Goal: Information Seeking & Learning: Learn about a topic

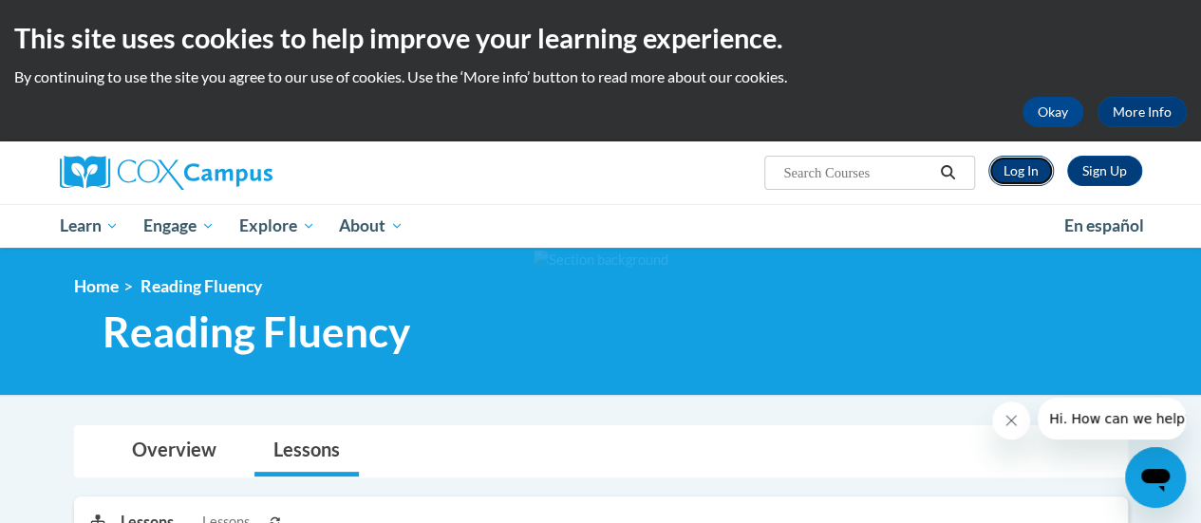
click at [1023, 168] on link "Log In" at bounding box center [1022, 171] width 66 height 30
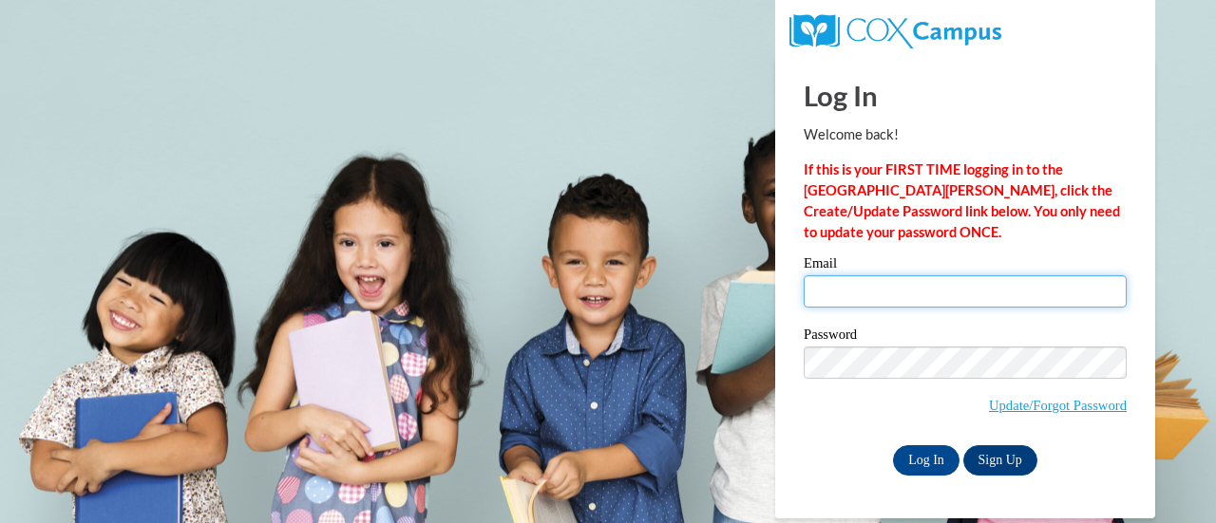
click at [839, 290] on input "Email" at bounding box center [964, 291] width 323 height 32
click at [836, 298] on input "Email" at bounding box center [964, 291] width 323 height 32
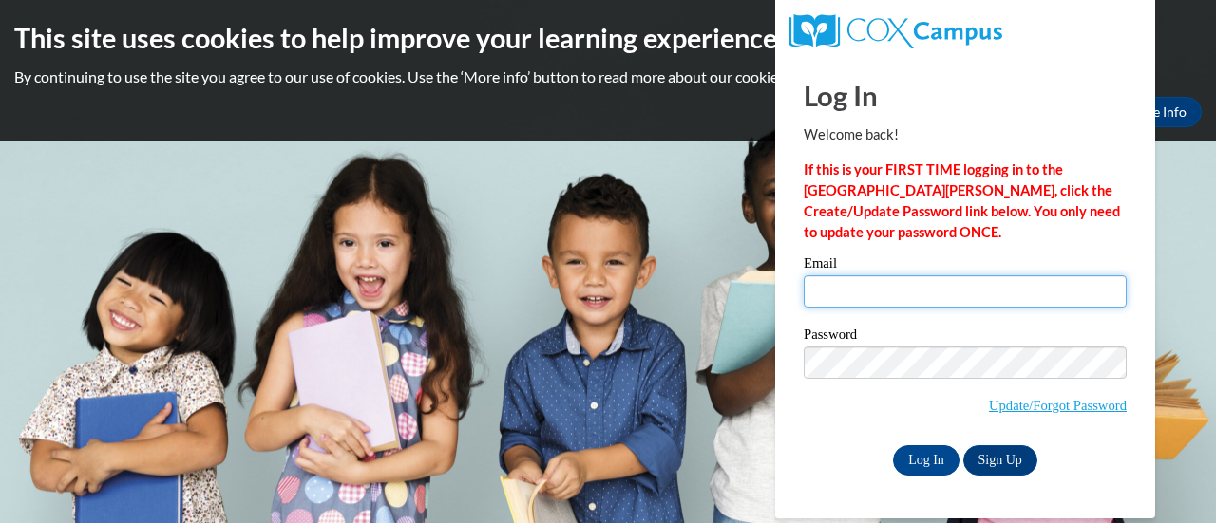
type input "jarcos@sunprairieschools.org"
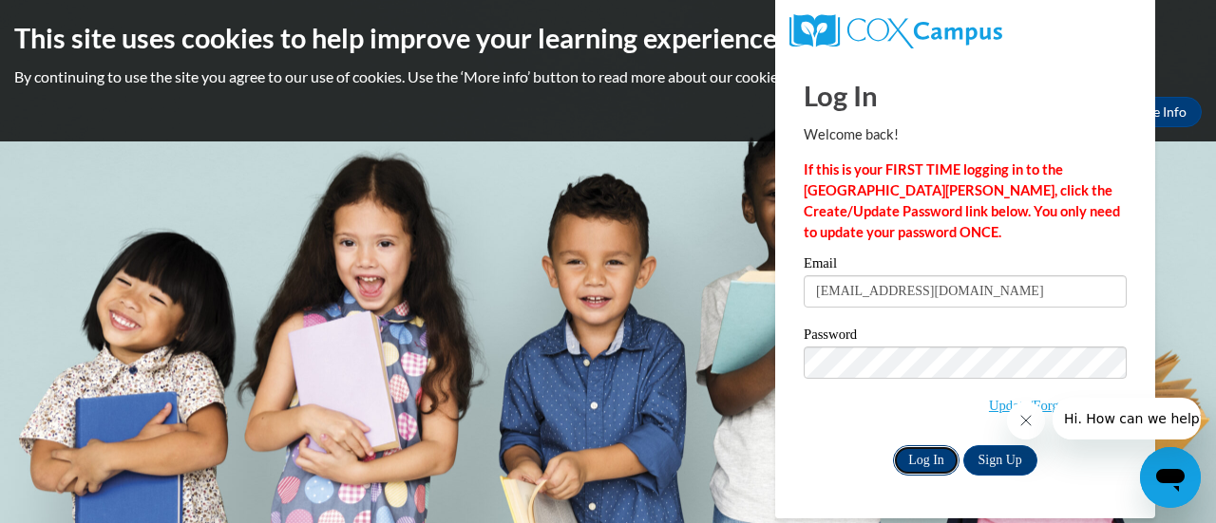
click at [919, 456] on input "Log In" at bounding box center [926, 460] width 66 height 30
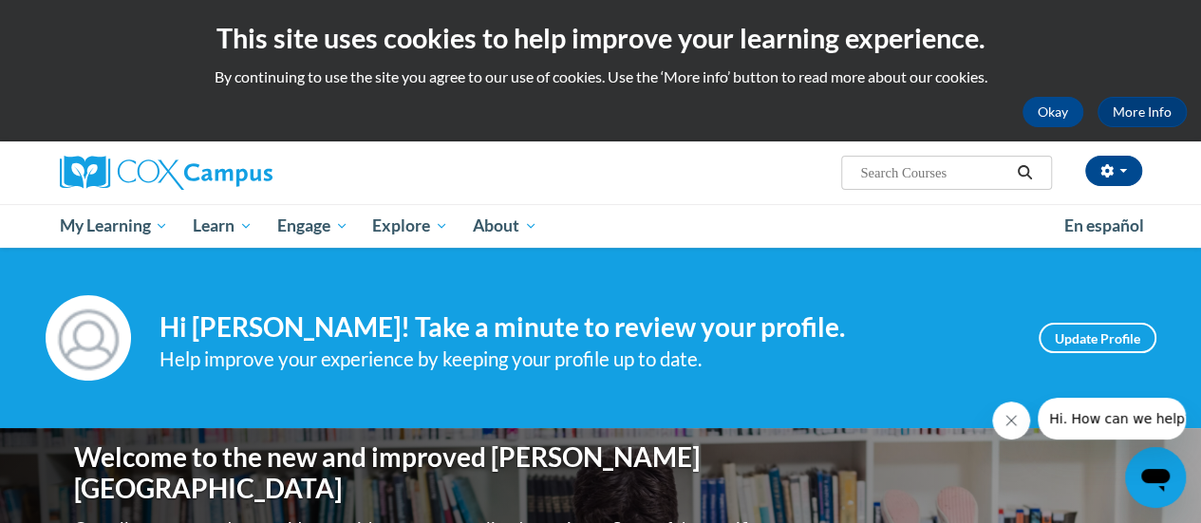
click at [906, 162] on input "Search..." at bounding box center [935, 172] width 152 height 23
type input "read aloud"
click at [1027, 168] on icon "Search" at bounding box center [1025, 172] width 14 height 14
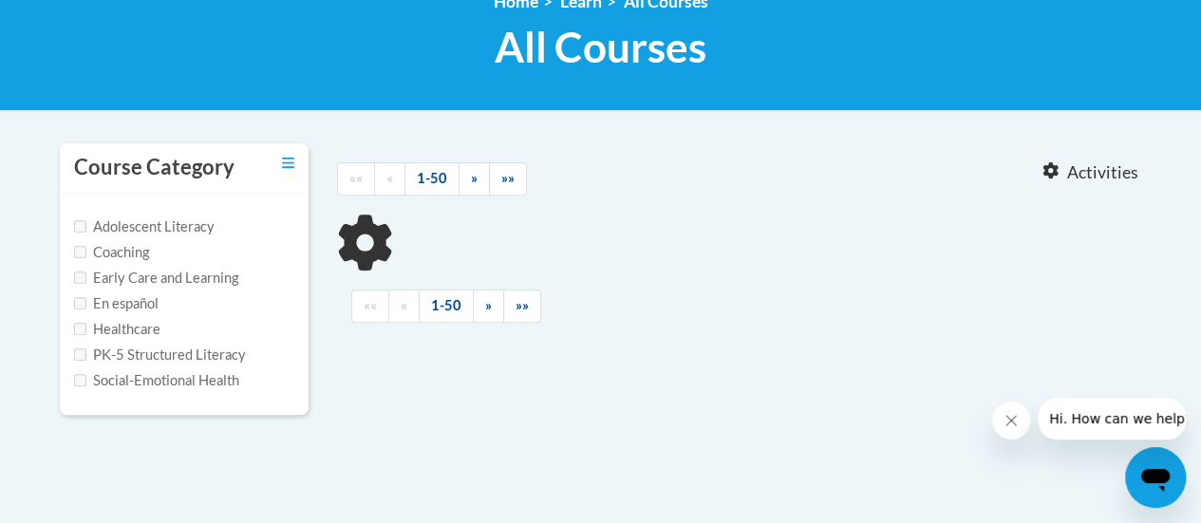
scroll to position [380, 0]
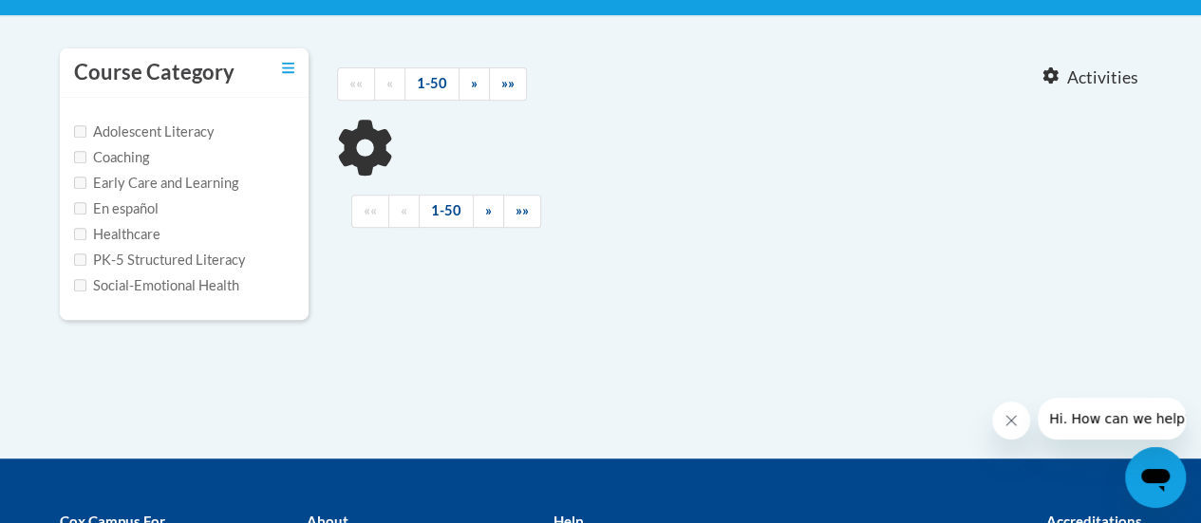
type input "read aloud"
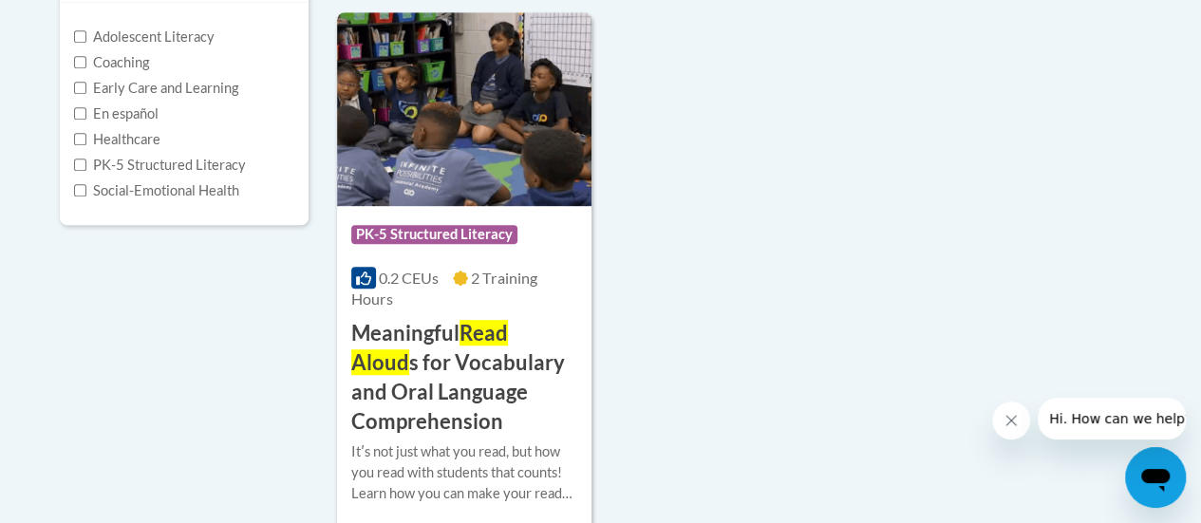
scroll to position [285, 0]
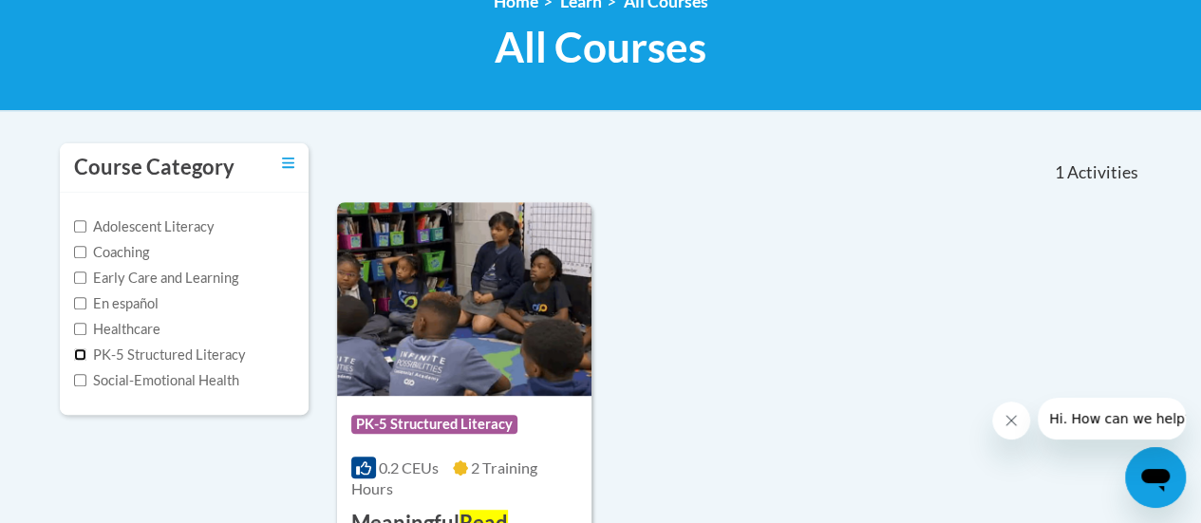
click at [79, 354] on input "PK-5 Structured Literacy" at bounding box center [80, 355] width 12 height 12
checkbox input "true"
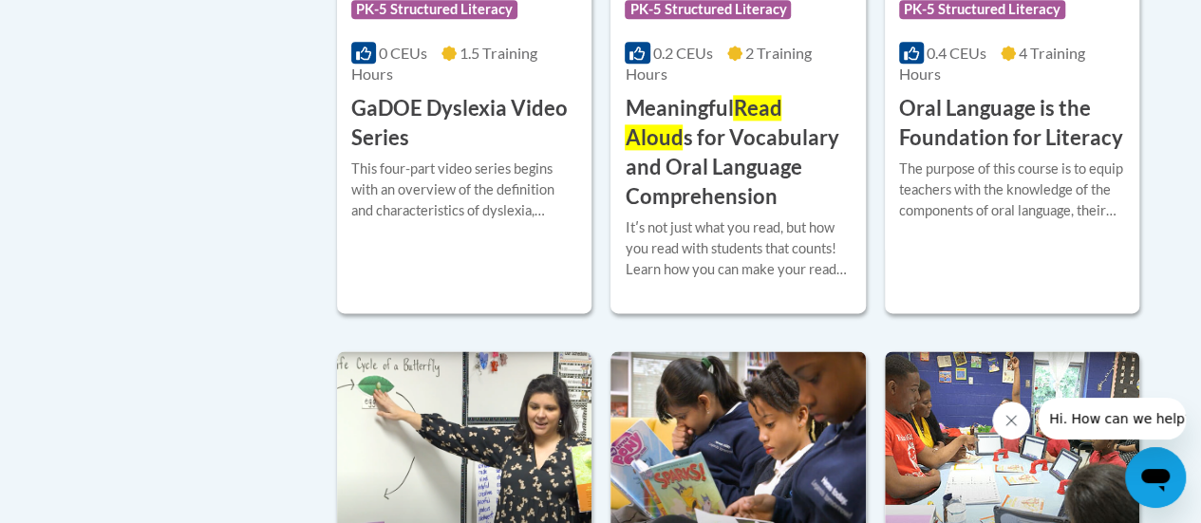
scroll to position [1045, 0]
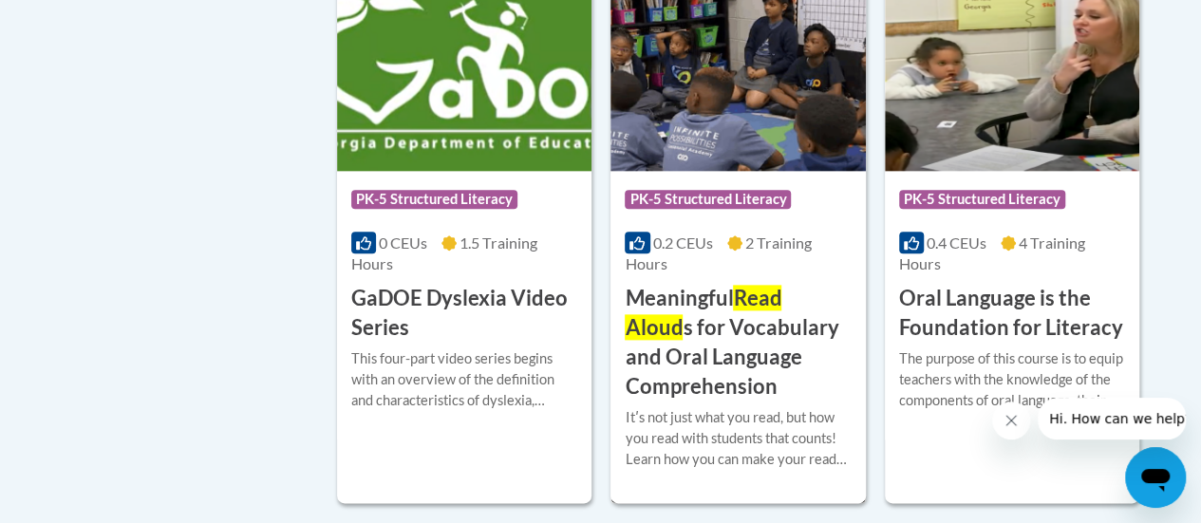
click at [764, 355] on h3 "Meaningful Read Aloud s for Vocabulary and Oral Language Comprehension" at bounding box center [738, 342] width 226 height 117
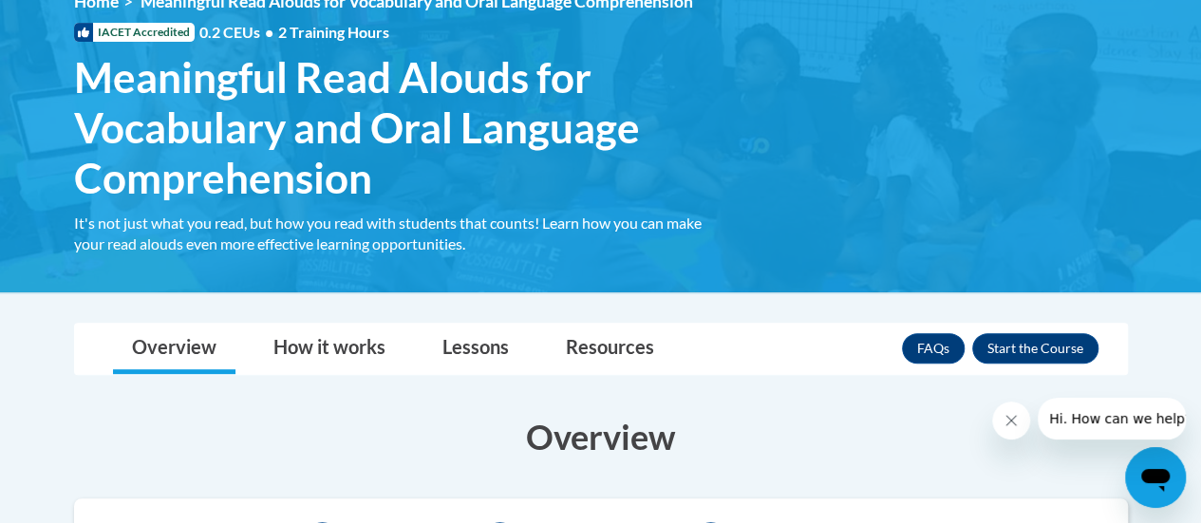
scroll to position [475, 0]
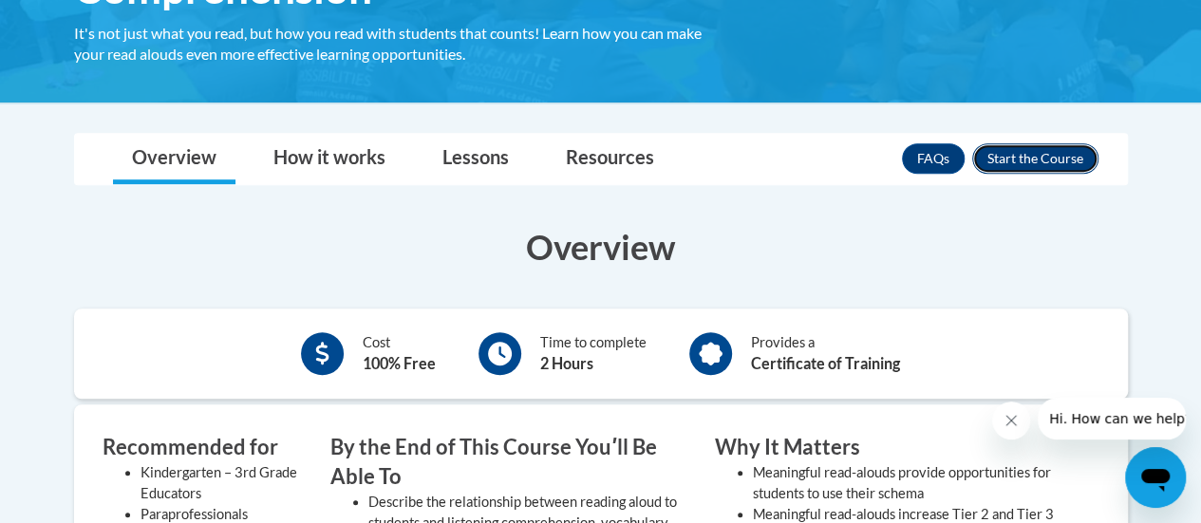
click at [1047, 156] on button "Enroll" at bounding box center [1036, 158] width 126 height 30
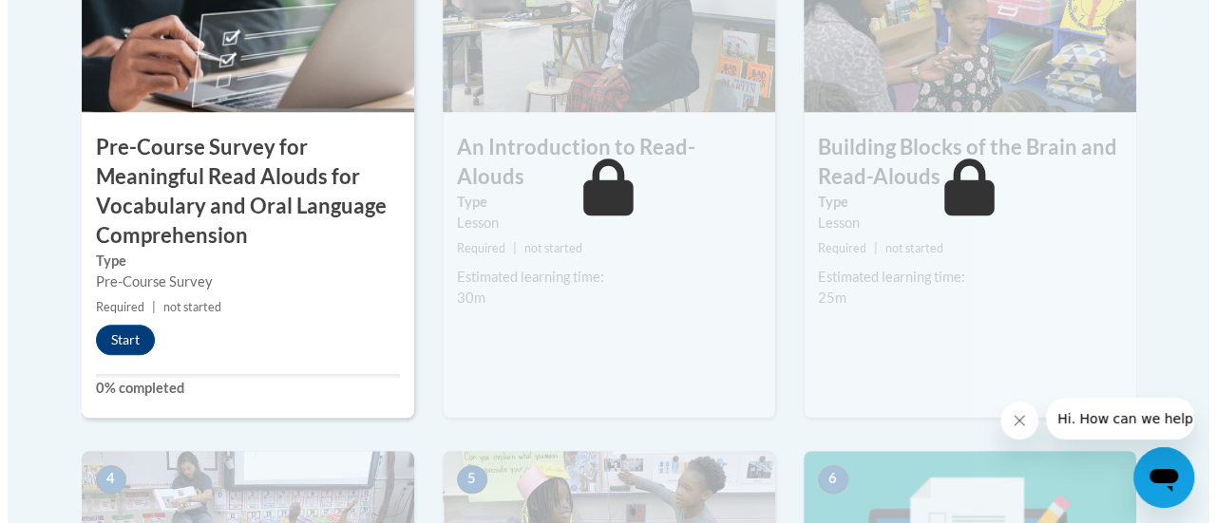
scroll to position [950, 0]
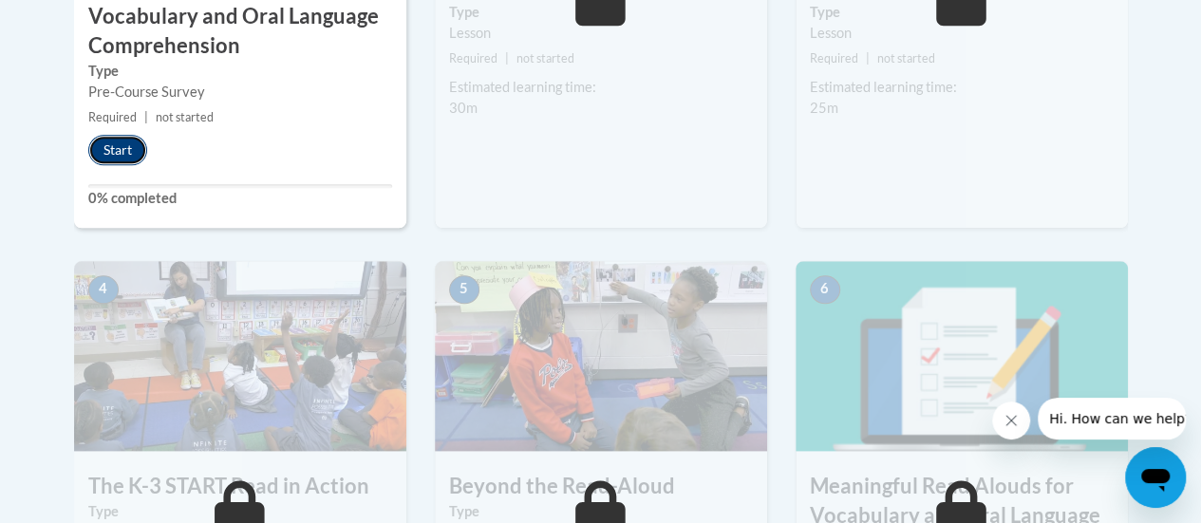
click at [103, 145] on button "Start" at bounding box center [117, 150] width 59 height 30
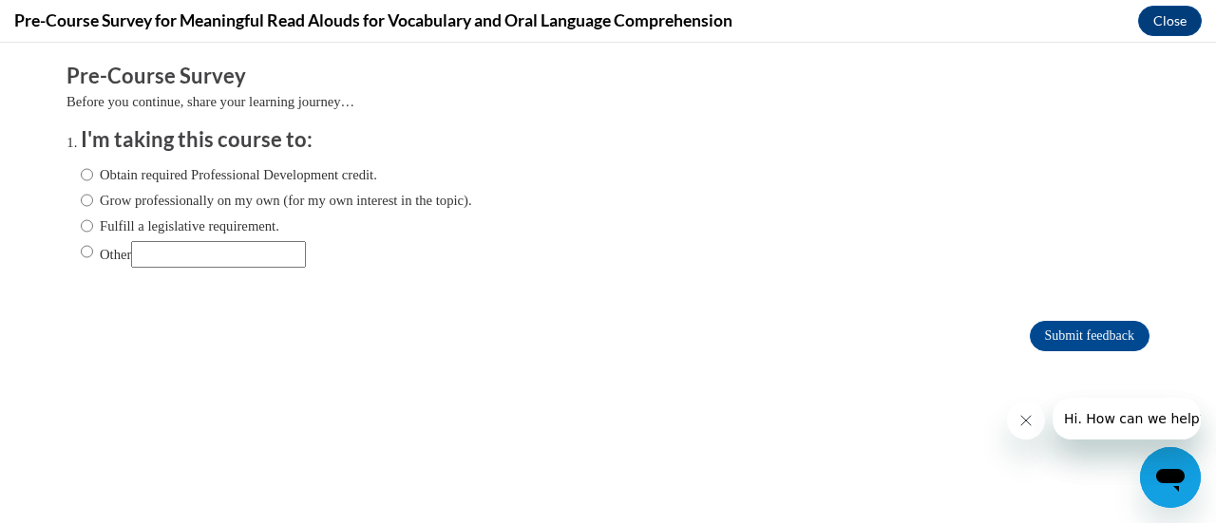
scroll to position [0, 0]
click at [97, 174] on label "Obtain required Professional Development credit." at bounding box center [229, 174] width 296 height 21
click at [93, 174] on input "Obtain required Professional Development credit." at bounding box center [87, 174] width 12 height 21
radio input "true"
click at [1062, 330] on input "Submit feedback" at bounding box center [1089, 336] width 120 height 30
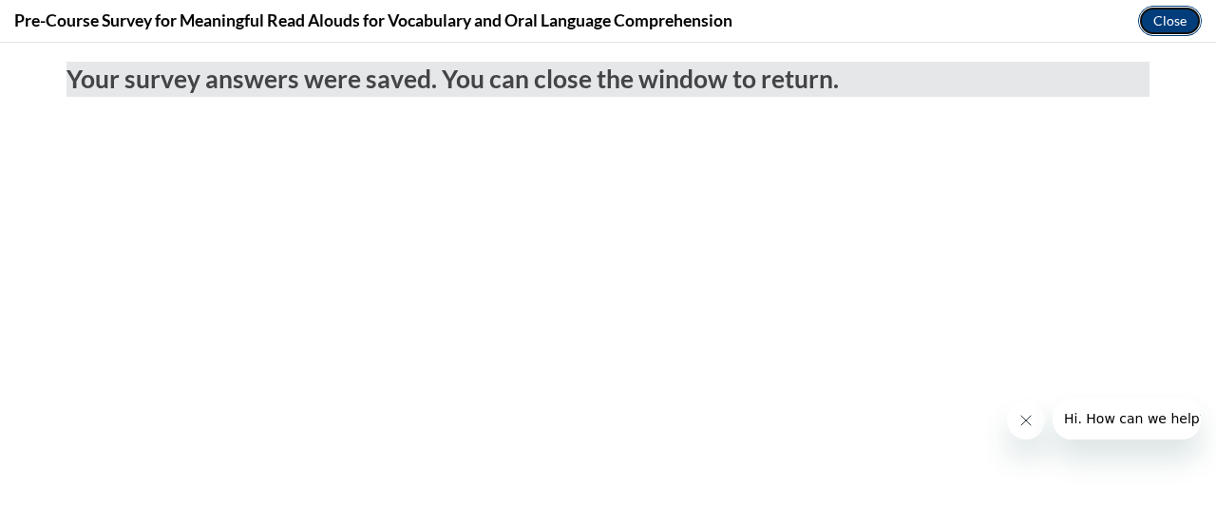
click at [1149, 14] on button "Close" at bounding box center [1170, 21] width 64 height 30
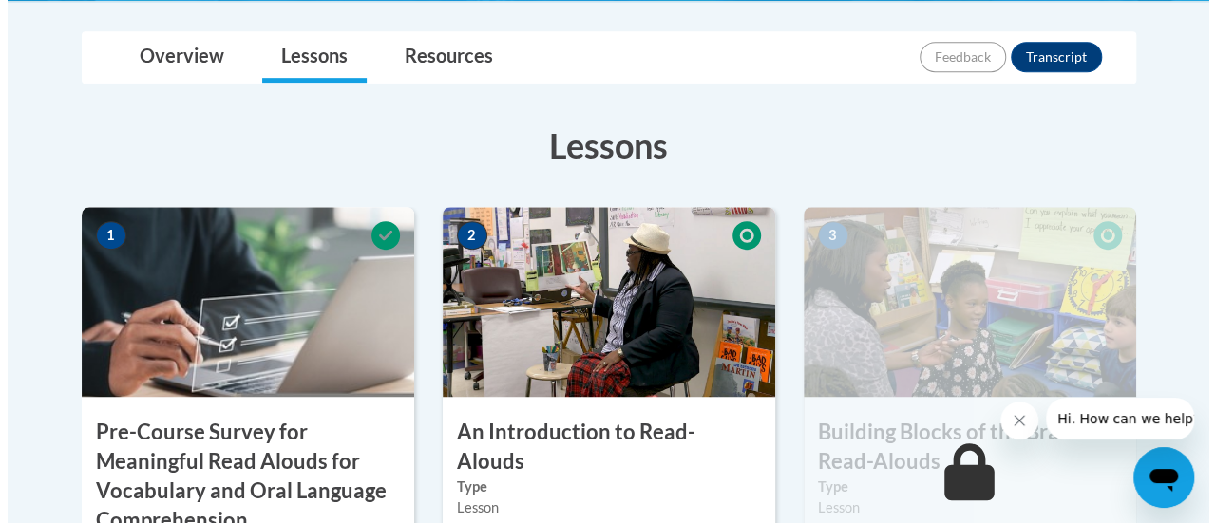
scroll to position [665, 0]
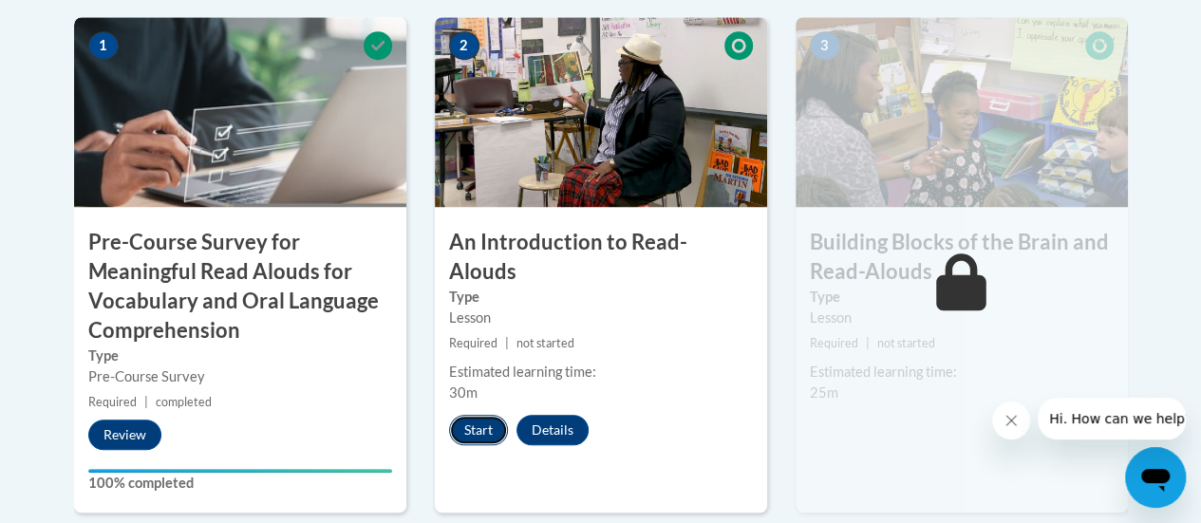
click at [479, 415] on button "Start" at bounding box center [478, 430] width 59 height 30
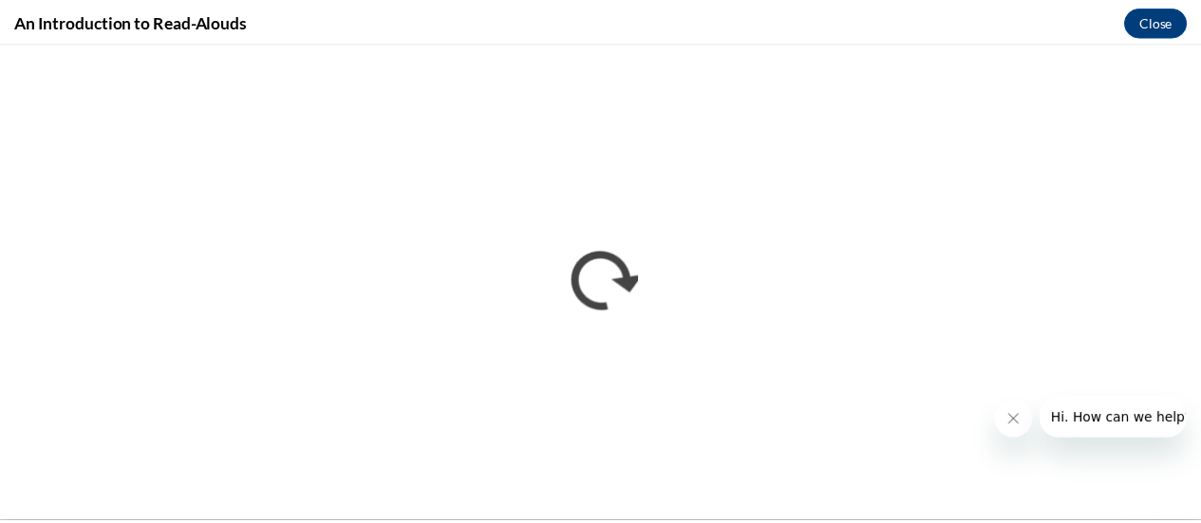
scroll to position [0, 0]
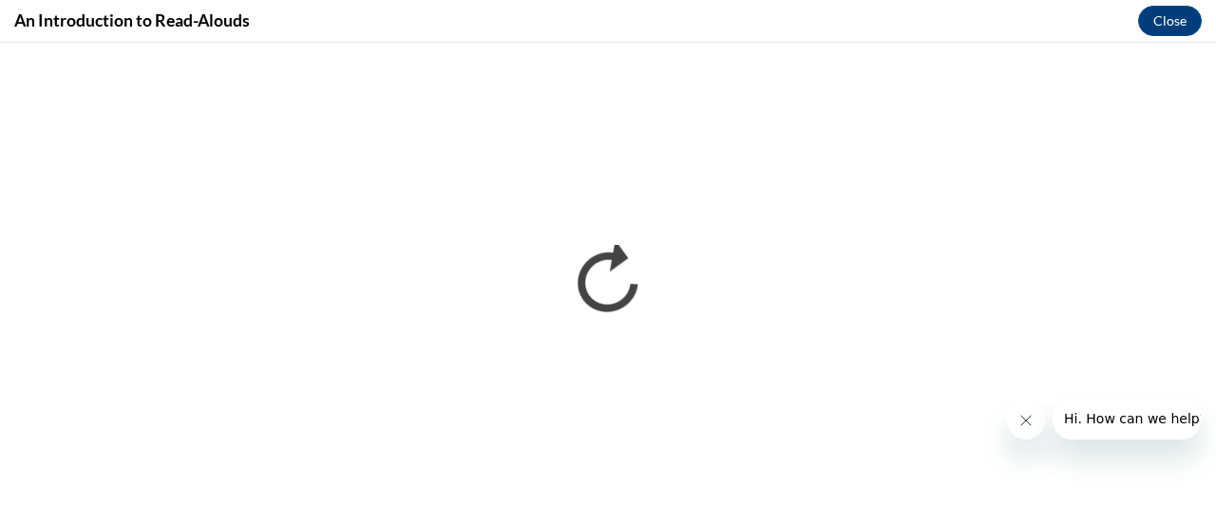
click at [835, 16] on div "An Introduction to Read-Alouds Close" at bounding box center [608, 21] width 1216 height 43
drag, startPoint x: 700, startPoint y: 8, endPoint x: 718, endPoint y: 28, distance: 27.6
click at [718, 28] on div "An Introduction to Read-Alouds Close" at bounding box center [608, 21] width 1216 height 43
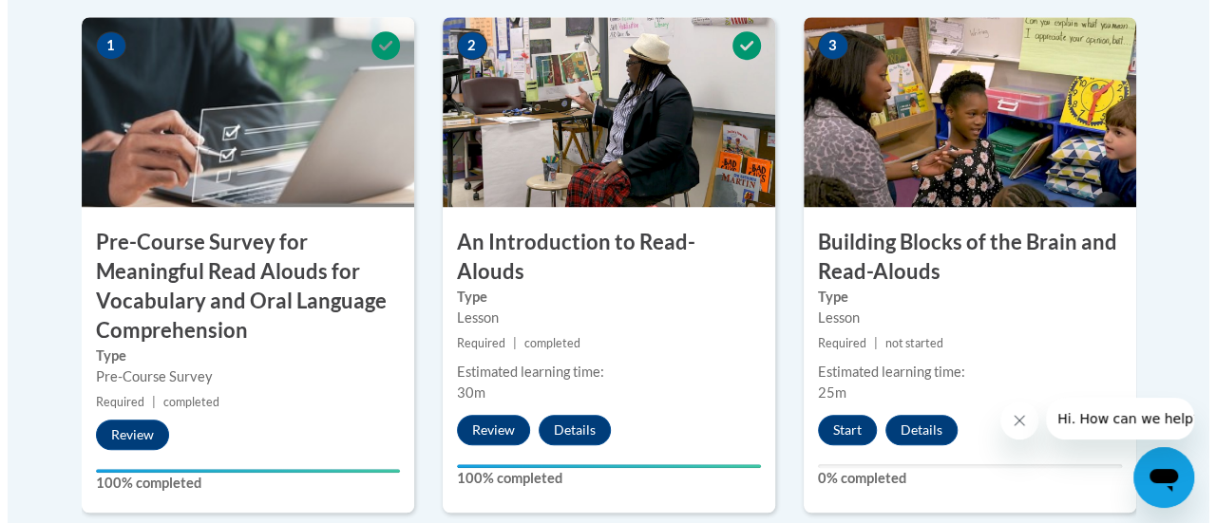
scroll to position [855, 0]
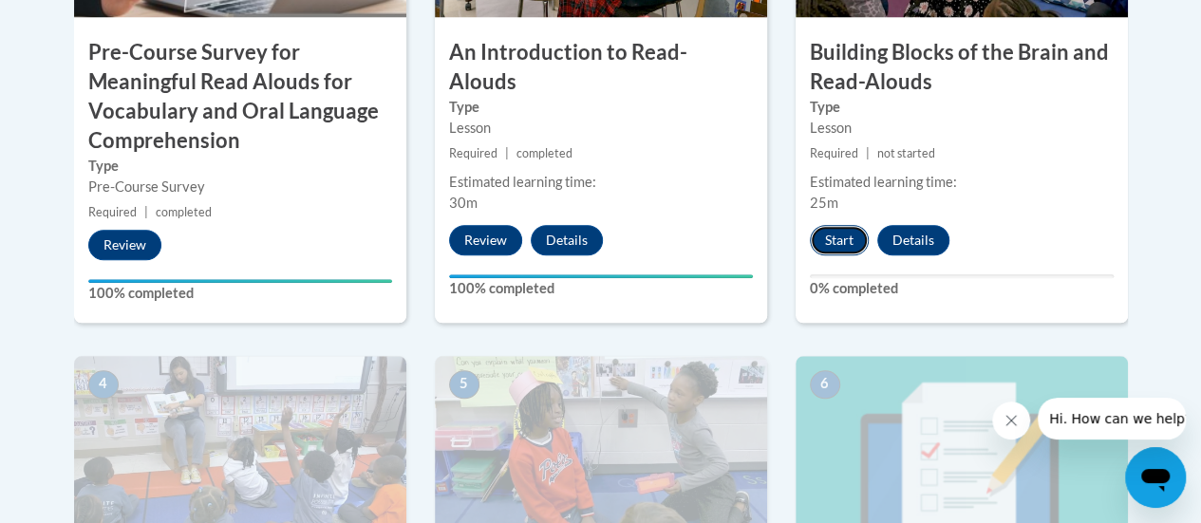
click at [836, 238] on button "Start" at bounding box center [839, 240] width 59 height 30
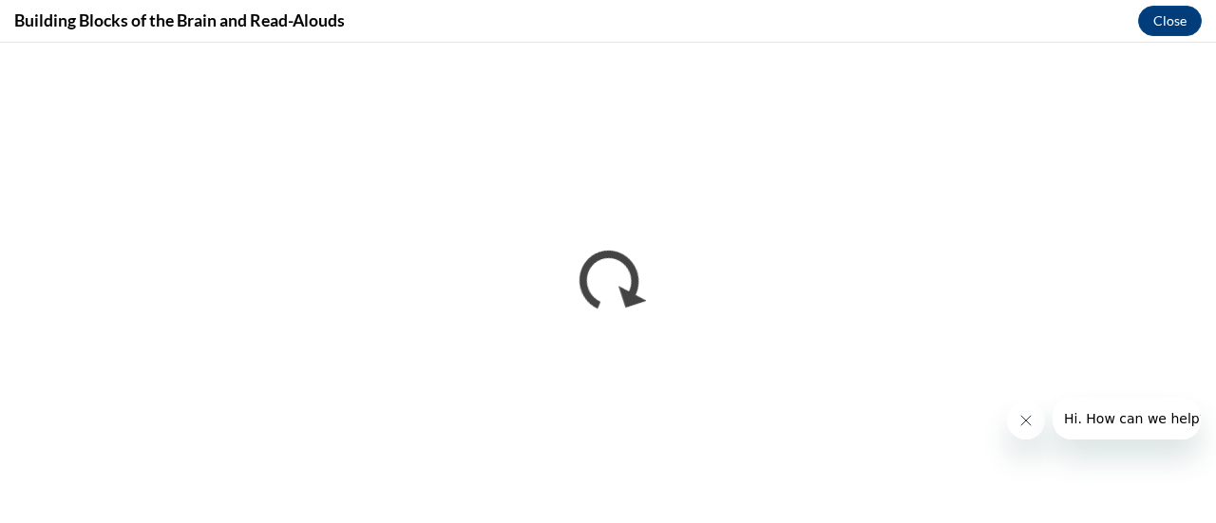
scroll to position [0, 0]
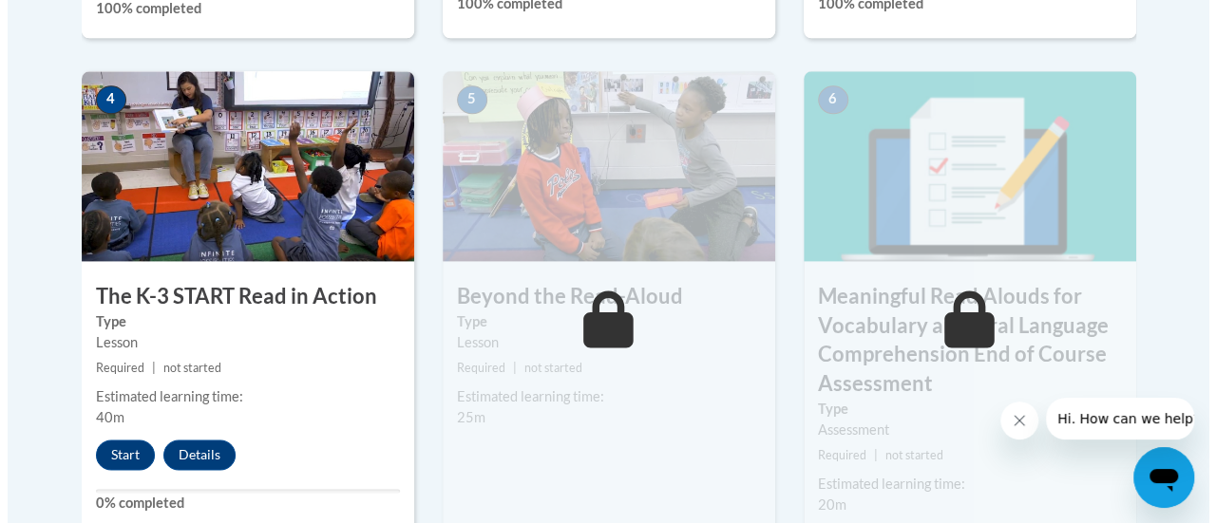
scroll to position [1235, 0]
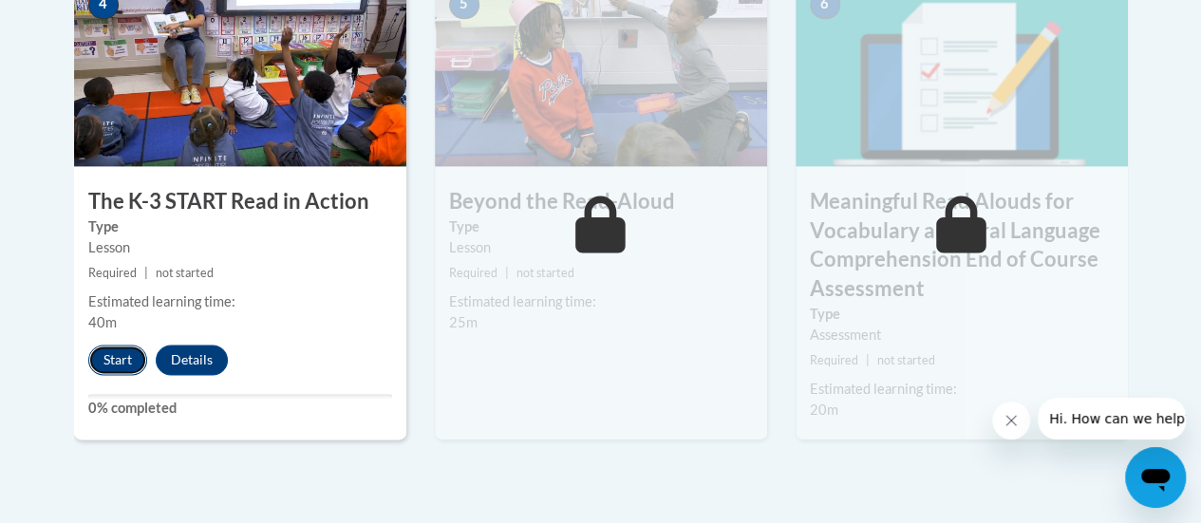
click at [112, 358] on button "Start" at bounding box center [117, 360] width 59 height 30
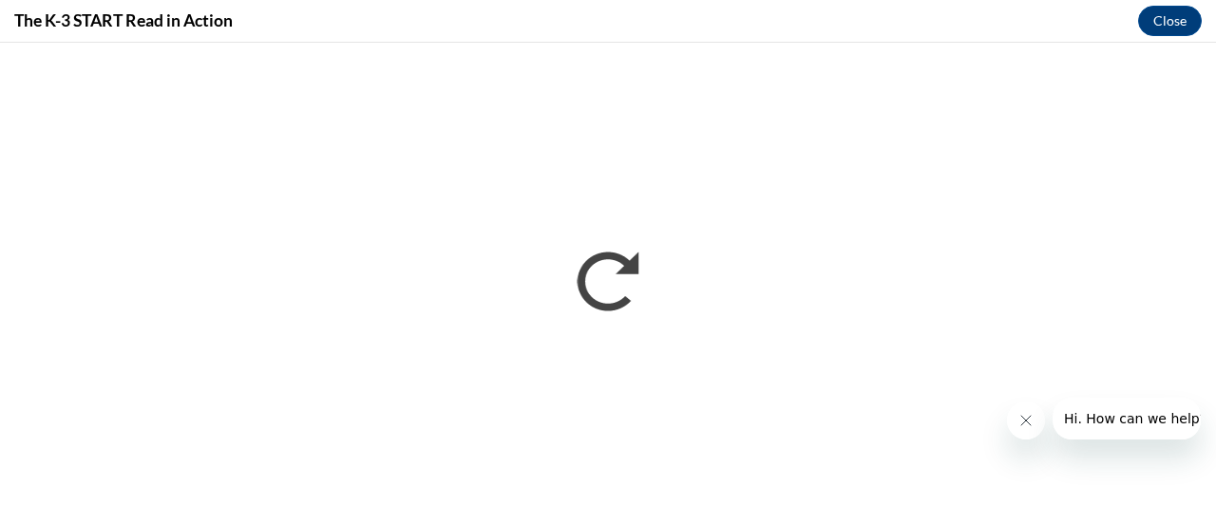
scroll to position [0, 0]
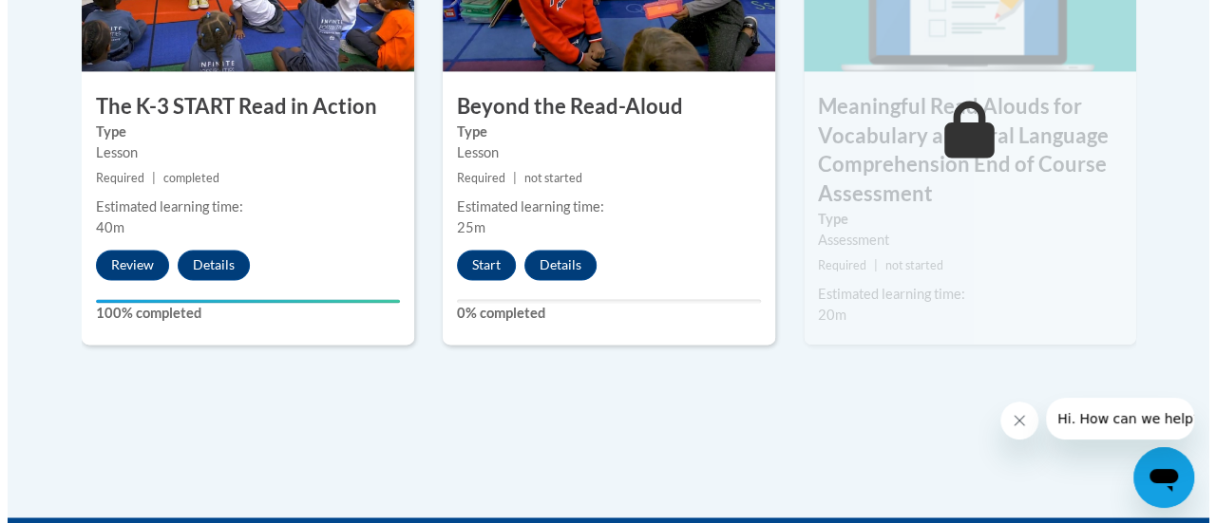
scroll to position [1425, 0]
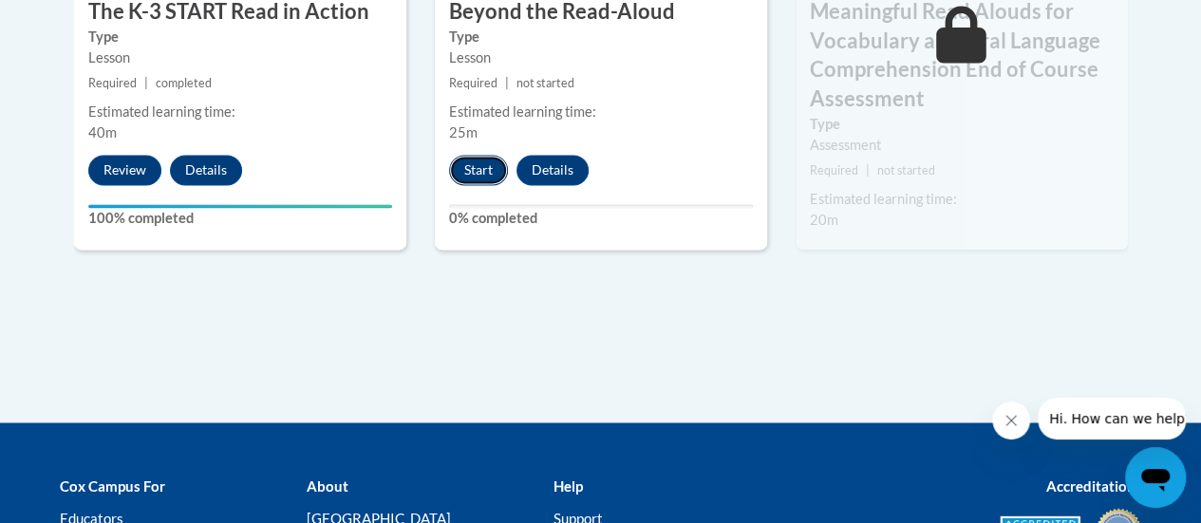
click at [486, 169] on button "Start" at bounding box center [478, 170] width 59 height 30
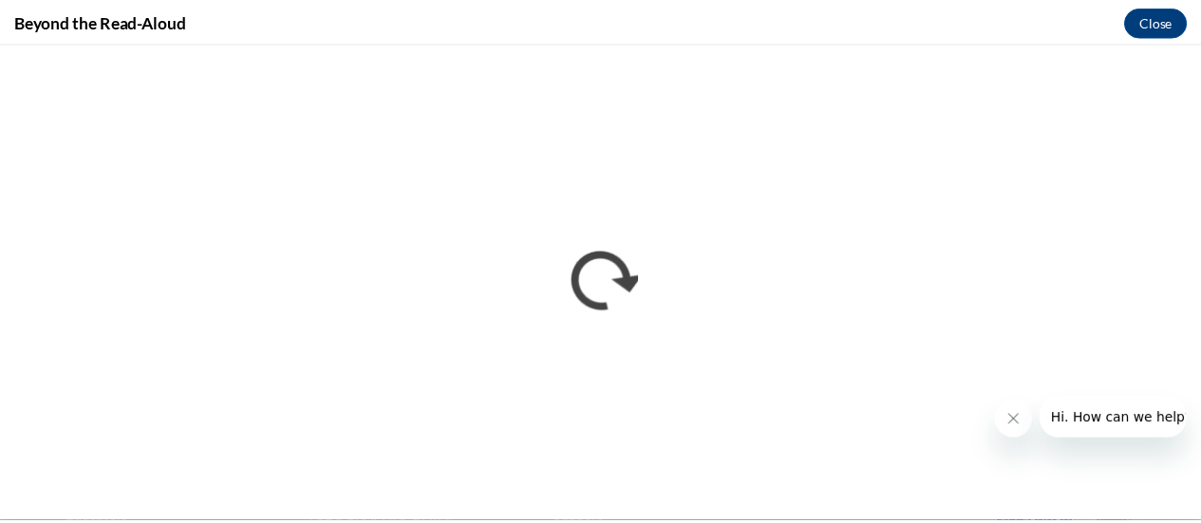
scroll to position [0, 0]
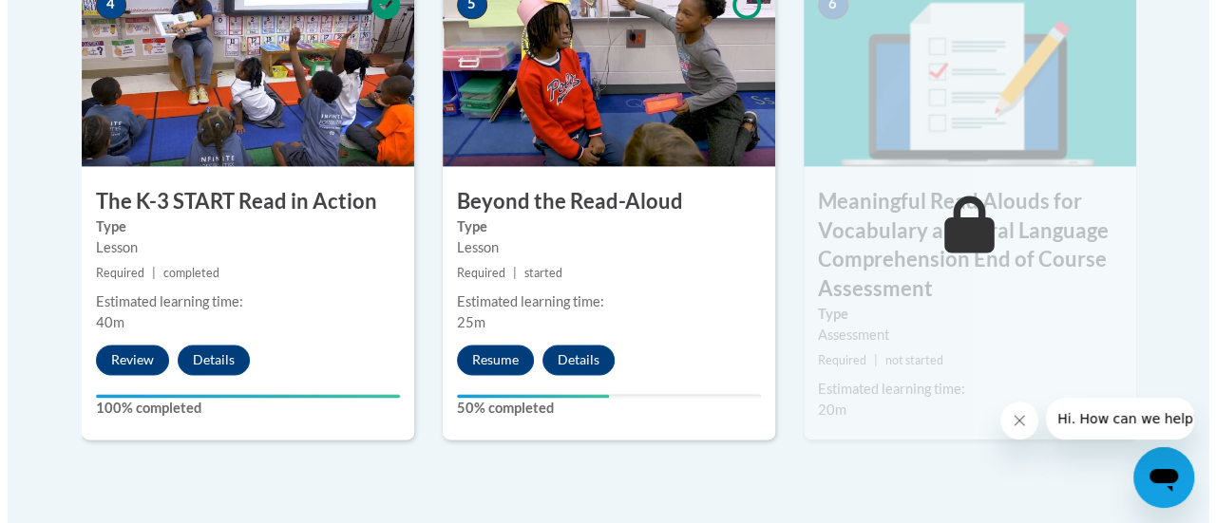
scroll to position [1330, 0]
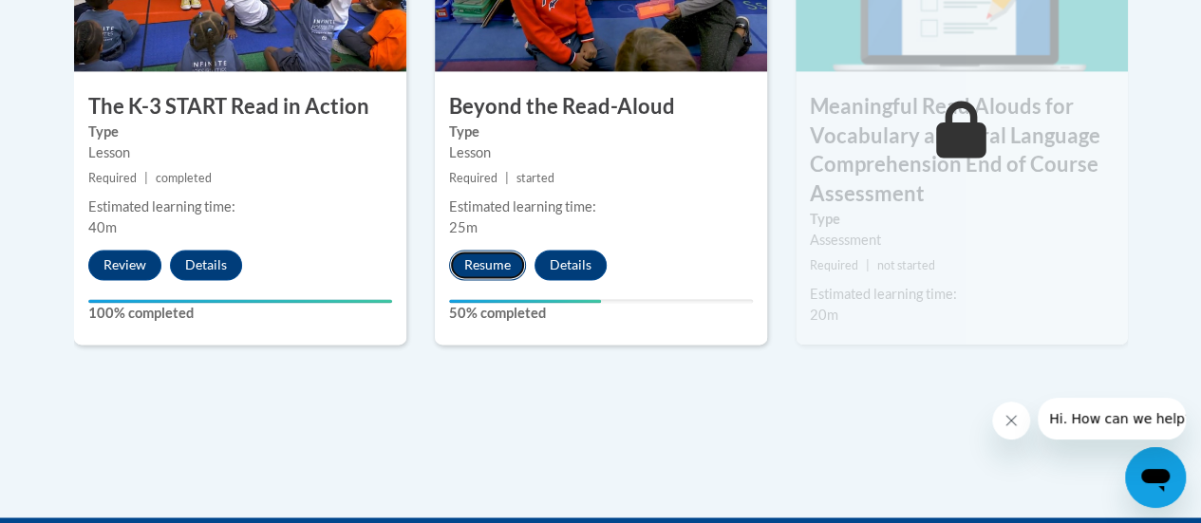
click at [498, 271] on button "Resume" at bounding box center [487, 265] width 77 height 30
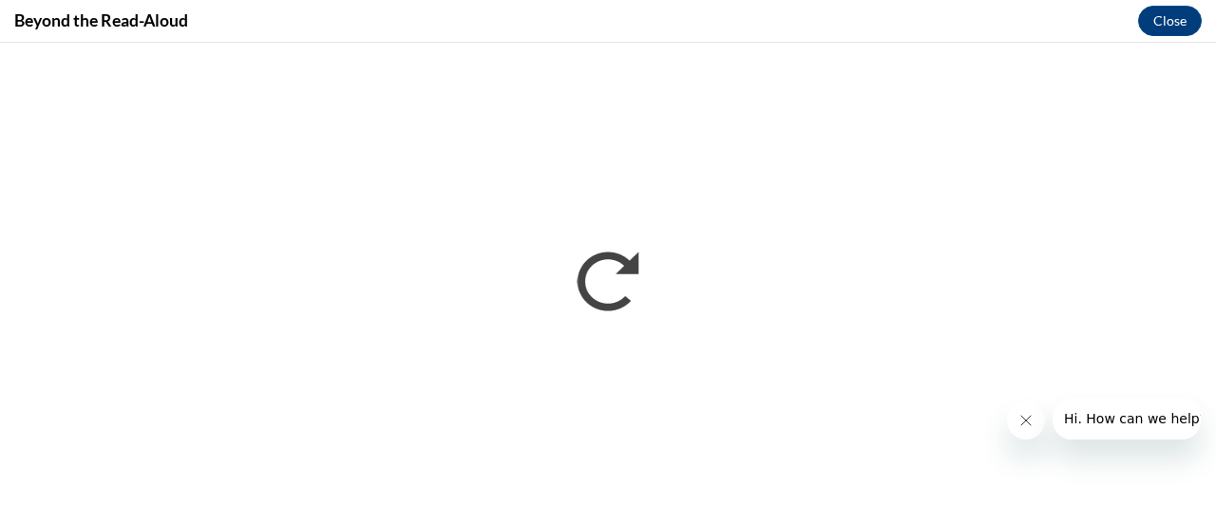
scroll to position [0, 0]
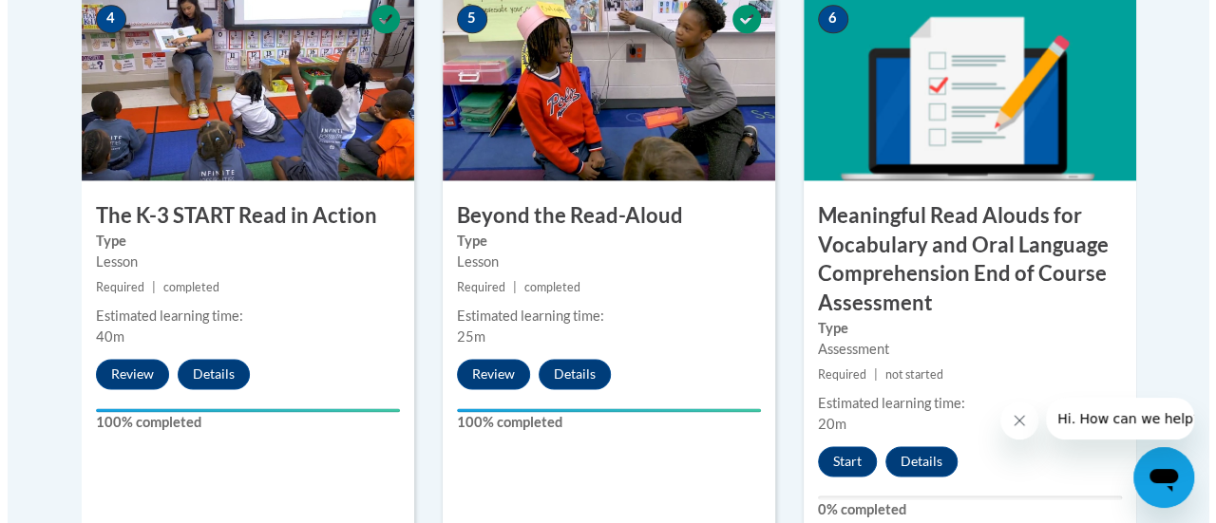
scroll to position [1315, 0]
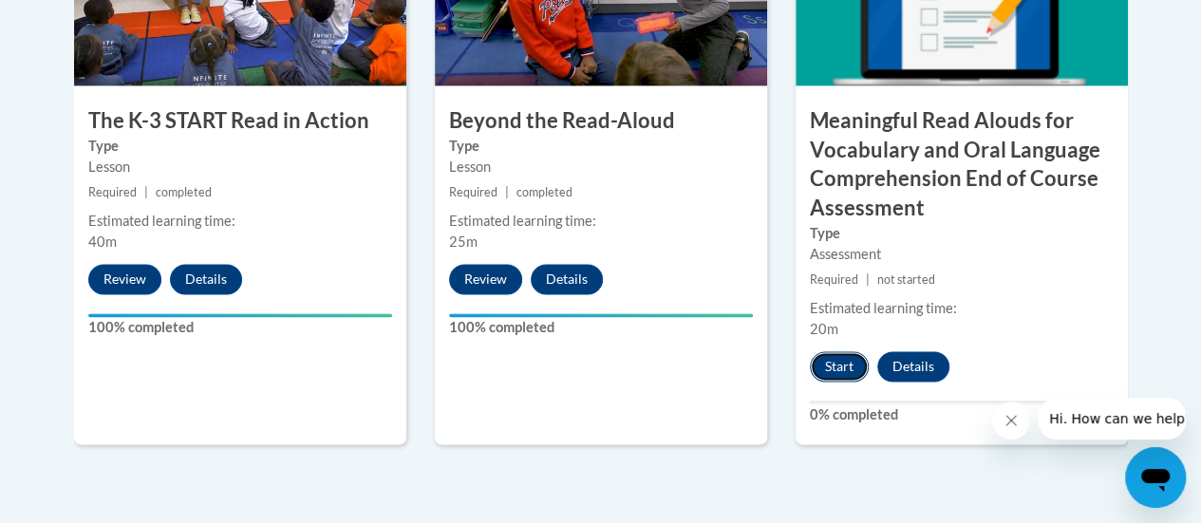
click at [846, 352] on button "Start" at bounding box center [839, 366] width 59 height 30
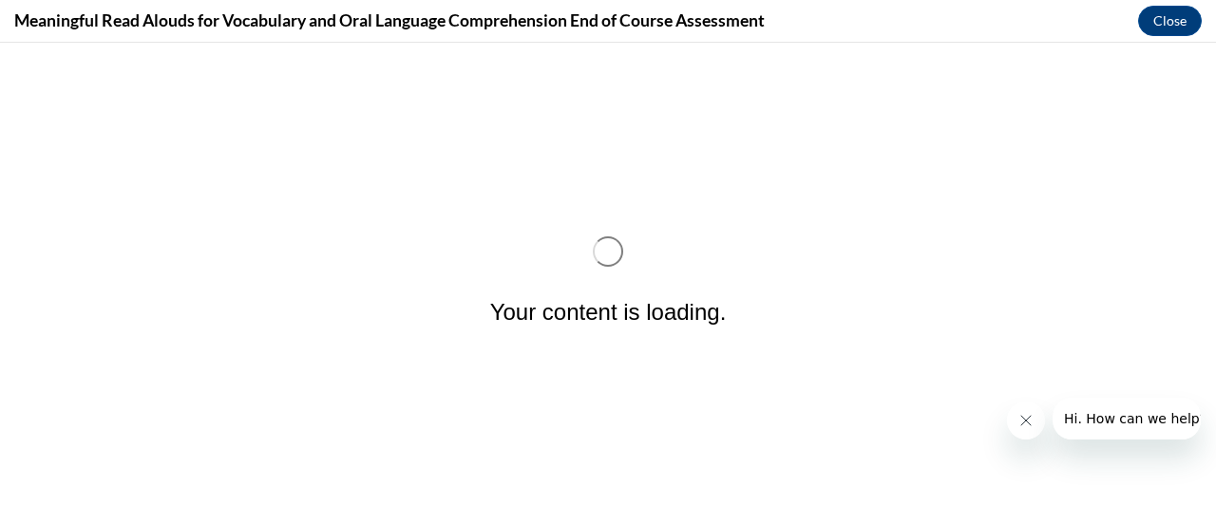
scroll to position [0, 0]
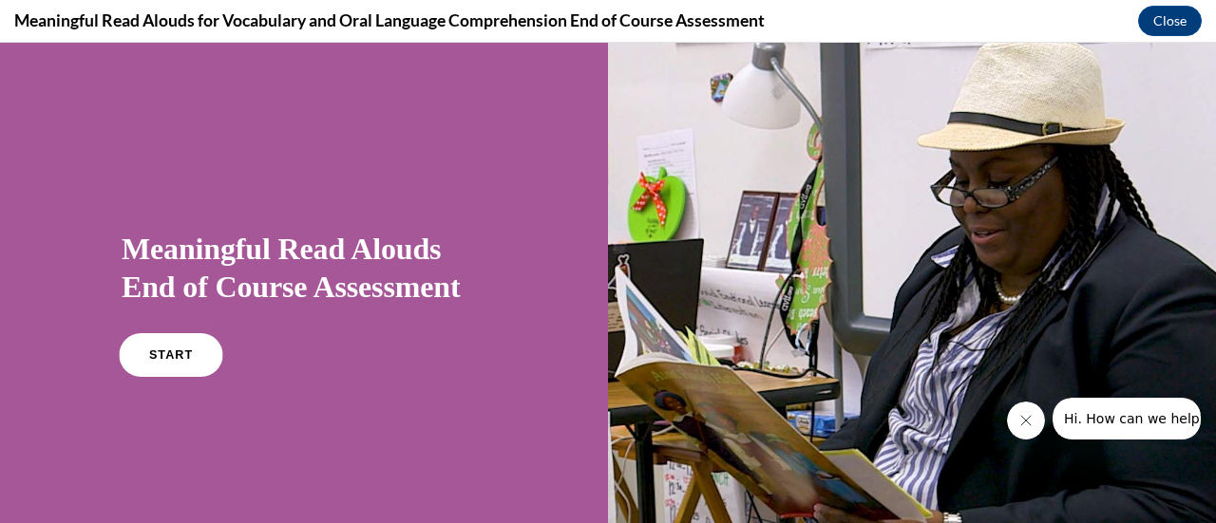
click at [186, 350] on link "START" at bounding box center [171, 355] width 104 height 44
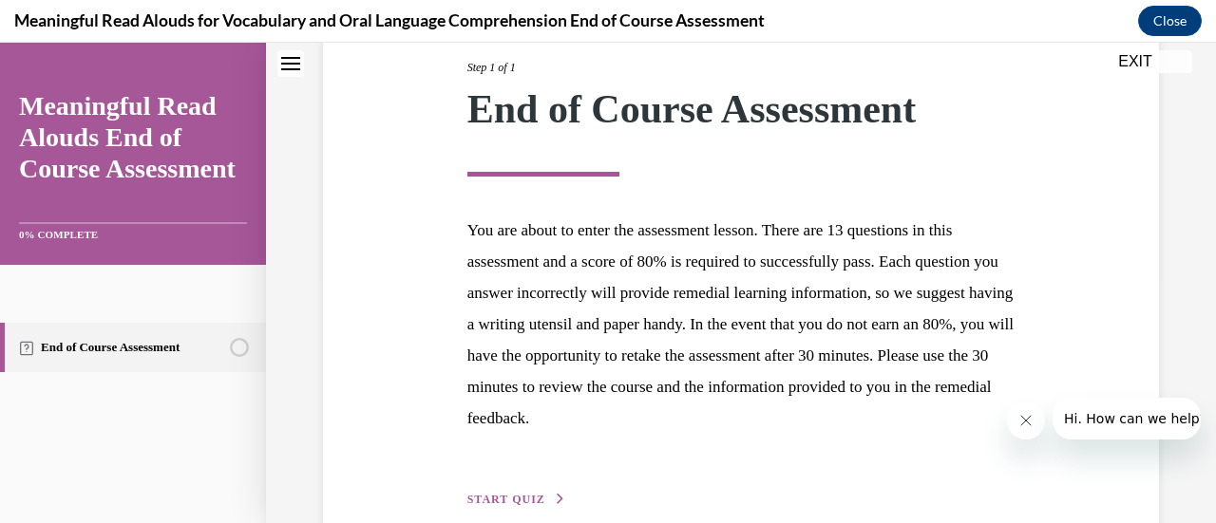
scroll to position [344, 0]
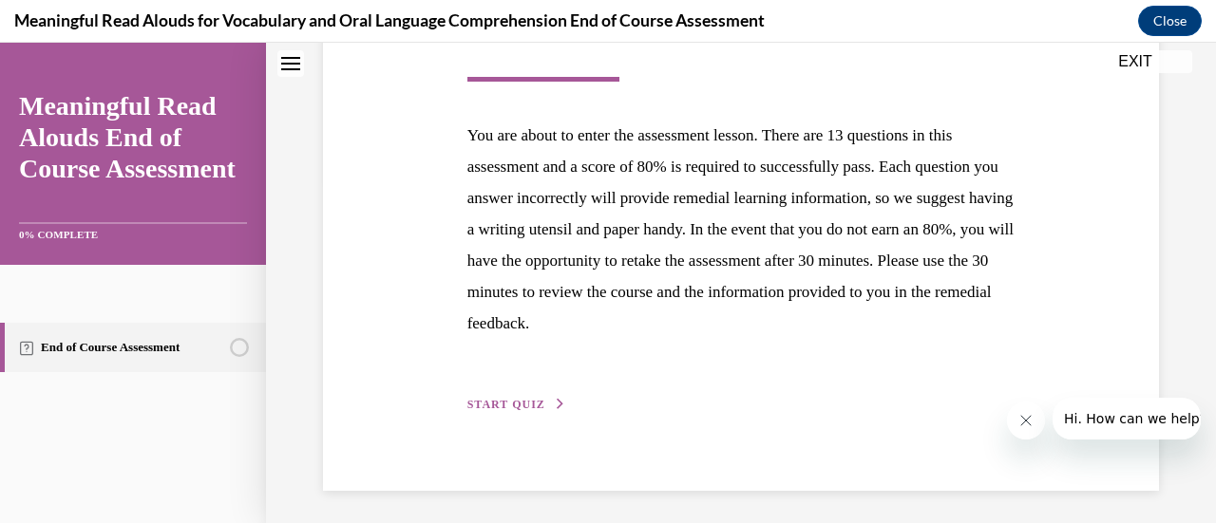
click at [492, 409] on button "START QUIZ" at bounding box center [516, 404] width 99 height 17
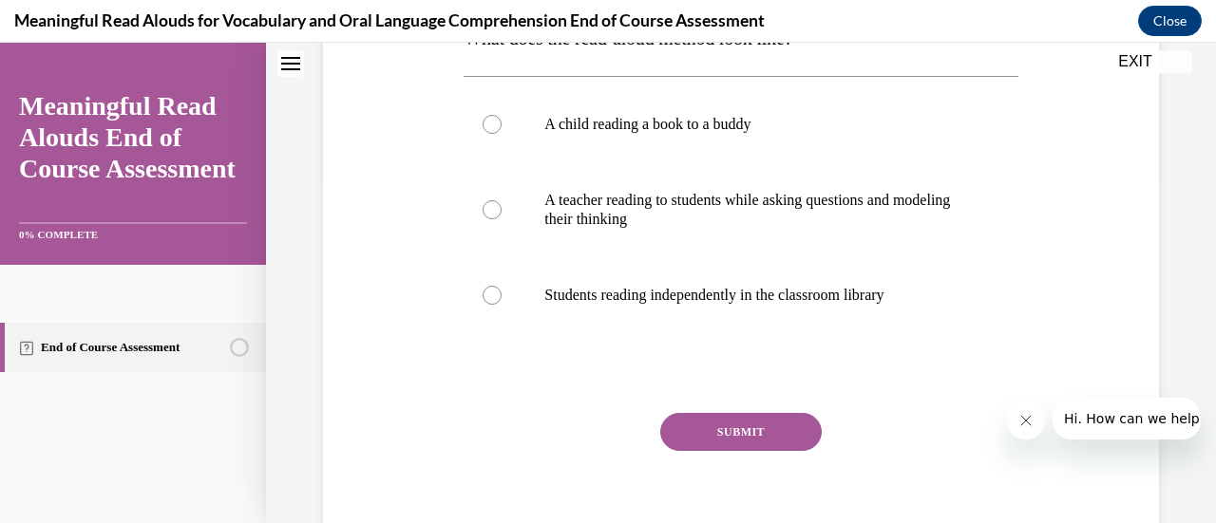
scroll to position [248, 0]
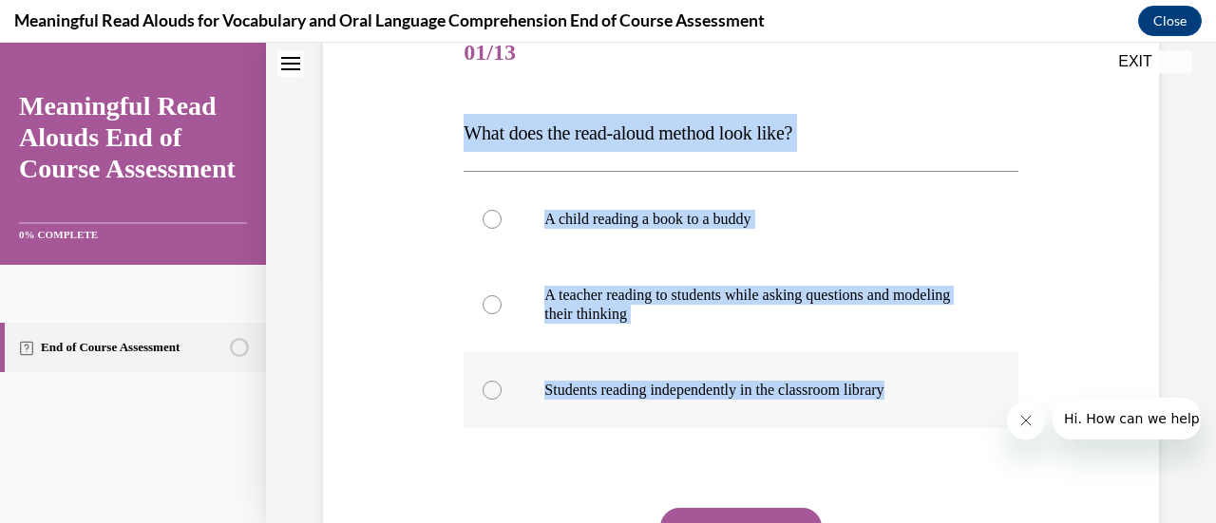
drag, startPoint x: 464, startPoint y: 126, endPoint x: 929, endPoint y: 385, distance: 531.4
click at [929, 387] on div "Question 01/13 What does the read-aloud method look like? A child reading a boo…" at bounding box center [740, 340] width 554 height 648
copy div "What does the read-aloud method look like? A child reading a book to a buddy A …"
click at [492, 307] on div at bounding box center [491, 304] width 19 height 19
click at [492, 307] on input "A teacher reading to students while asking questions and modeling their thinking" at bounding box center [491, 304] width 19 height 19
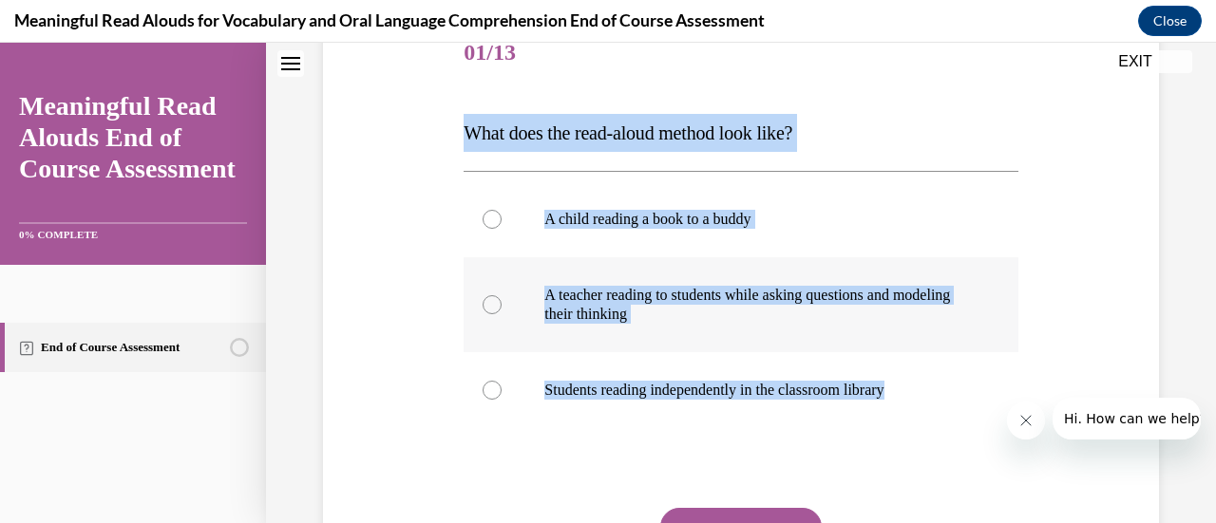
radio input "true"
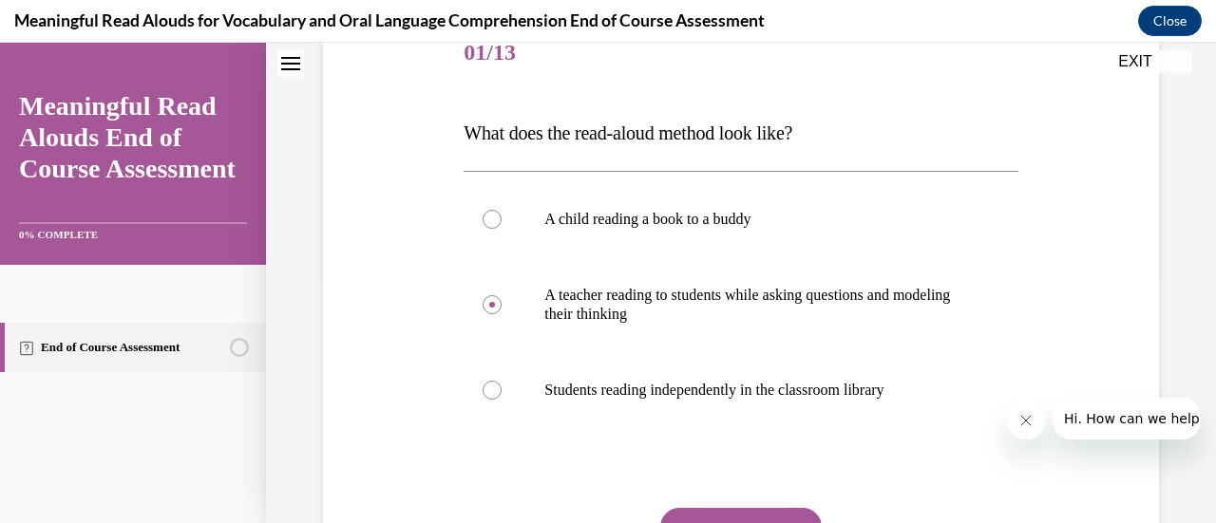
scroll to position [343, 0]
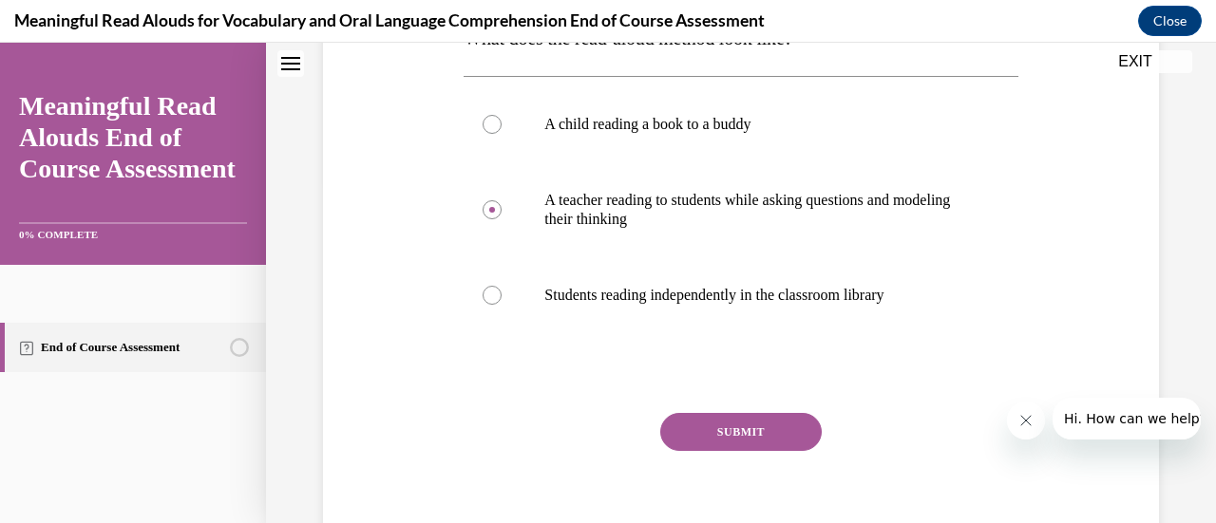
click at [726, 438] on button "SUBMIT" at bounding box center [740, 432] width 161 height 38
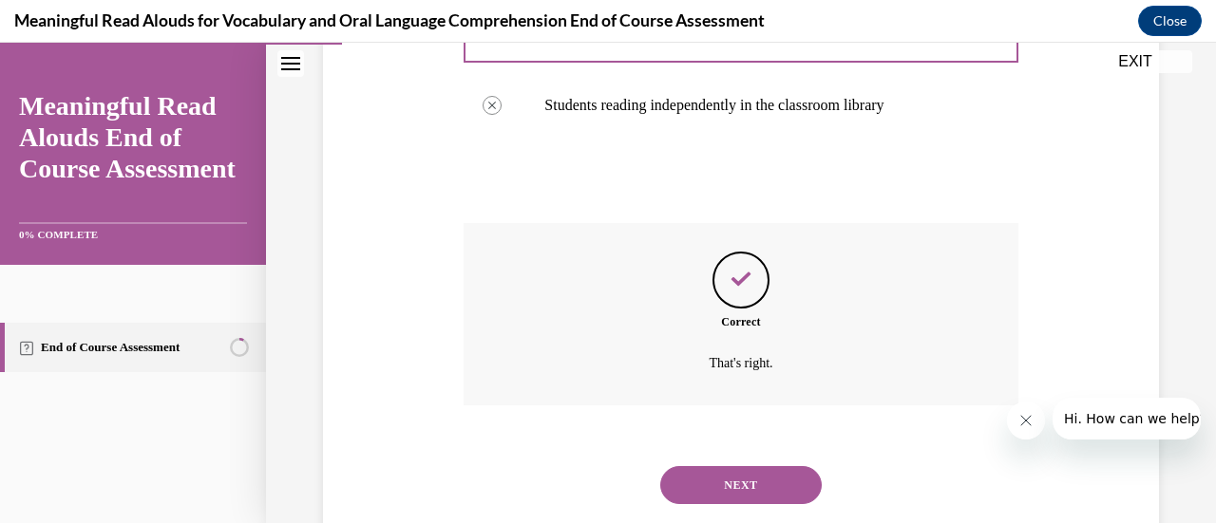
click at [750, 483] on button "NEXT" at bounding box center [740, 485] width 161 height 38
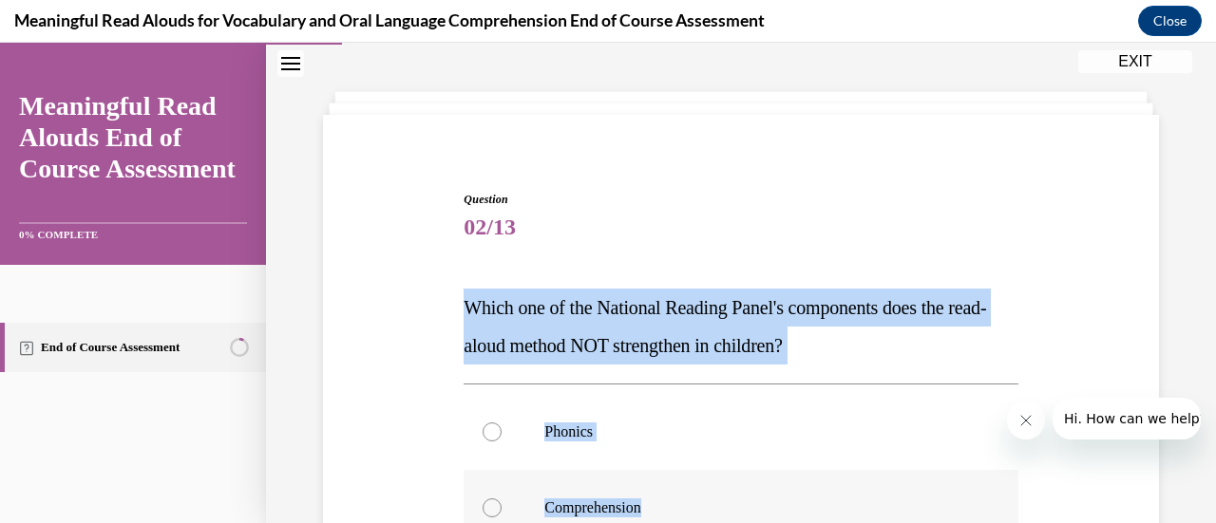
drag, startPoint x: 461, startPoint y: 312, endPoint x: 688, endPoint y: 507, distance: 299.0
click at [688, 511] on div "Question 02/13 Which one of the National Reading Panel's components does the re…" at bounding box center [740, 524] width 554 height 667
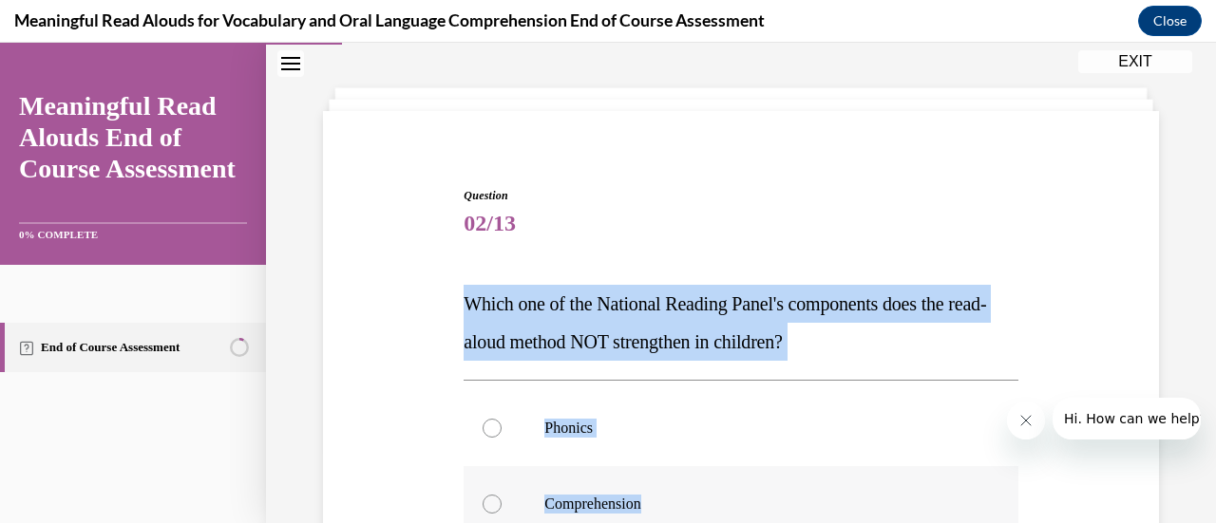
scroll to position [267, 0]
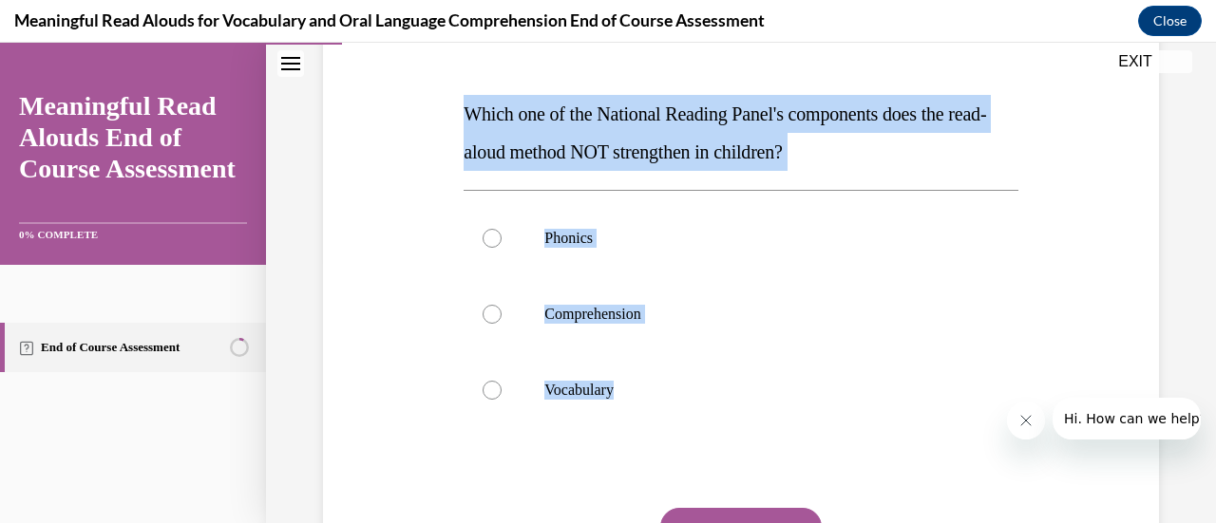
drag, startPoint x: 636, startPoint y: 401, endPoint x: 448, endPoint y: 123, distance: 335.8
click at [448, 123] on div "Question 02/13 Which one of the National Reading Panel's components does the re…" at bounding box center [740, 302] width 845 height 724
copy div "Which one of the National Reading Panel's components does the read-aloud method…"
click at [492, 229] on div at bounding box center [491, 238] width 19 height 19
click at [492, 229] on input "Phonics" at bounding box center [491, 238] width 19 height 19
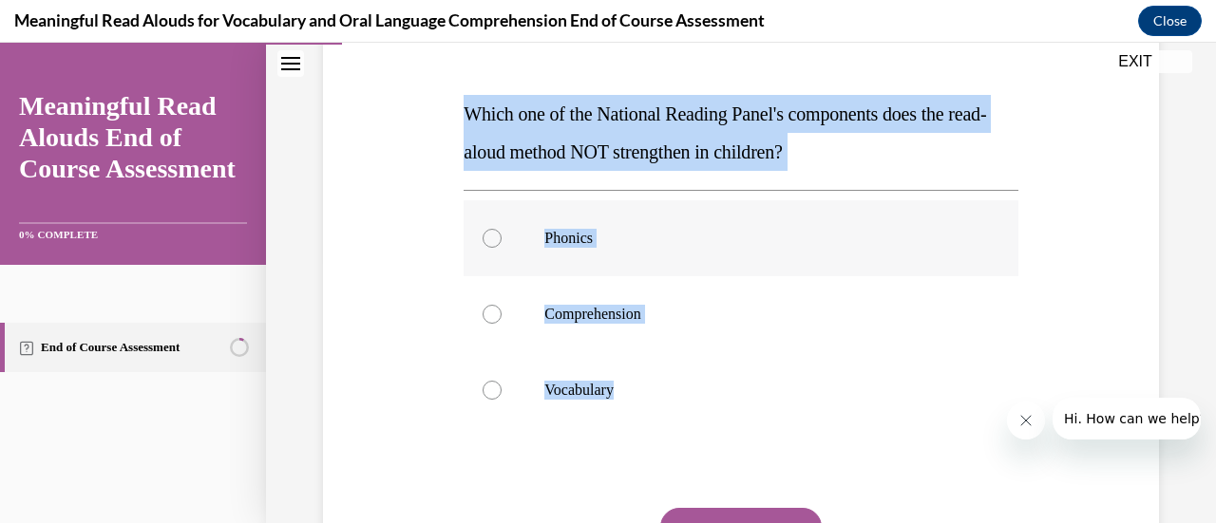
radio input "true"
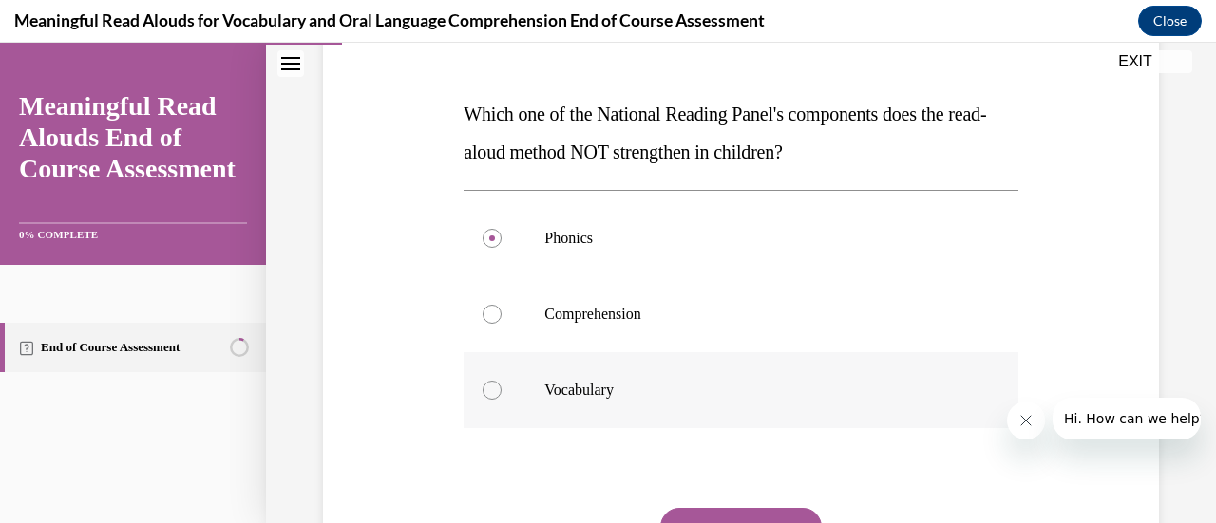
scroll to position [362, 0]
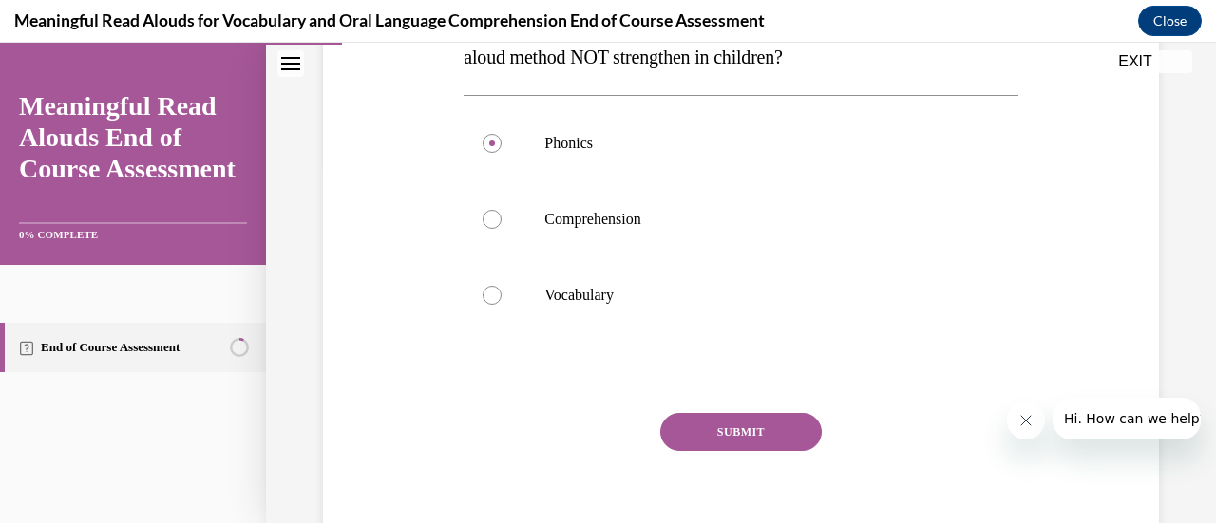
click at [718, 426] on button "SUBMIT" at bounding box center [740, 432] width 161 height 38
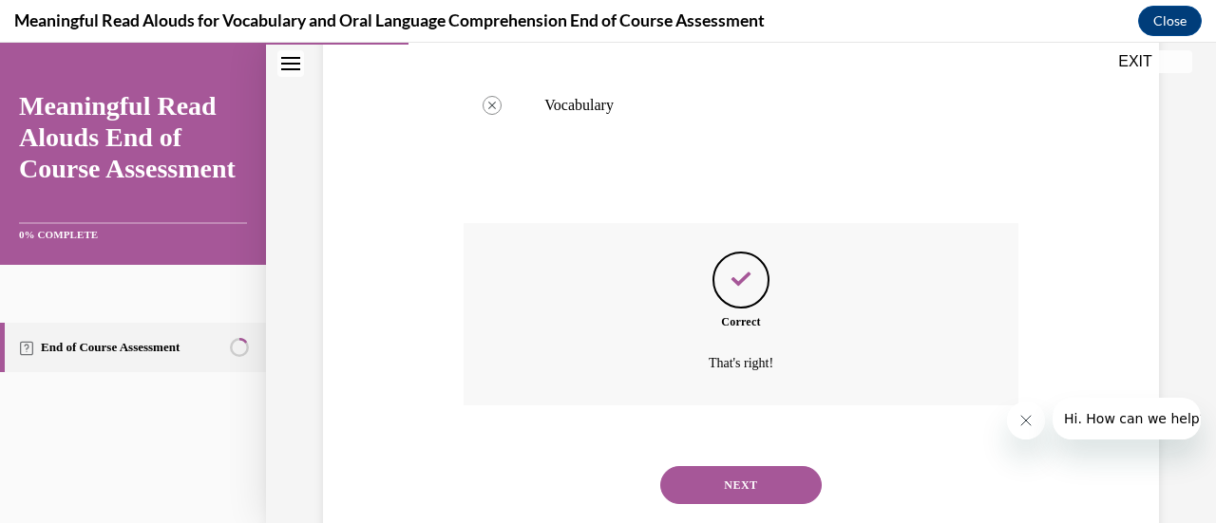
click at [729, 477] on button "NEXT" at bounding box center [740, 485] width 161 height 38
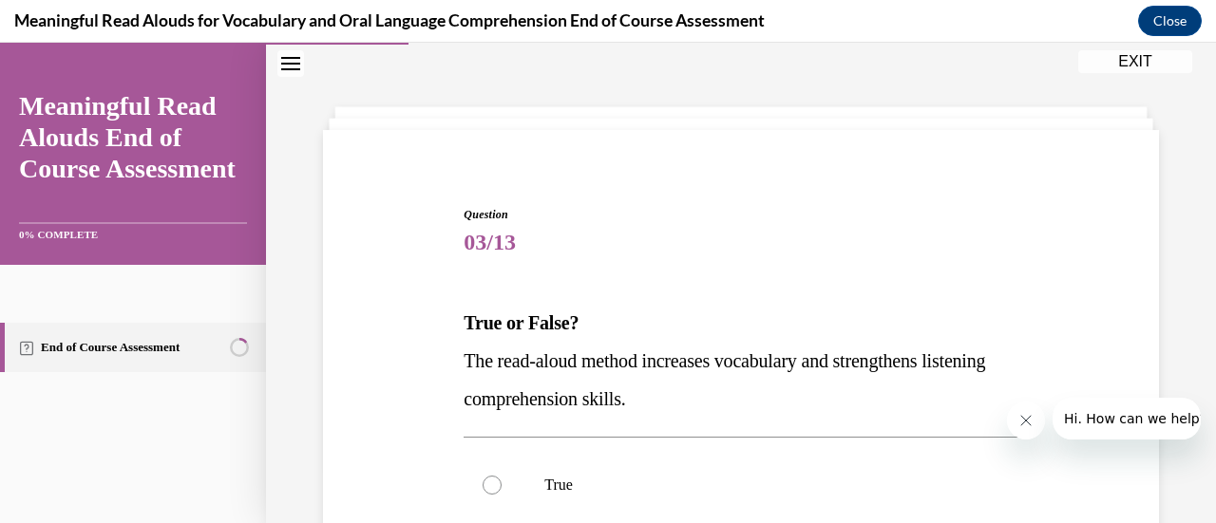
scroll to position [248, 0]
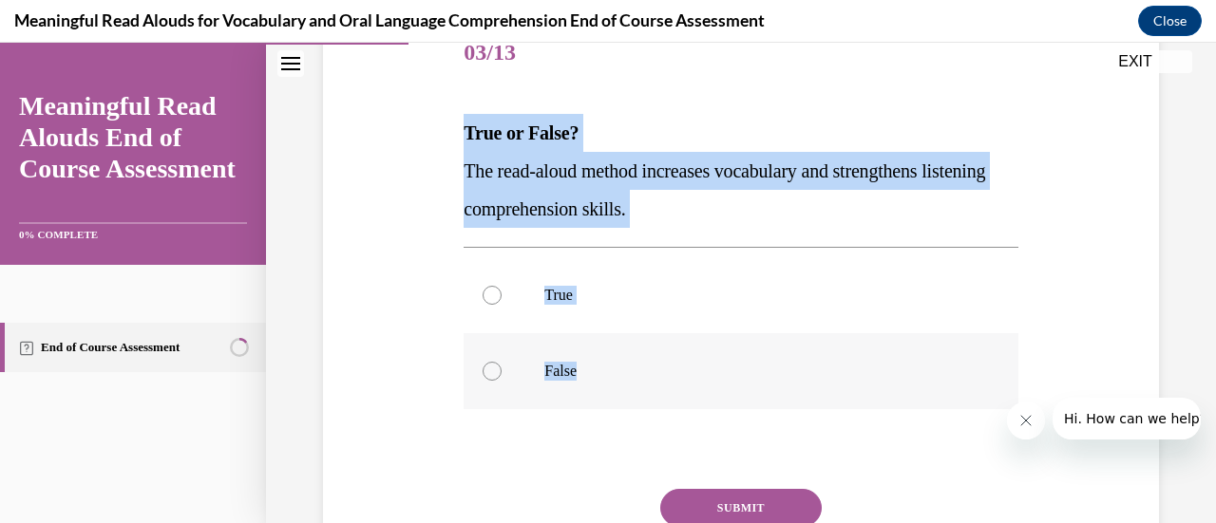
drag, startPoint x: 456, startPoint y: 124, endPoint x: 626, endPoint y: 345, distance: 278.3
click at [625, 347] on div "Question 03/13 True or False? The read-aloud method increases vocabulary and st…" at bounding box center [740, 316] width 563 height 657
copy div "True or False? The read-aloud method increases vocabulary and strengthens liste…"
click at [497, 292] on div at bounding box center [491, 295] width 19 height 19
click at [497, 292] on input "True" at bounding box center [491, 295] width 19 height 19
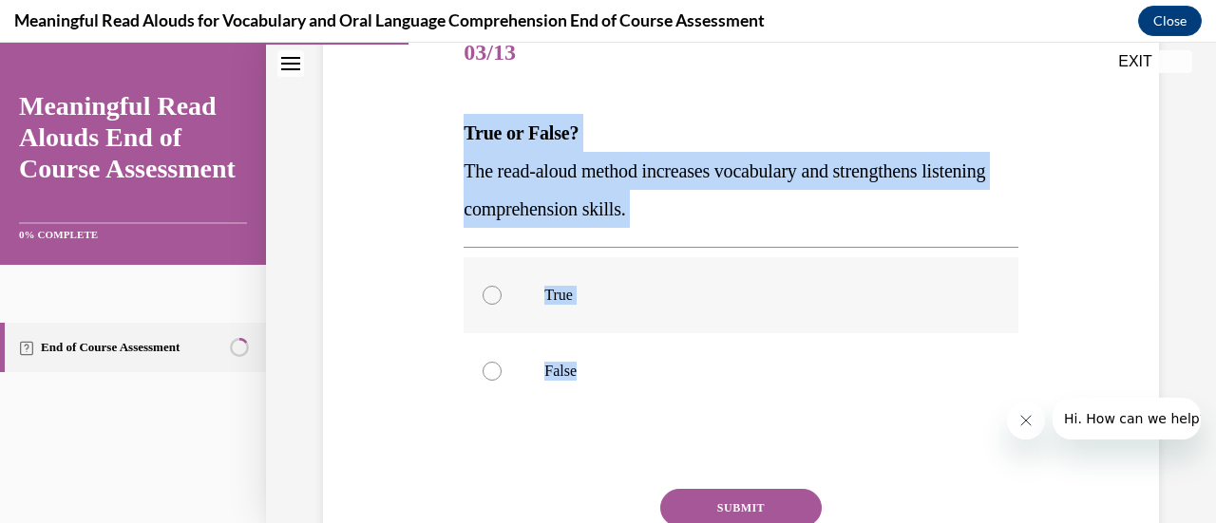
radio input "true"
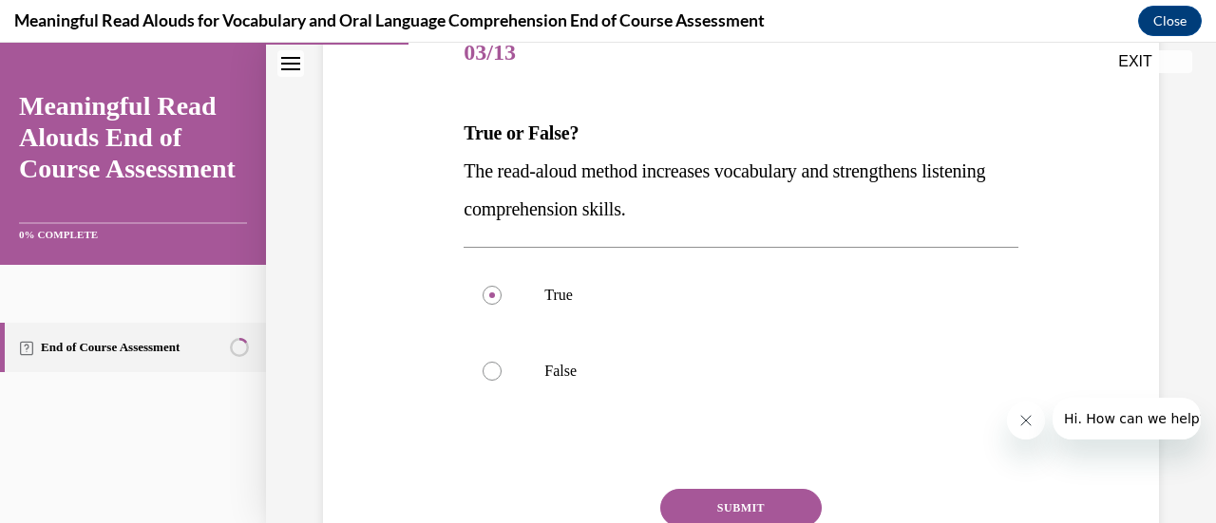
click at [728, 490] on button "SUBMIT" at bounding box center [740, 508] width 161 height 38
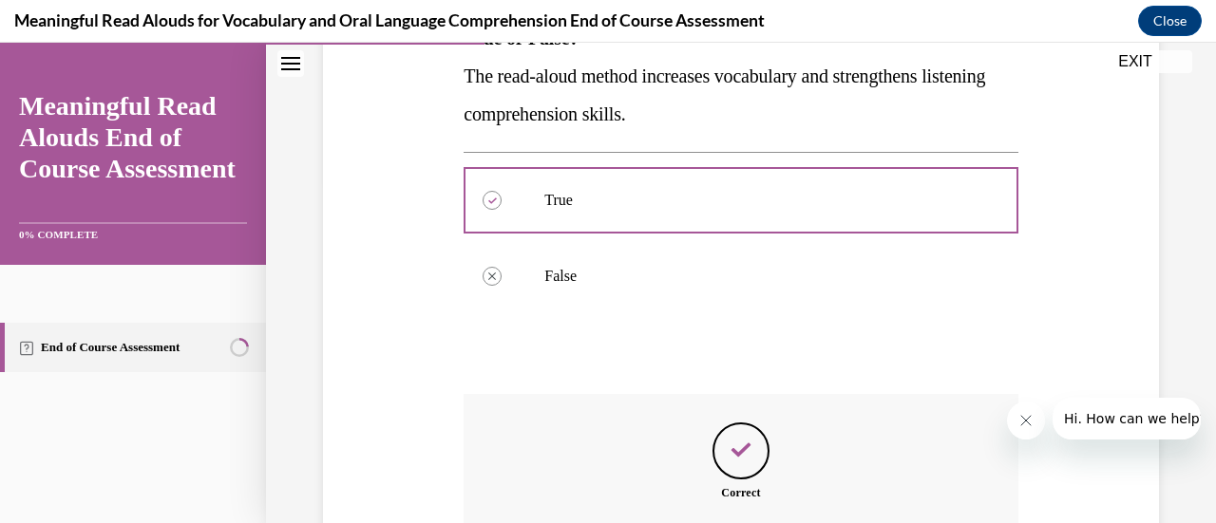
scroll to position [438, 0]
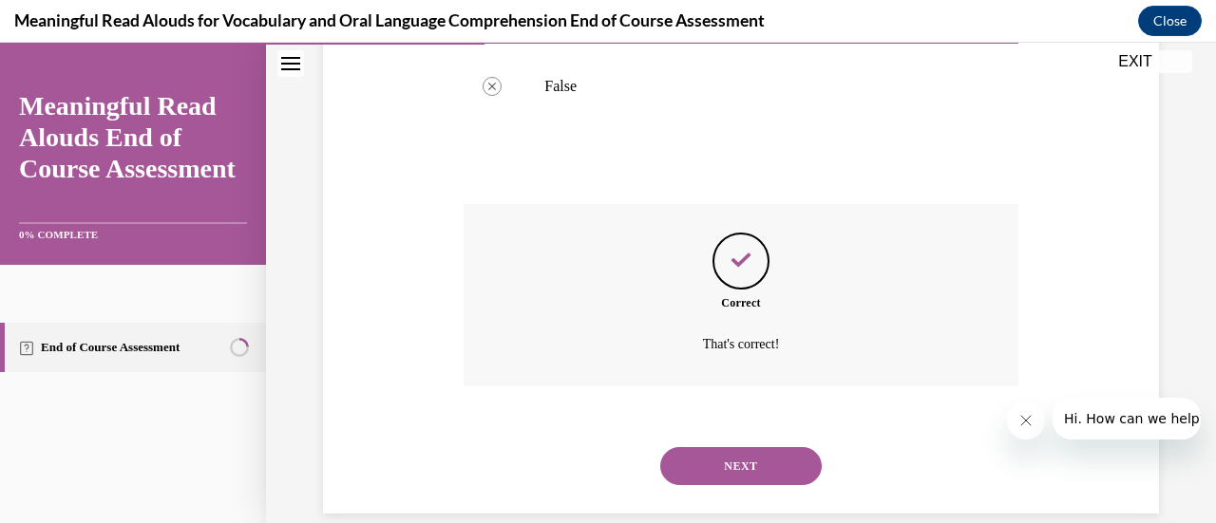
drag, startPoint x: 746, startPoint y: 454, endPoint x: 752, endPoint y: 438, distance: 17.1
click at [746, 454] on button "NEXT" at bounding box center [740, 466] width 161 height 38
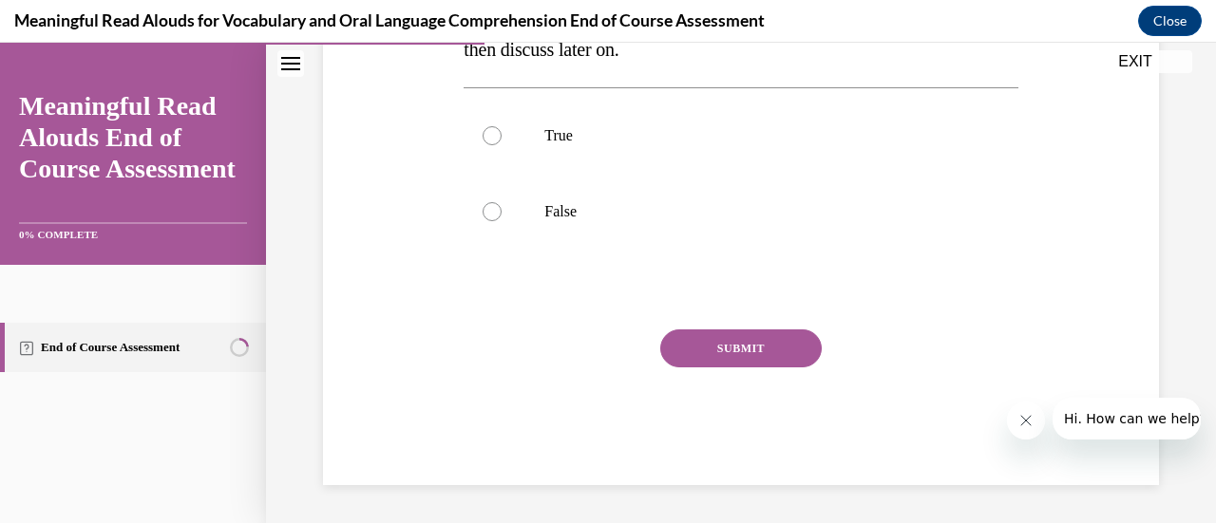
scroll to position [58, 0]
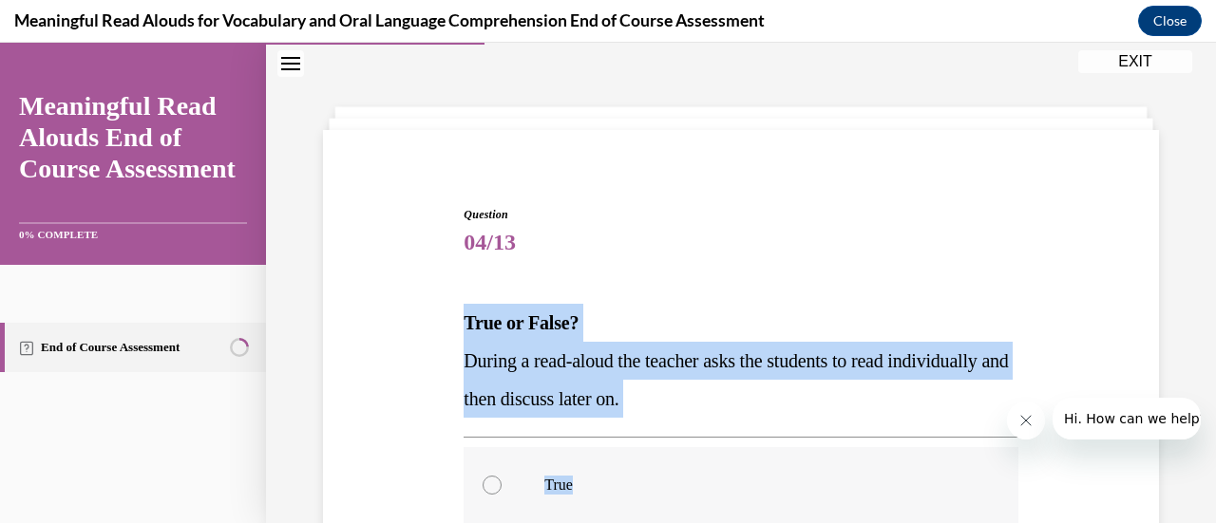
drag, startPoint x: 461, startPoint y: 316, endPoint x: 633, endPoint y: 489, distance: 243.8
click at [637, 506] on div "Question 04/13 True or False? During a read-aloud the teacher asks the students…" at bounding box center [740, 520] width 554 height 629
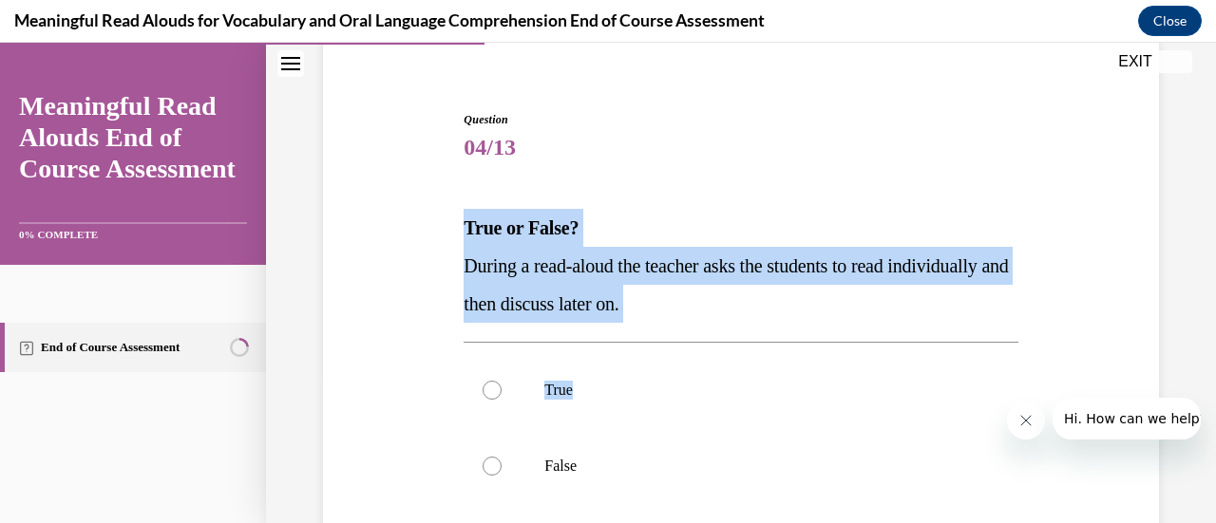
scroll to position [248, 0]
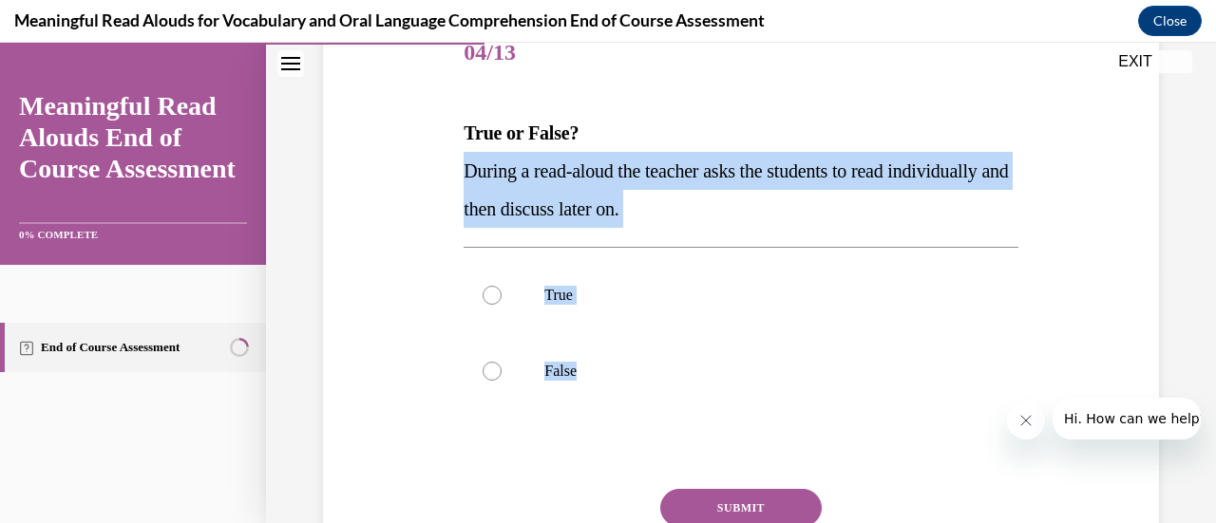
drag, startPoint x: 577, startPoint y: 374, endPoint x: 455, endPoint y: 155, distance: 251.3
click at [455, 155] on div "Question 04/13 True or False? During a read-aloud the teacher asks the students…" at bounding box center [740, 302] width 845 height 686
copy div "During a read-aloud the teacher asks the students to read individually and then…"
click at [482, 368] on div at bounding box center [491, 371] width 19 height 19
click at [482, 368] on input "False" at bounding box center [491, 371] width 19 height 19
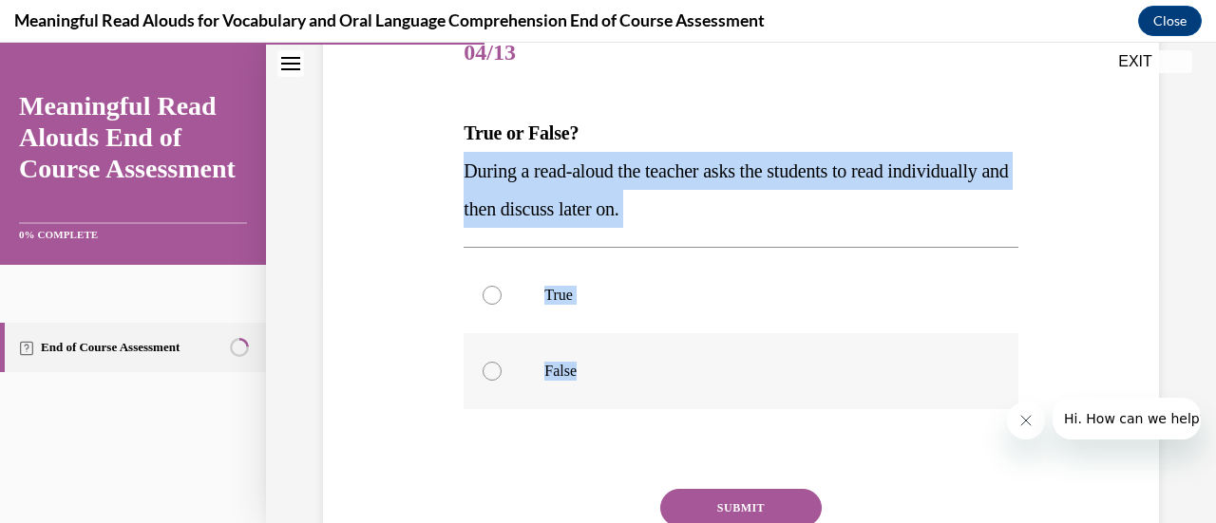
radio input "true"
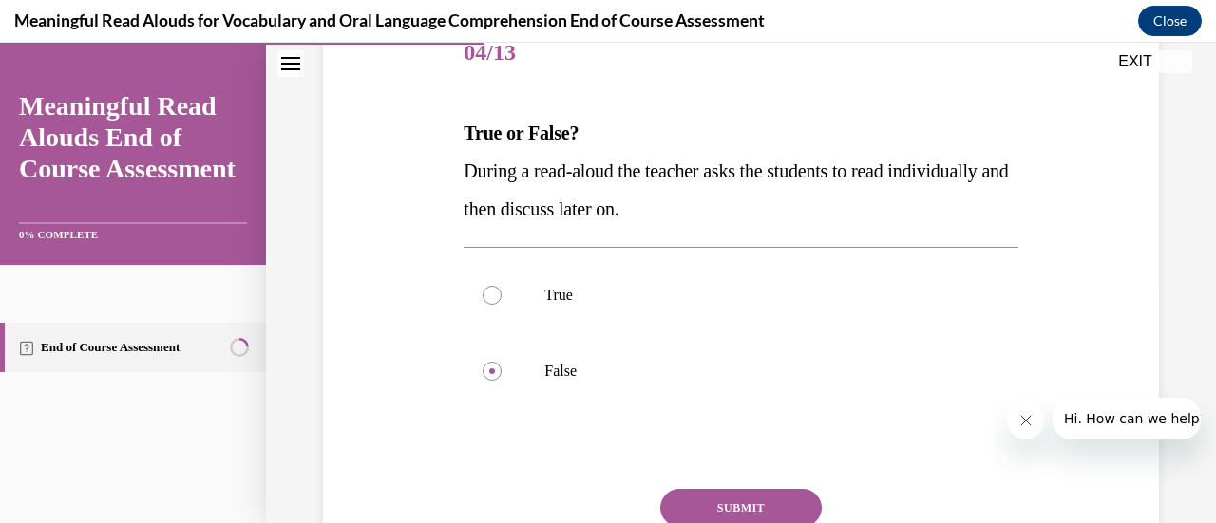
click at [736, 492] on button "SUBMIT" at bounding box center [740, 508] width 161 height 38
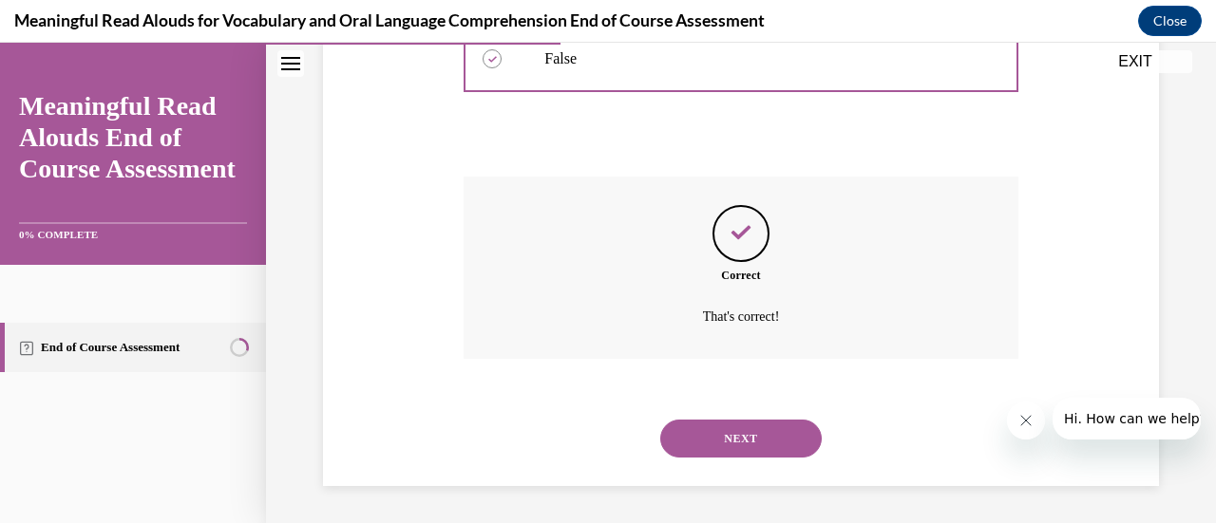
click at [727, 425] on button "NEXT" at bounding box center [740, 439] width 161 height 38
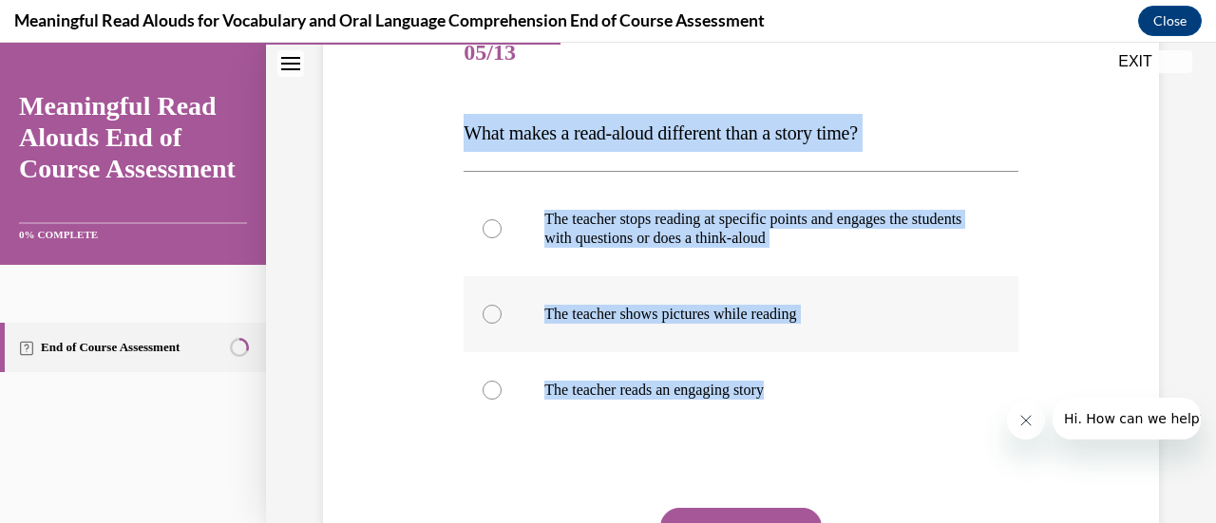
drag, startPoint x: 458, startPoint y: 123, endPoint x: 712, endPoint y: 275, distance: 296.4
click at [805, 396] on div "Question 05/13 What makes a read-aloud different than a story time? The teacher…" at bounding box center [740, 326] width 563 height 676
copy div "What makes a read-aloud different than a story time? The teacher stops reading …"
click at [493, 226] on div at bounding box center [491, 228] width 19 height 19
click at [493, 226] on input "The teacher stops reading at specific points and engages the students with ques…" at bounding box center [491, 228] width 19 height 19
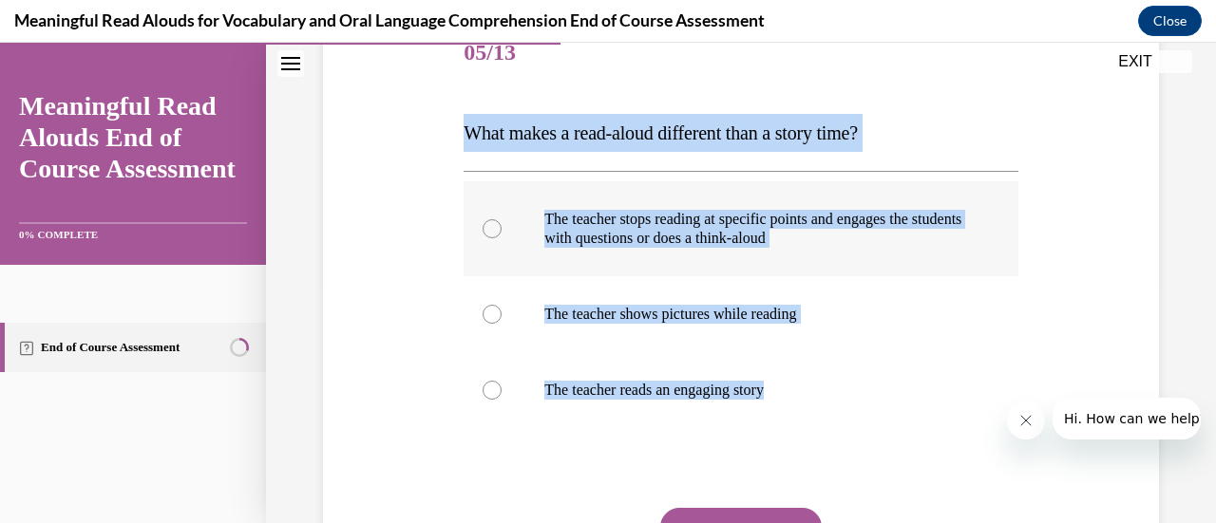
radio input "true"
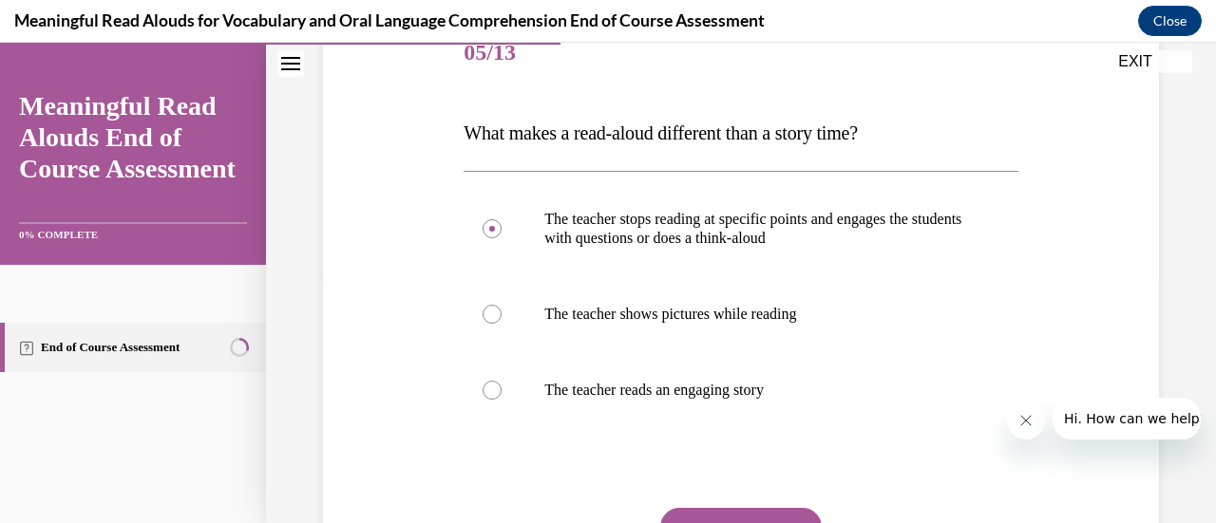
scroll to position [368, 0]
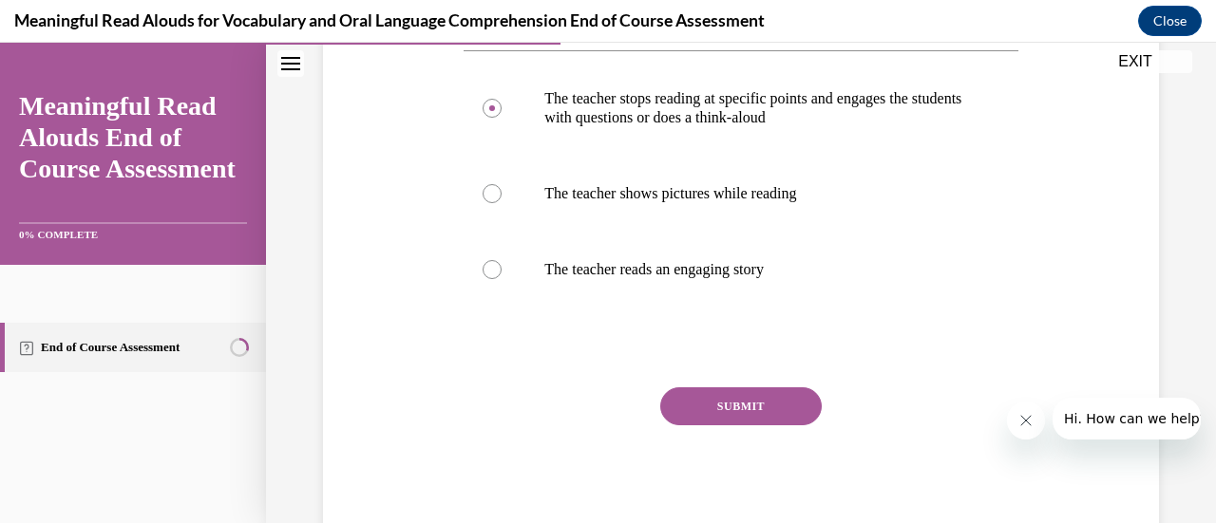
click at [706, 406] on button "SUBMIT" at bounding box center [740, 406] width 161 height 38
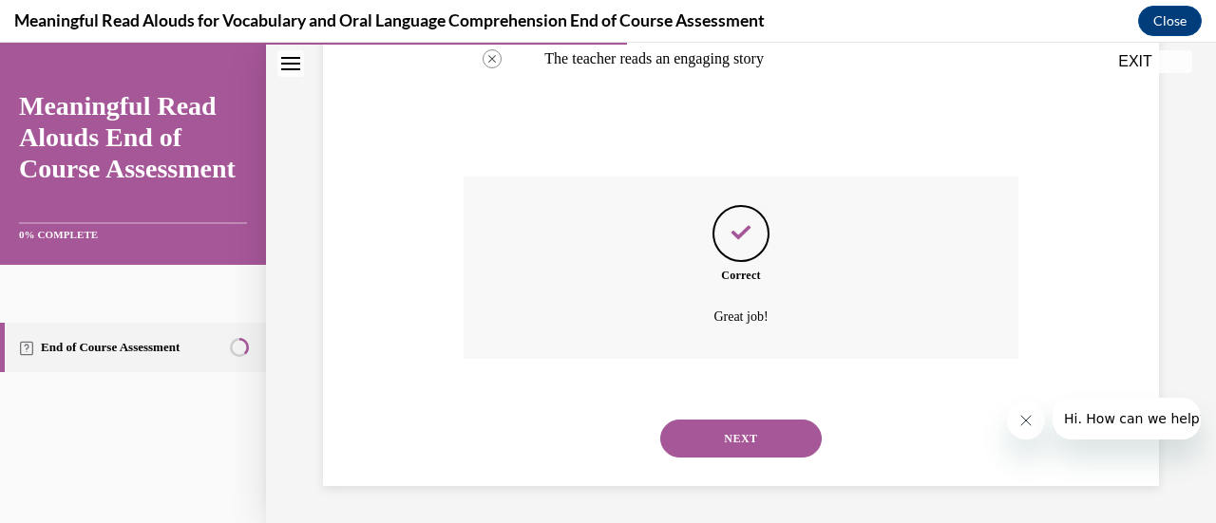
click at [732, 455] on button "NEXT" at bounding box center [740, 439] width 161 height 38
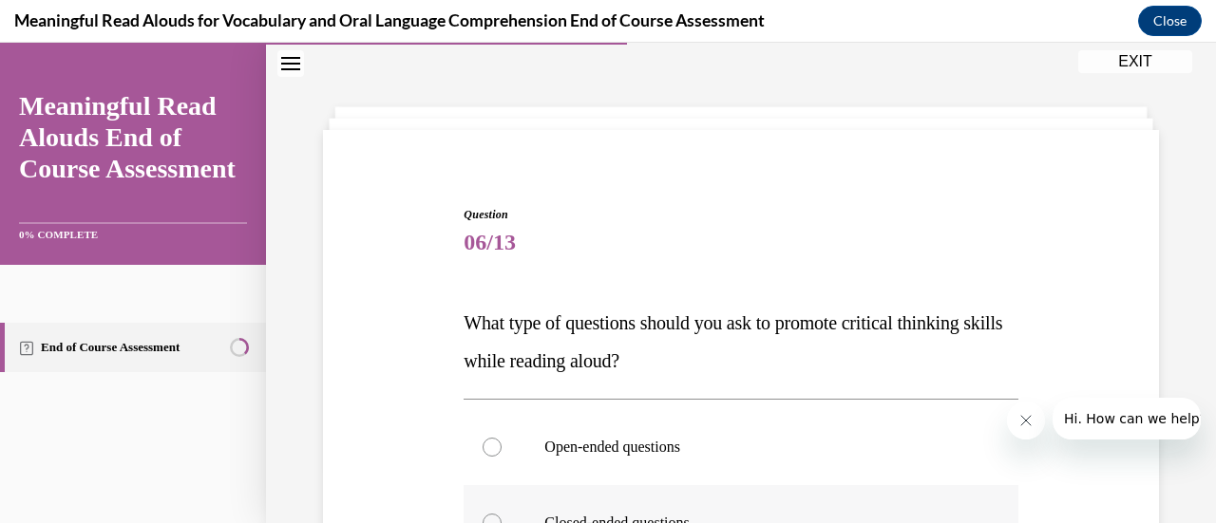
scroll to position [248, 0]
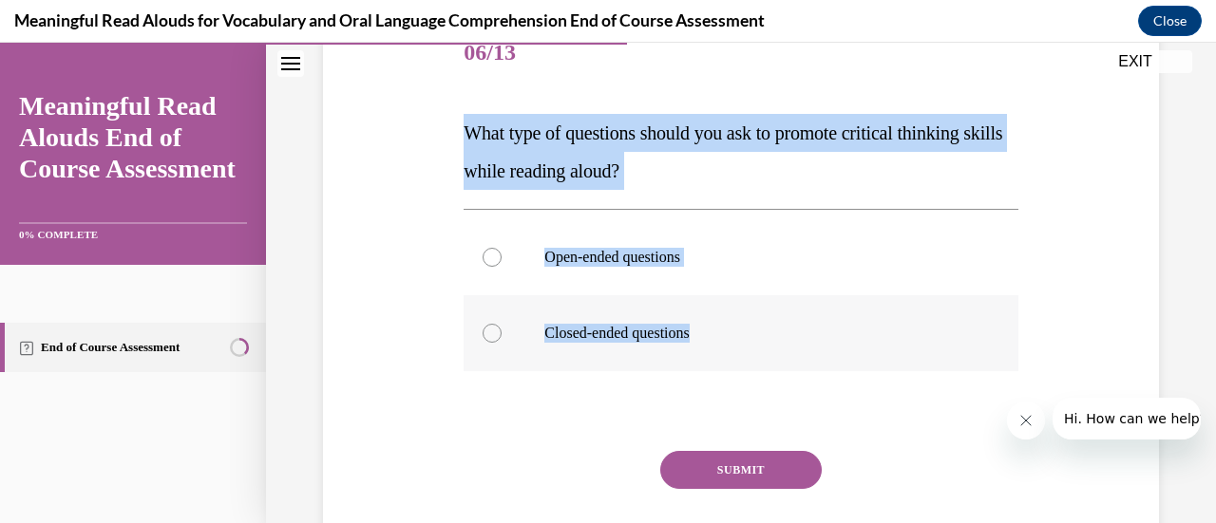
drag, startPoint x: 463, startPoint y: 126, endPoint x: 735, endPoint y: 349, distance: 351.6
click at [735, 349] on div "Question 06/13 What type of questions should you ask to promote critical thinki…" at bounding box center [740, 283] width 845 height 648
copy div "What type of questions should you ask to promote critical thinking skills while…"
click at [489, 261] on div at bounding box center [491, 257] width 19 height 19
click at [489, 261] on input "Open-ended questions" at bounding box center [491, 257] width 19 height 19
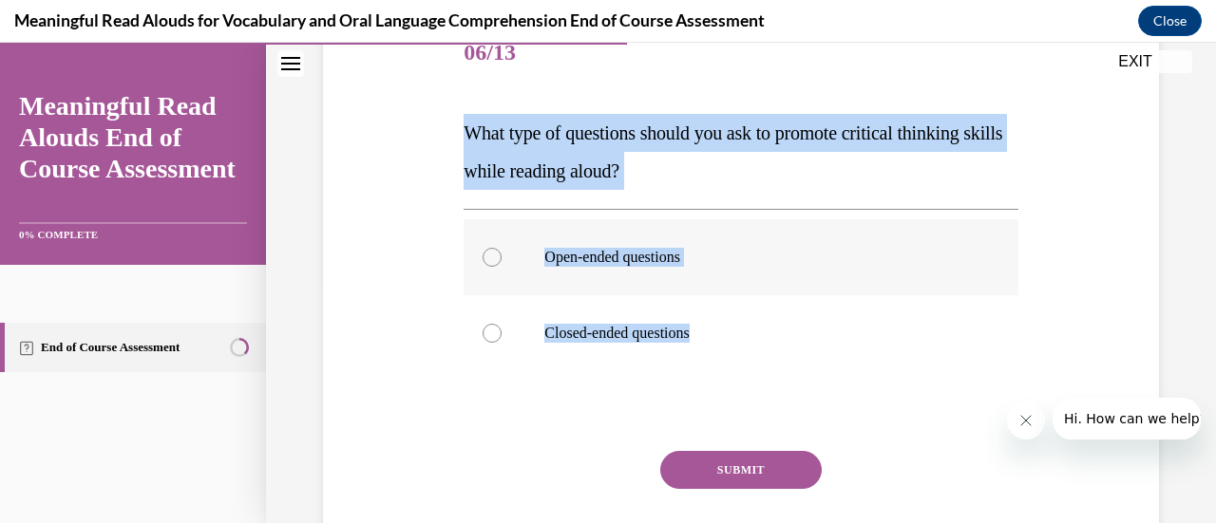
radio input "true"
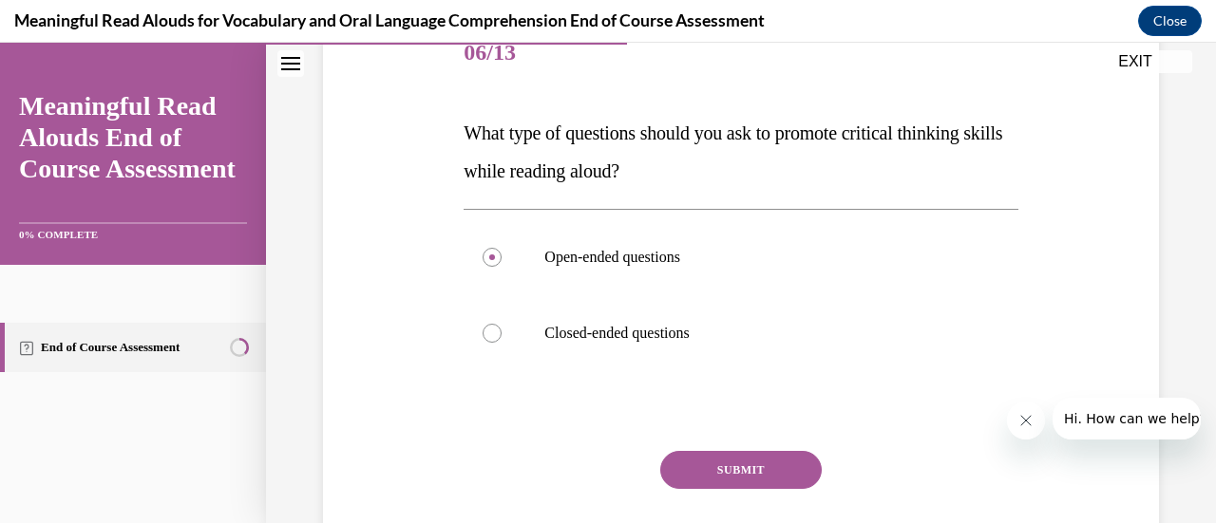
click at [733, 456] on button "SUBMIT" at bounding box center [740, 470] width 161 height 38
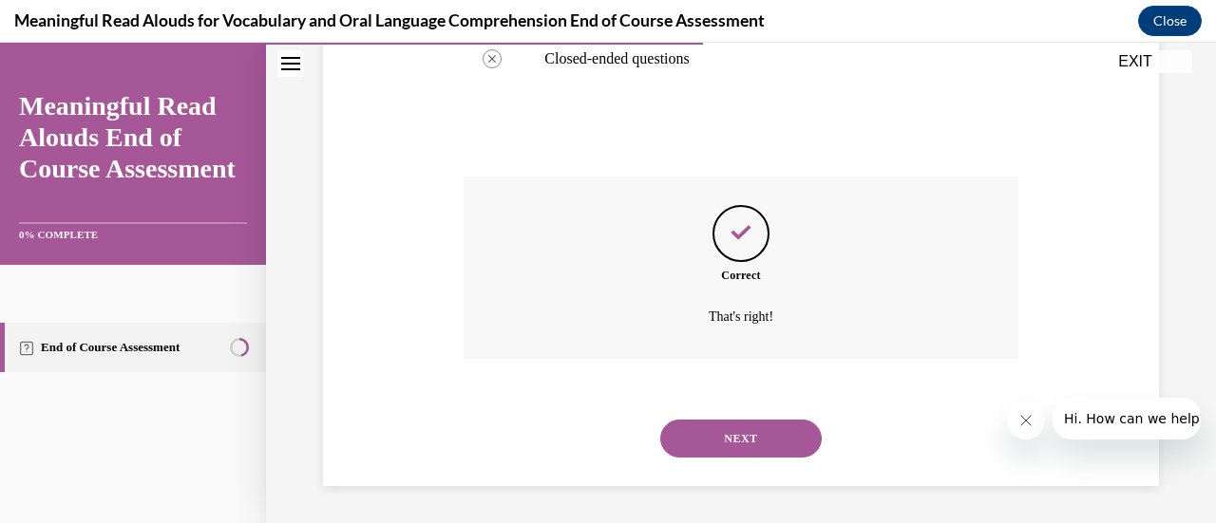
click at [713, 447] on button "NEXT" at bounding box center [740, 439] width 161 height 38
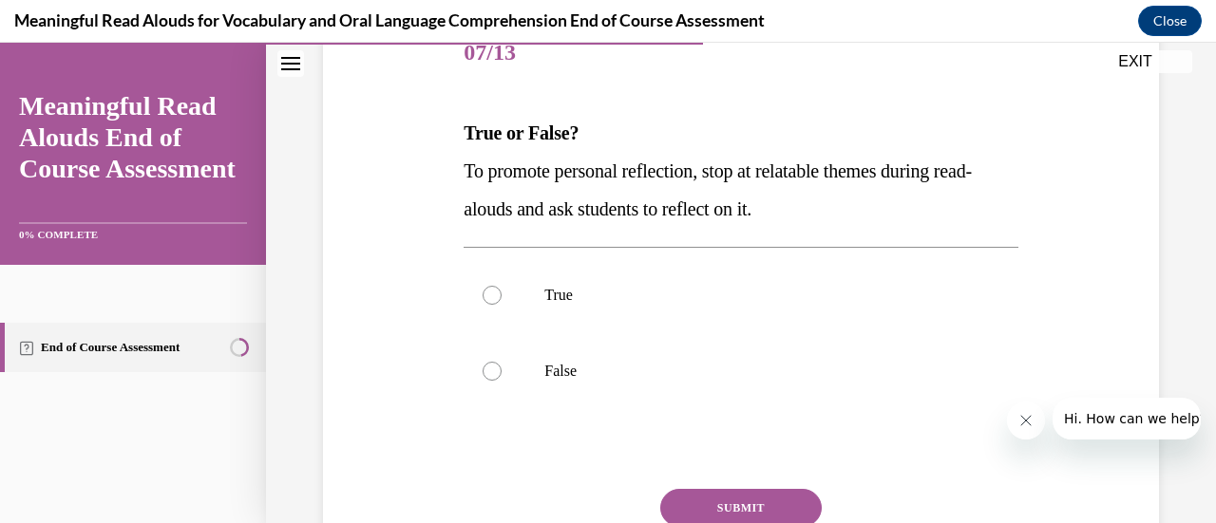
scroll to position [343, 0]
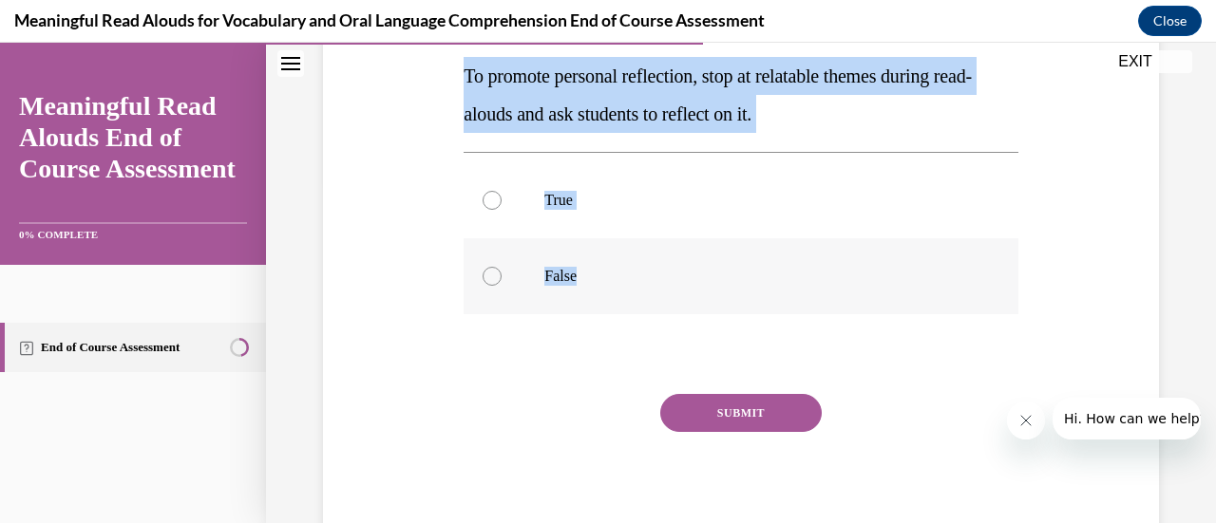
drag, startPoint x: 463, startPoint y: 72, endPoint x: 615, endPoint y: 287, distance: 263.0
click at [615, 287] on div "Question 07/13 True or False? To promote personal reflection, stop at relatable…" at bounding box center [740, 235] width 554 height 629
copy div "To promote personal reflection, stop at relatable themes during read-alouds and…"
click at [490, 199] on div at bounding box center [491, 200] width 19 height 19
click at [490, 199] on input "True" at bounding box center [491, 200] width 19 height 19
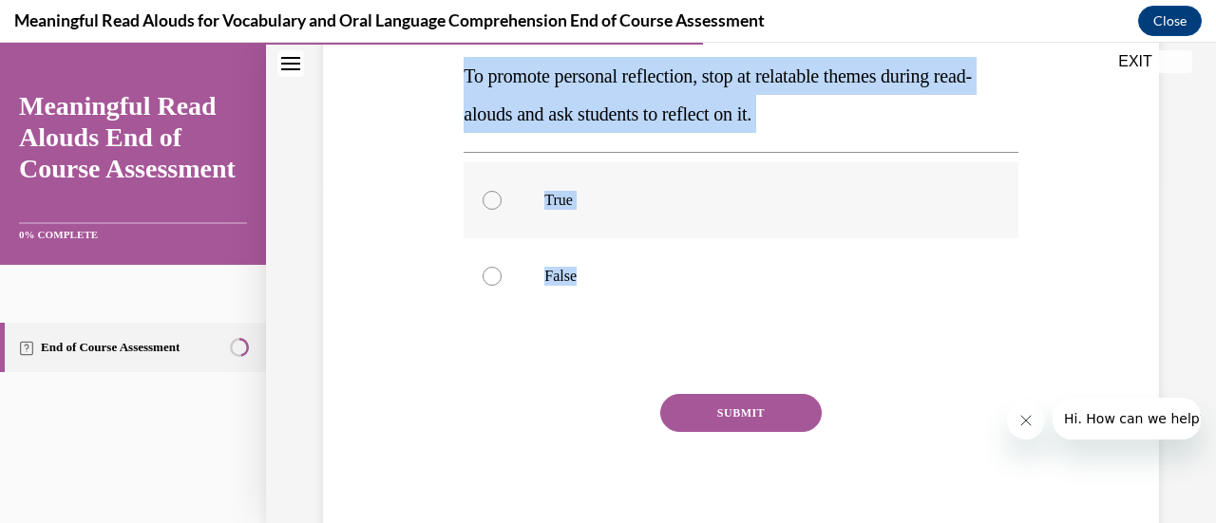
radio input "true"
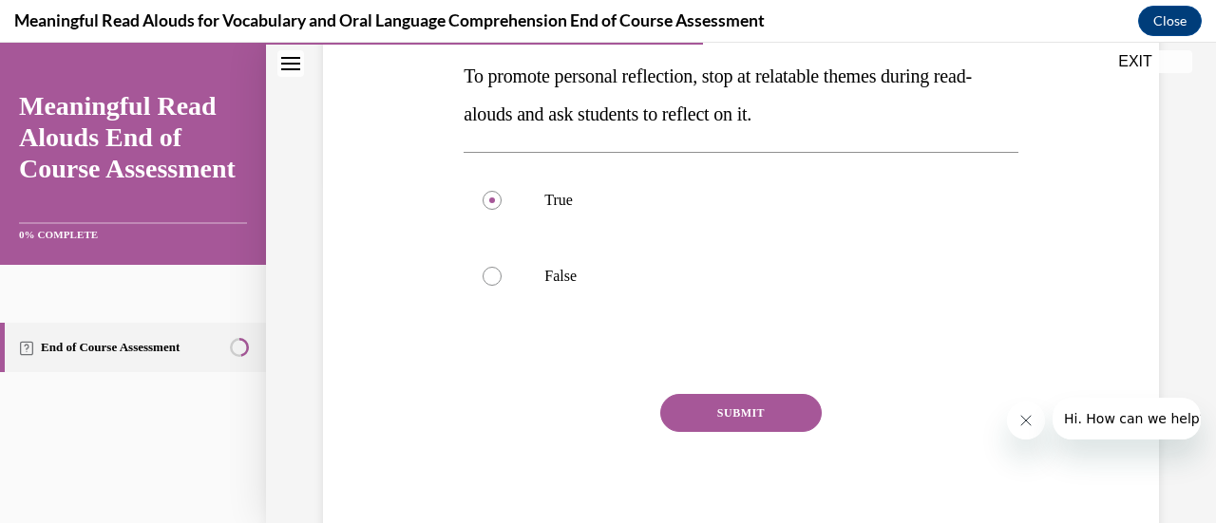
click at [731, 400] on button "SUBMIT" at bounding box center [740, 413] width 161 height 38
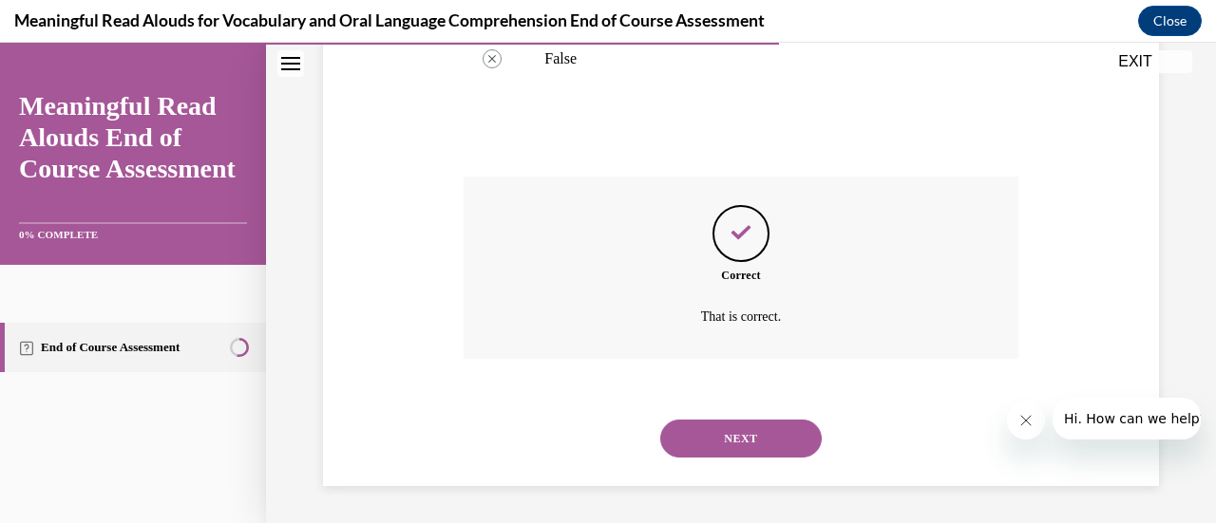
click at [727, 428] on button "NEXT" at bounding box center [740, 439] width 161 height 38
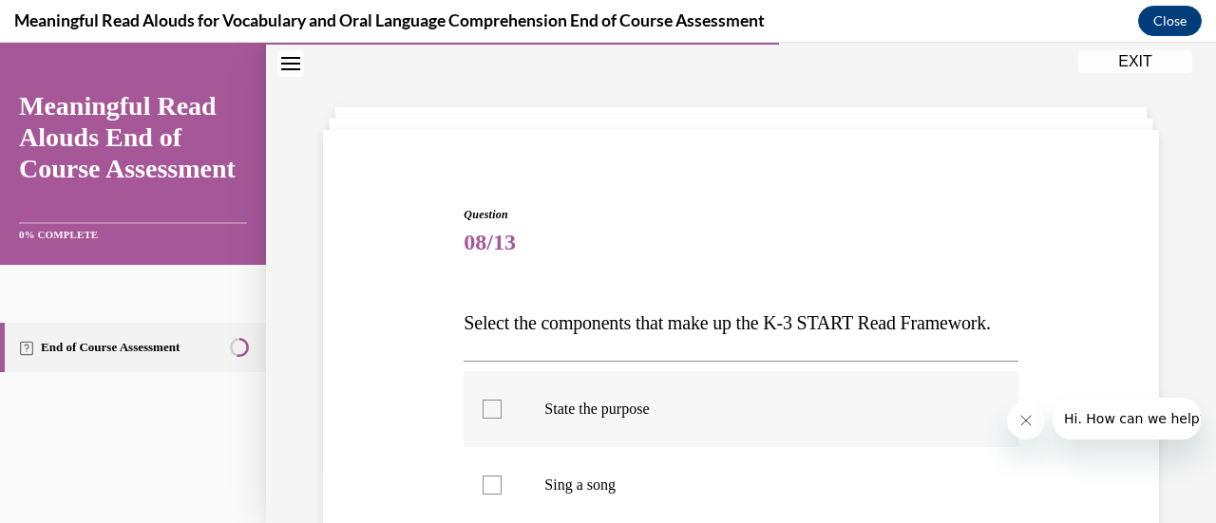
scroll to position [248, 0]
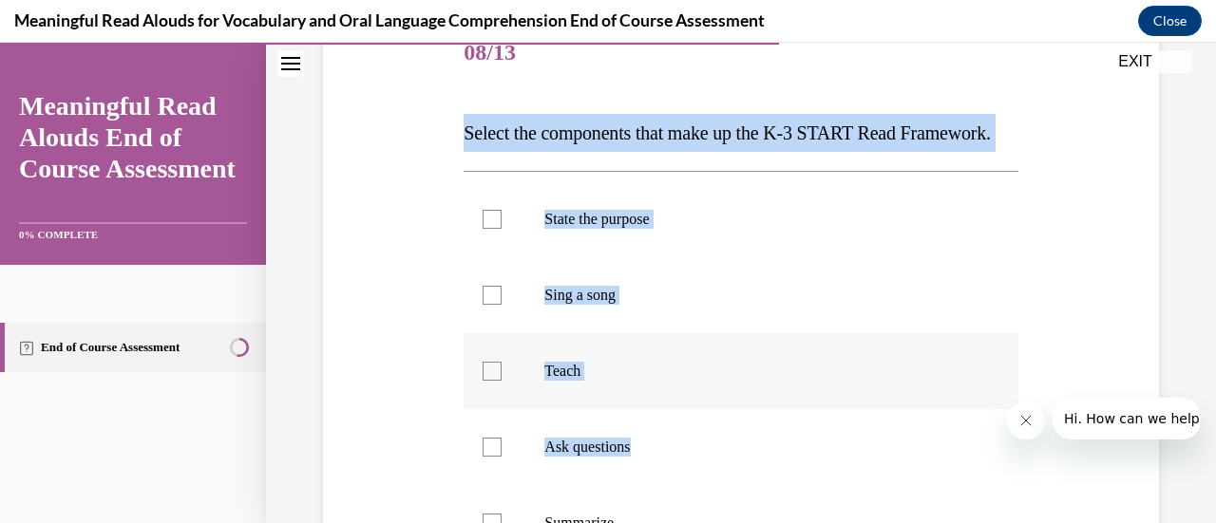
drag, startPoint x: 454, startPoint y: 136, endPoint x: 663, endPoint y: 416, distance: 349.5
click at [707, 472] on div "Question 08/13 Select the components that make up the K-3 START Read Framework.…" at bounding box center [740, 454] width 845 height 990
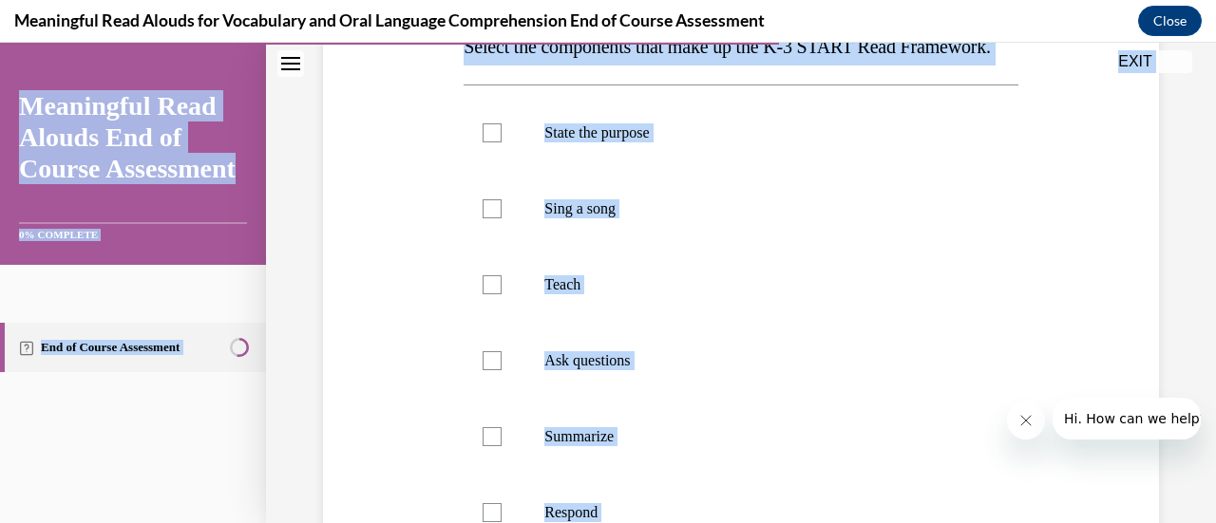
scroll to position [307, 0]
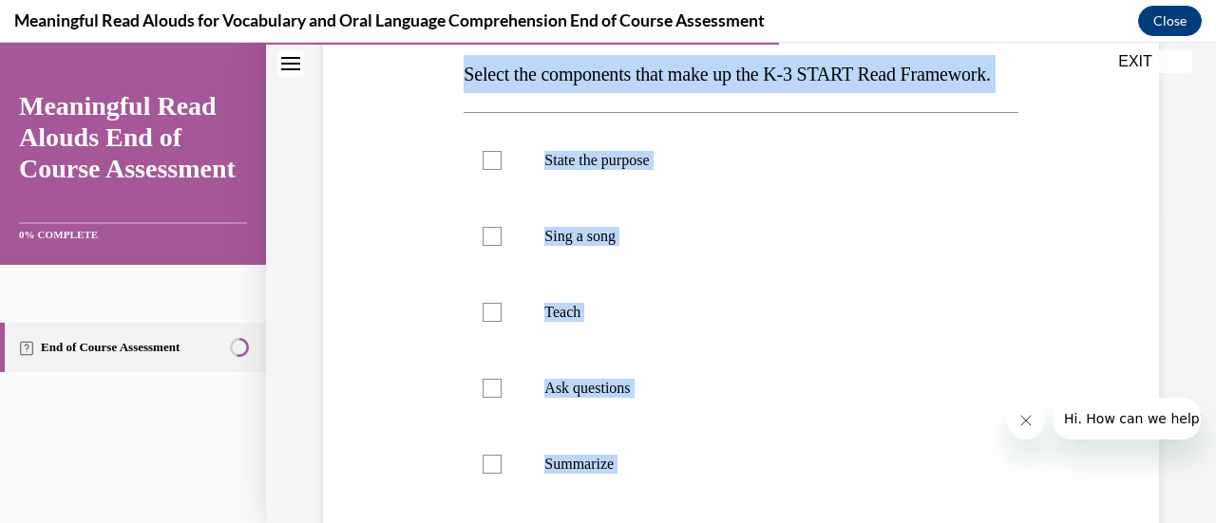
drag, startPoint x: 589, startPoint y: 337, endPoint x: 460, endPoint y: 86, distance: 282.0
click at [460, 86] on div "Question 08/13 Select the components that make up the K-3 START Read Framework.…" at bounding box center [740, 409] width 563 height 961
copy div "Select the components that make up the K-3 START Read Framework. State the purp…"
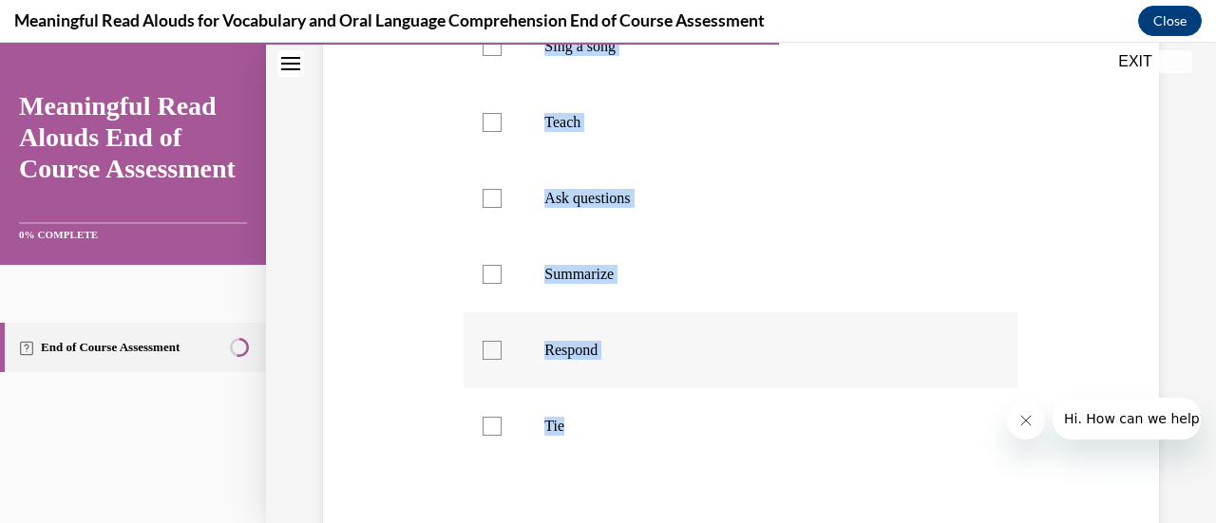
scroll to position [402, 0]
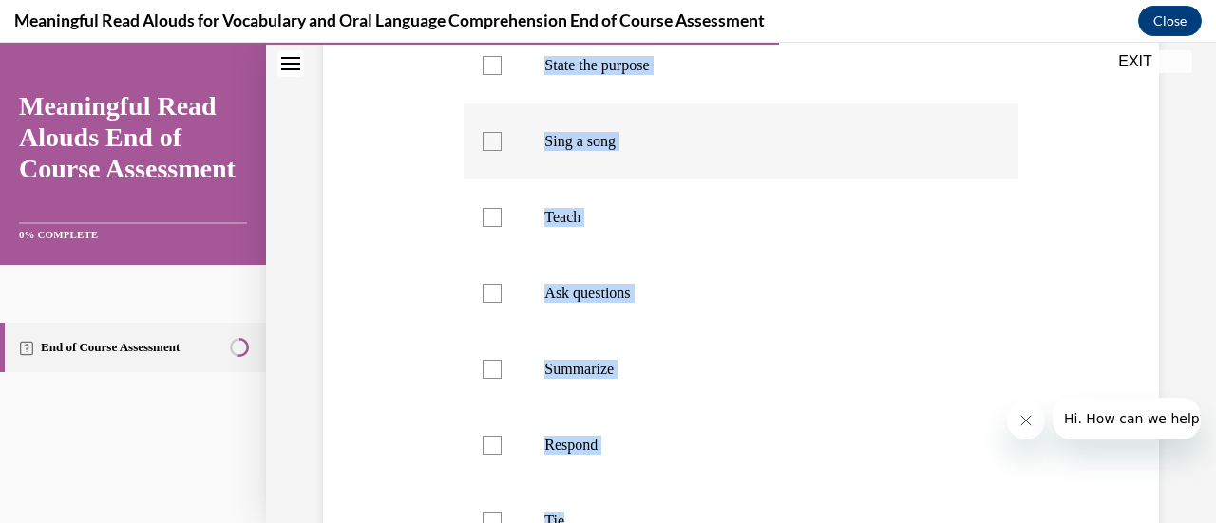
click at [487, 151] on div at bounding box center [491, 141] width 19 height 19
click at [487, 151] on input "Sing a song" at bounding box center [491, 141] width 19 height 19
checkbox input "true"
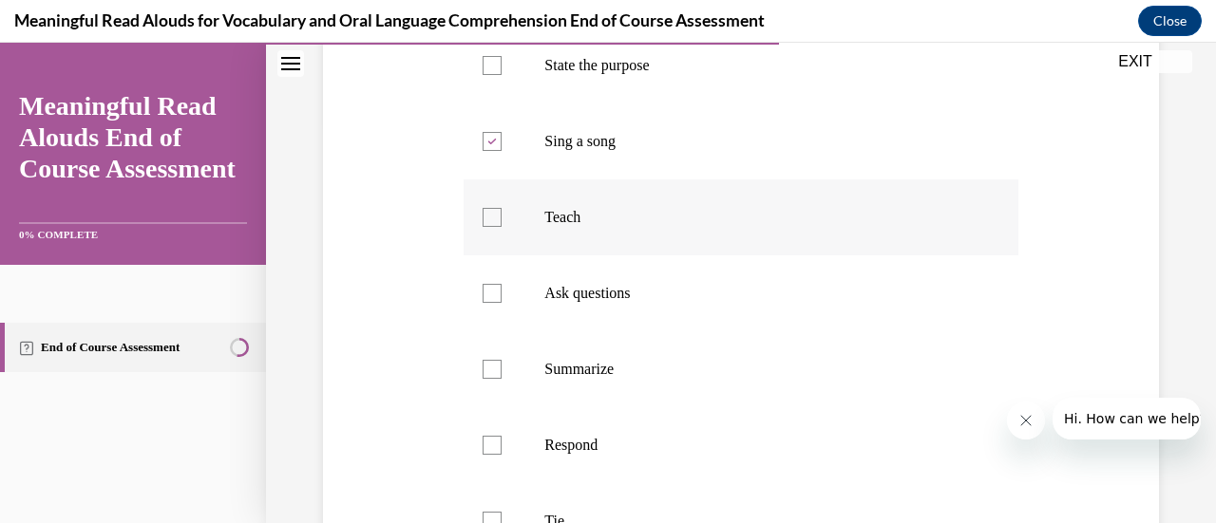
scroll to position [687, 0]
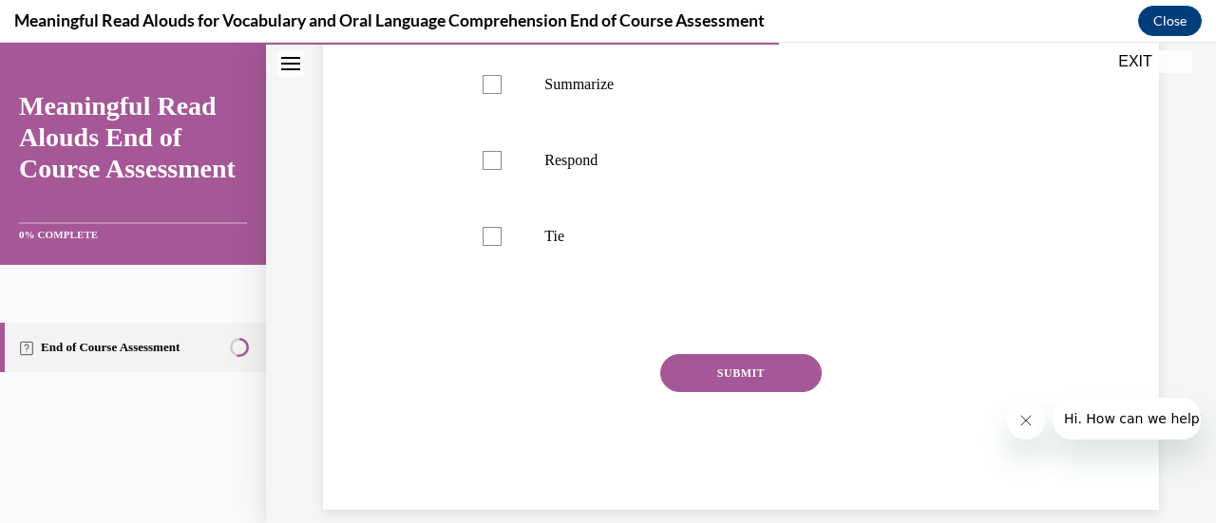
click at [731, 392] on button "SUBMIT" at bounding box center [740, 373] width 161 height 38
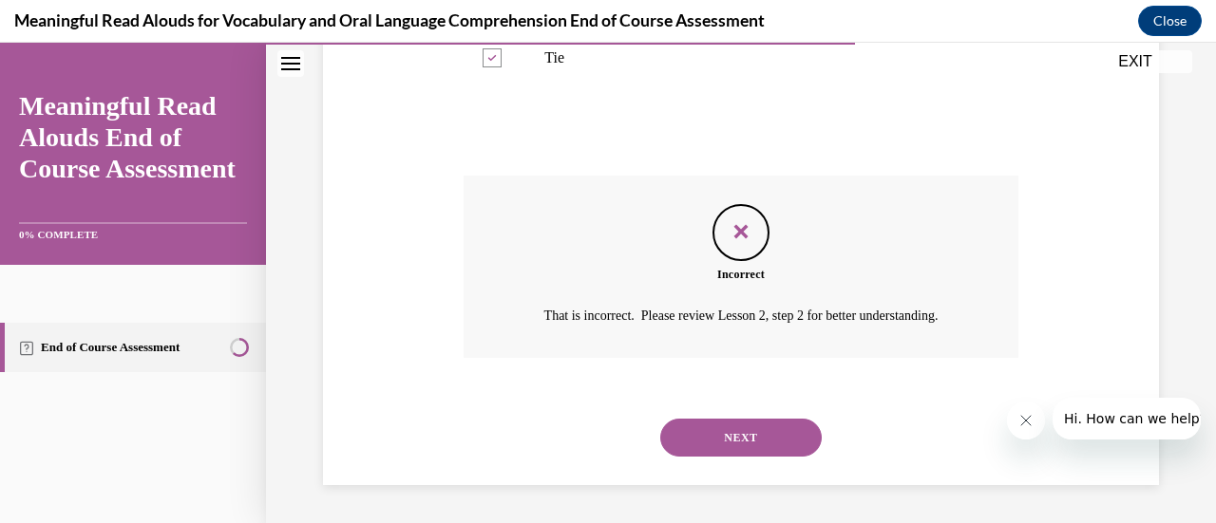
click at [718, 422] on button "NEXT" at bounding box center [740, 438] width 161 height 38
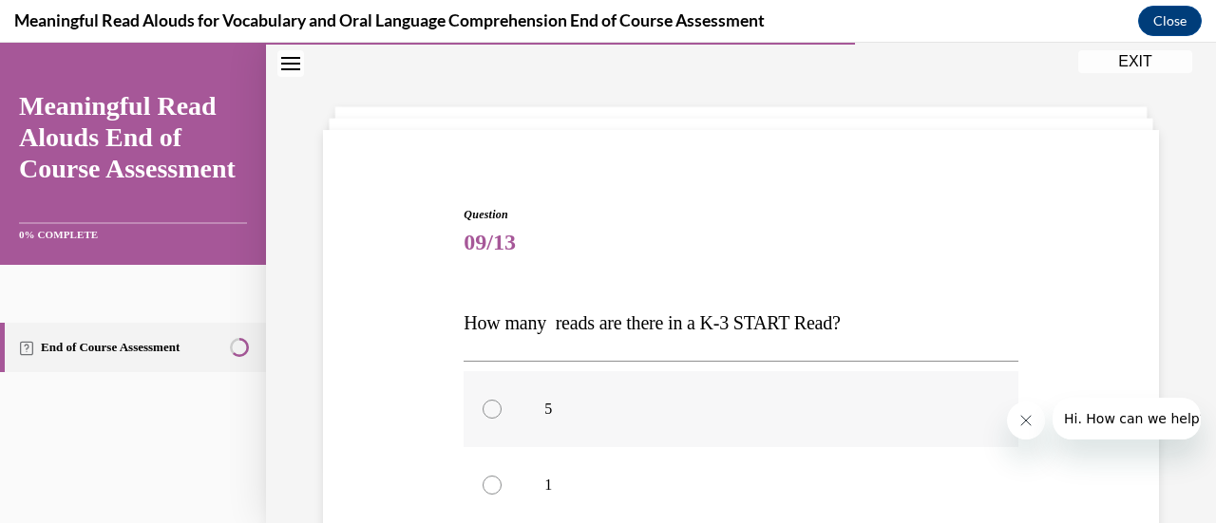
scroll to position [248, 0]
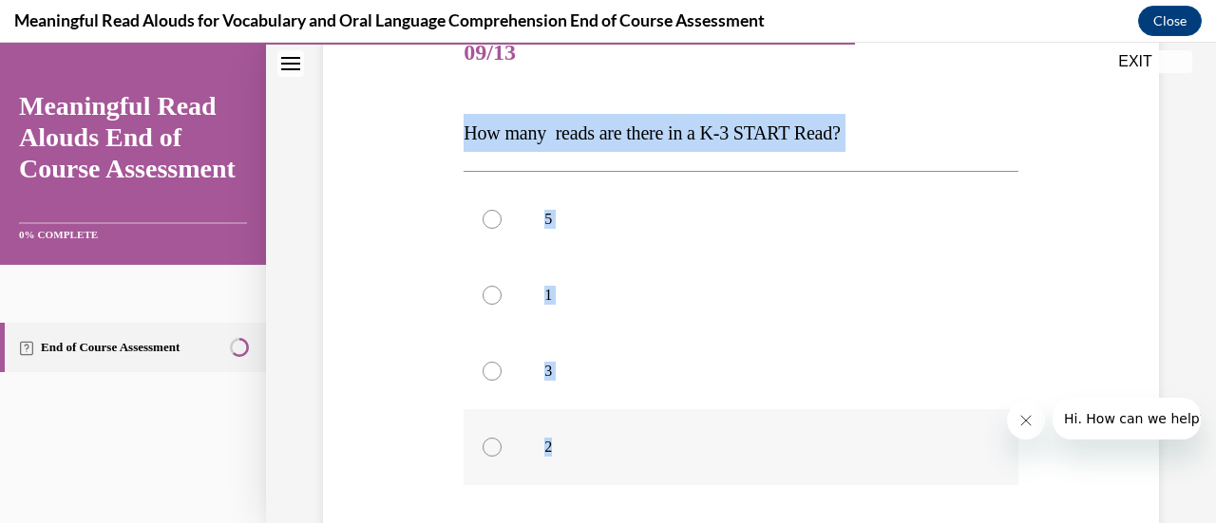
drag, startPoint x: 452, startPoint y: 124, endPoint x: 659, endPoint y: 439, distance: 376.4
click at [659, 440] on div "Question 09/13 How many reads are there in a K-3 START Read? 5 1 3 2 Incorrect …" at bounding box center [740, 340] width 845 height 762
copy div "How many reads are there in a K-3 START Read? 5 1 3 2"
click at [497, 368] on div at bounding box center [491, 371] width 19 height 19
click at [497, 368] on input "3" at bounding box center [491, 371] width 19 height 19
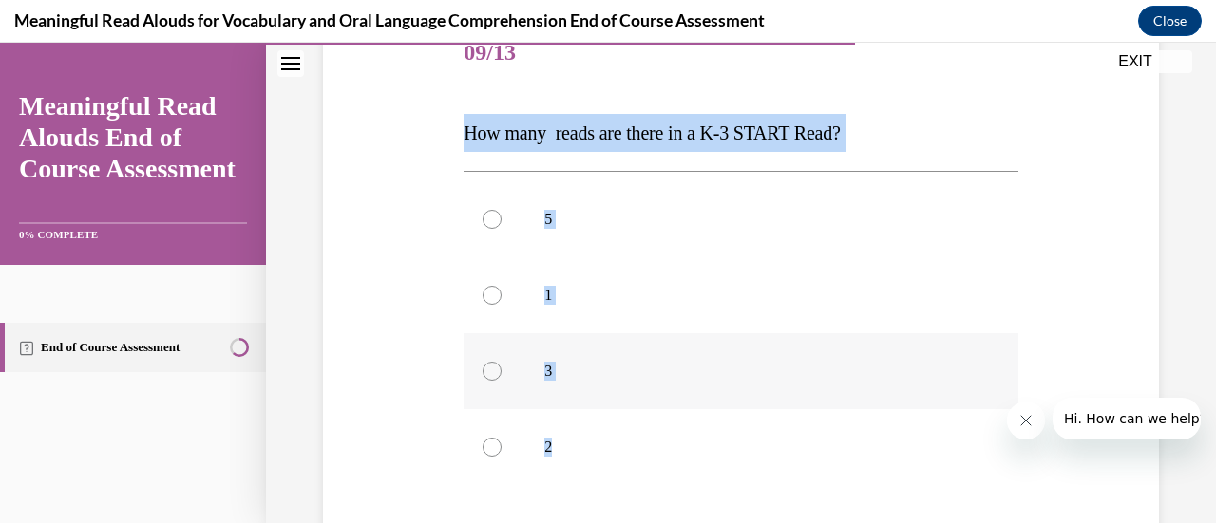
radio input "true"
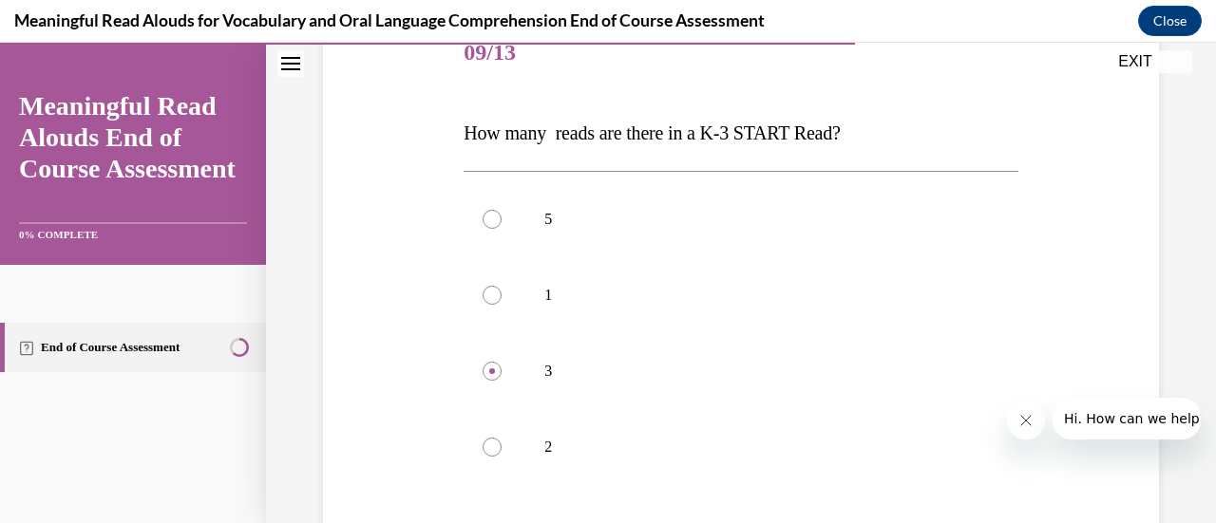
click at [415, 318] on div "Question 09/13 How many reads are there in a K-3 START Read? 5 1 3 2 Correct Th…" at bounding box center [740, 340] width 845 height 762
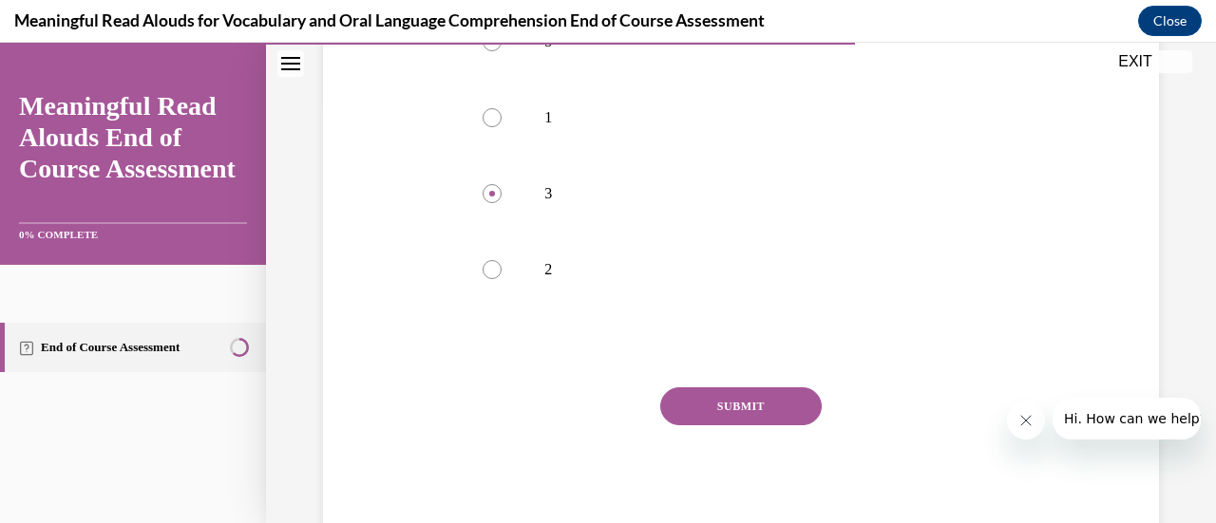
click at [720, 387] on button "SUBMIT" at bounding box center [740, 406] width 161 height 38
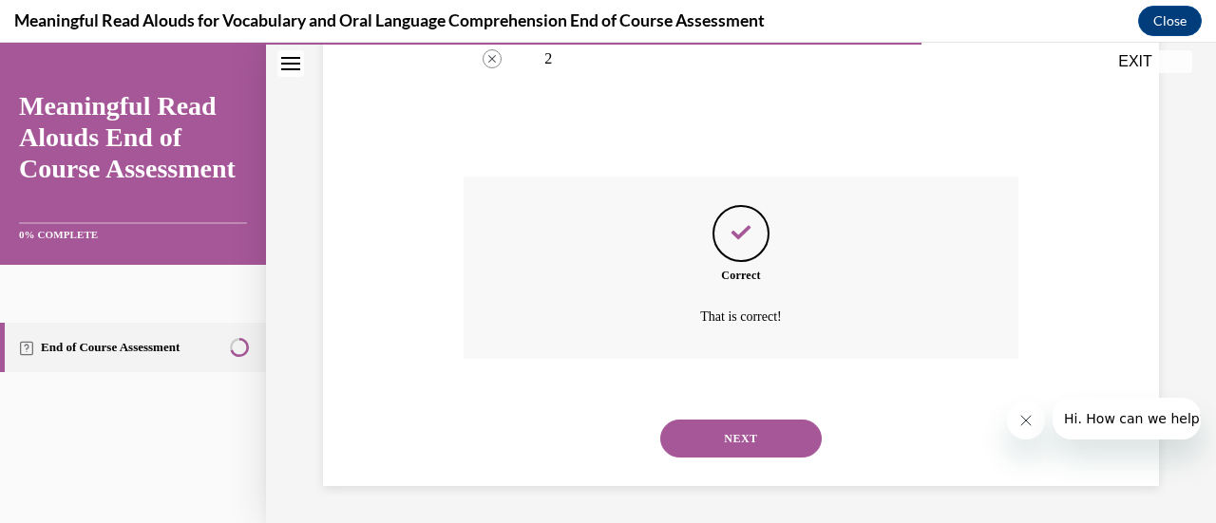
click at [739, 432] on button "NEXT" at bounding box center [740, 439] width 161 height 38
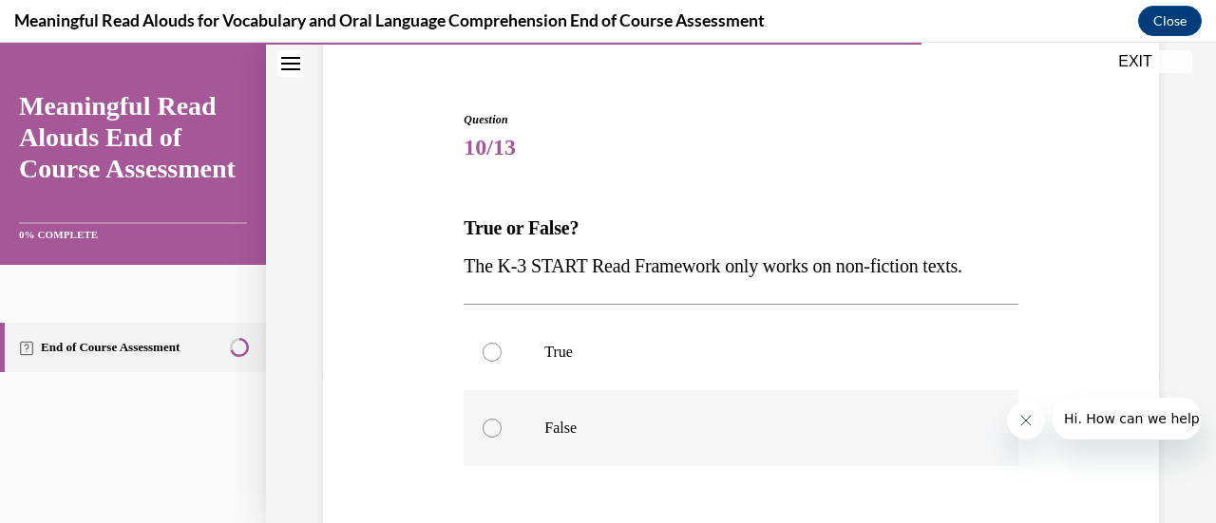
scroll to position [248, 0]
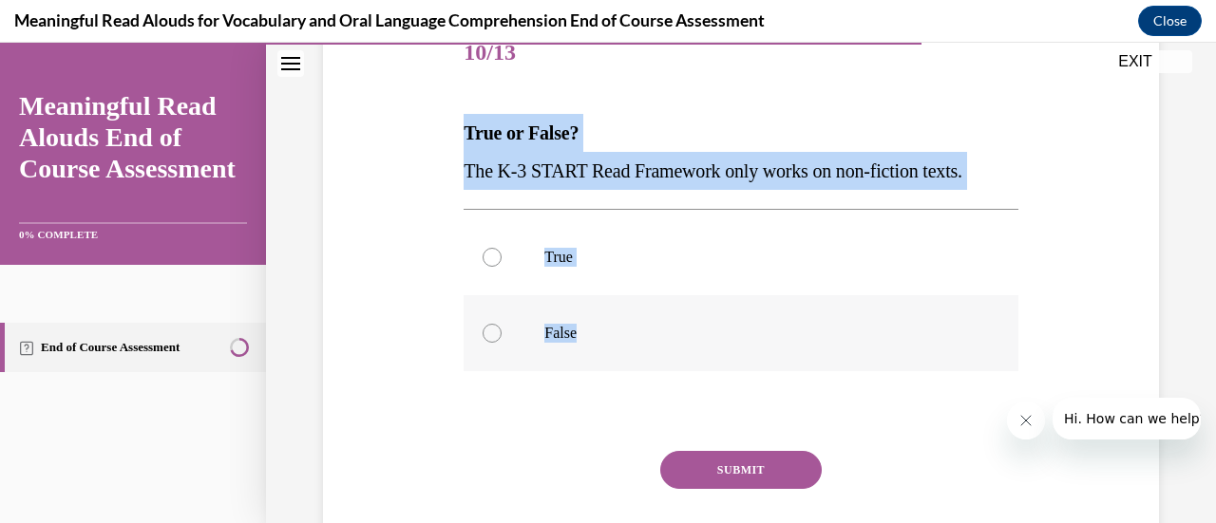
drag, startPoint x: 460, startPoint y: 132, endPoint x: 610, endPoint y: 321, distance: 241.3
click at [610, 321] on div "Question 10/13 True or False? The K-3 START Read Framework only works on non-fi…" at bounding box center [740, 297] width 563 height 619
copy div "True or False? The K-3 START Read Framework only works on non-fiction texts. Tr…"
click at [484, 331] on div at bounding box center [491, 333] width 19 height 19
click at [484, 331] on input "False" at bounding box center [491, 333] width 19 height 19
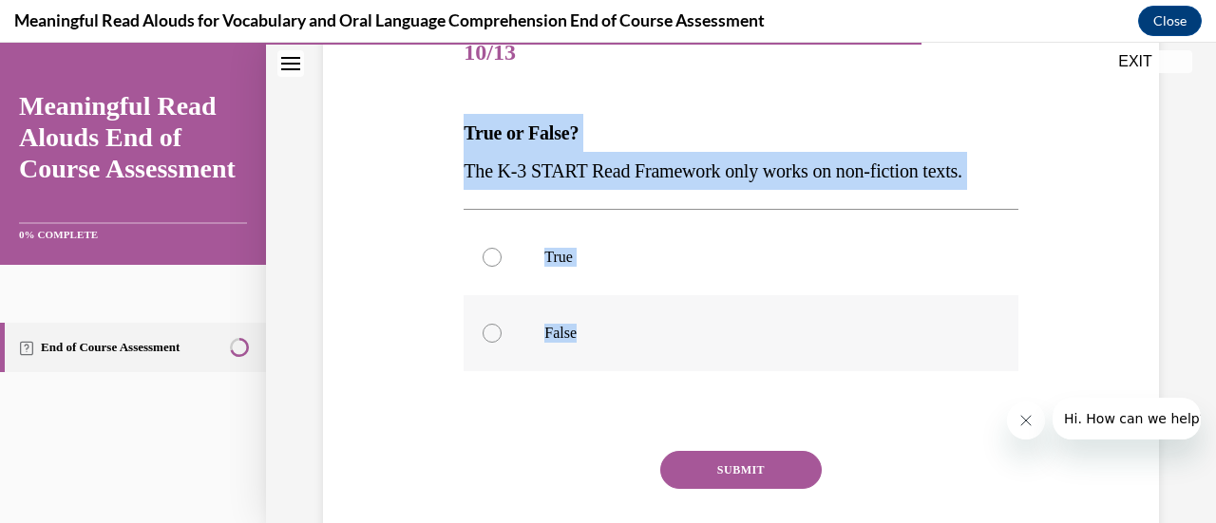
radio input "true"
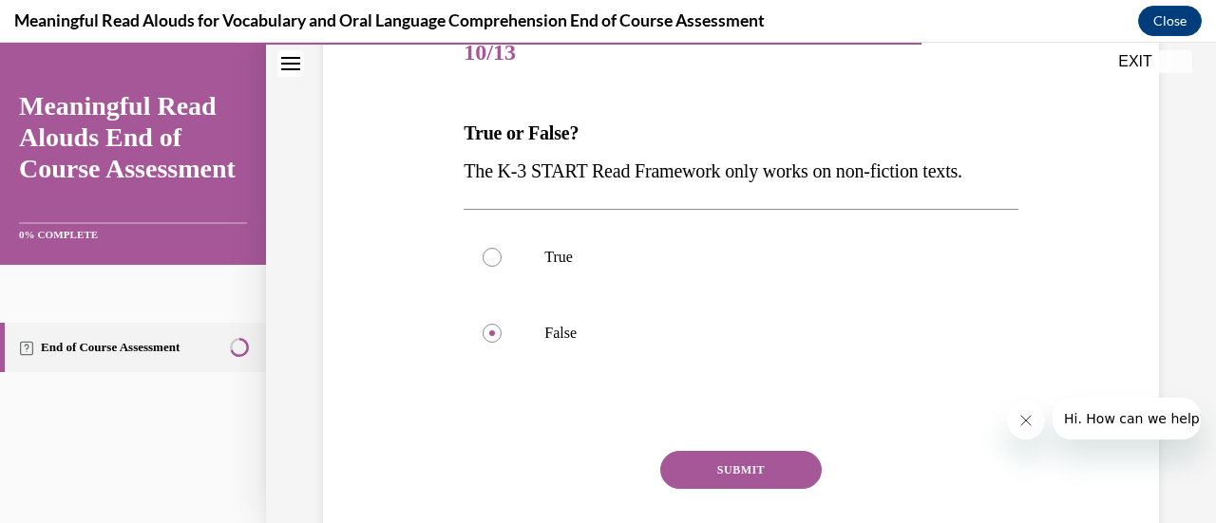
click at [741, 476] on button "SUBMIT" at bounding box center [740, 470] width 161 height 38
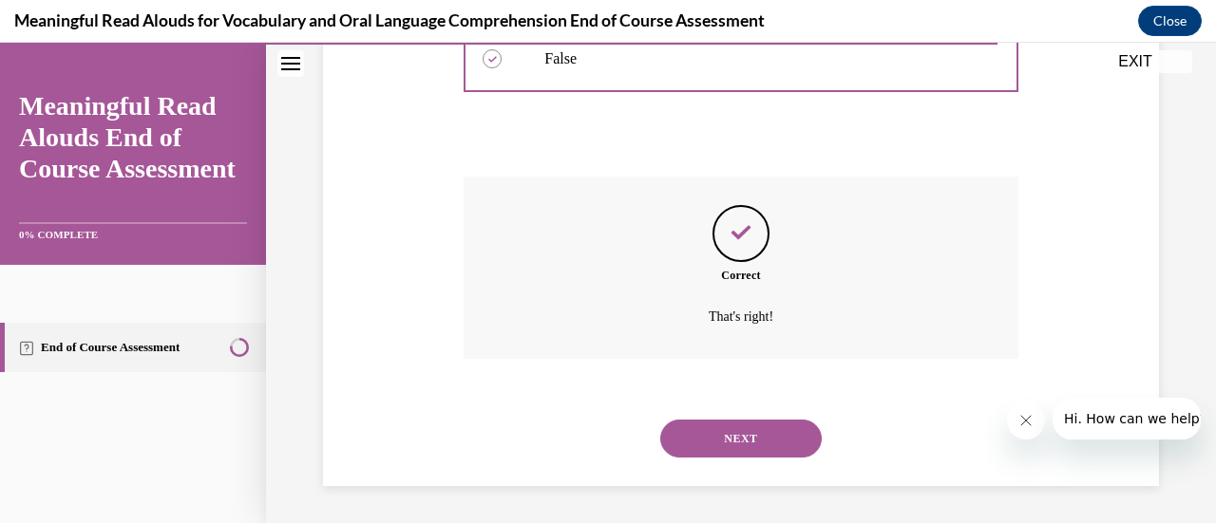
click at [709, 436] on button "NEXT" at bounding box center [740, 439] width 161 height 38
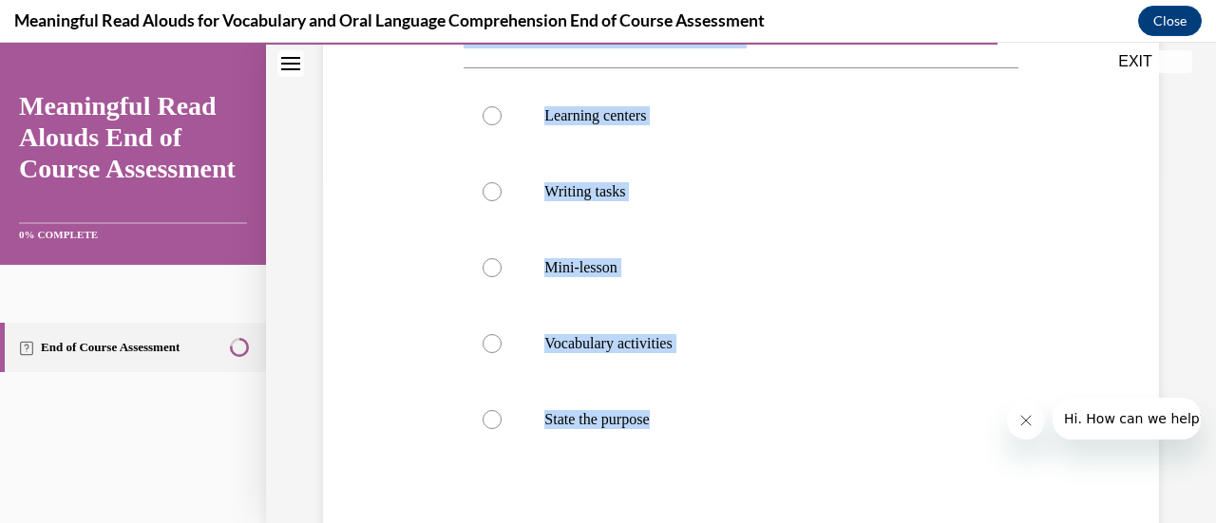
scroll to position [458, 0]
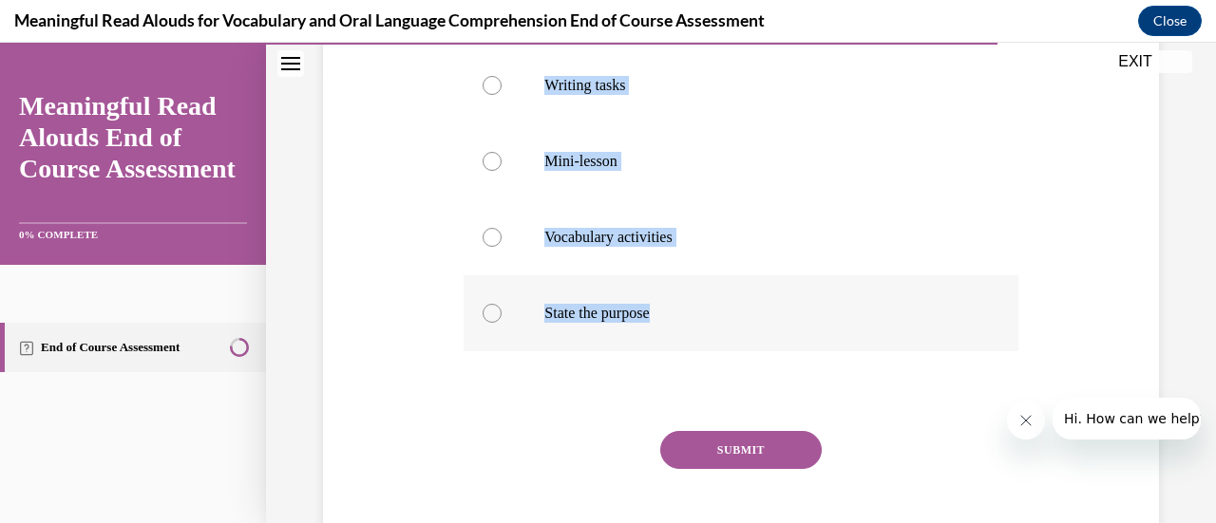
drag, startPoint x: 454, startPoint y: 122, endPoint x: 659, endPoint y: 347, distance: 304.5
click at [659, 347] on div "Question 11/13 Which activity is NOT a Tie activity? Learning centers Writing t…" at bounding box center [740, 168] width 845 height 838
click at [485, 305] on div at bounding box center [491, 313] width 19 height 19
click at [485, 305] on input "State the purpose" at bounding box center [491, 313] width 19 height 19
radio input "true"
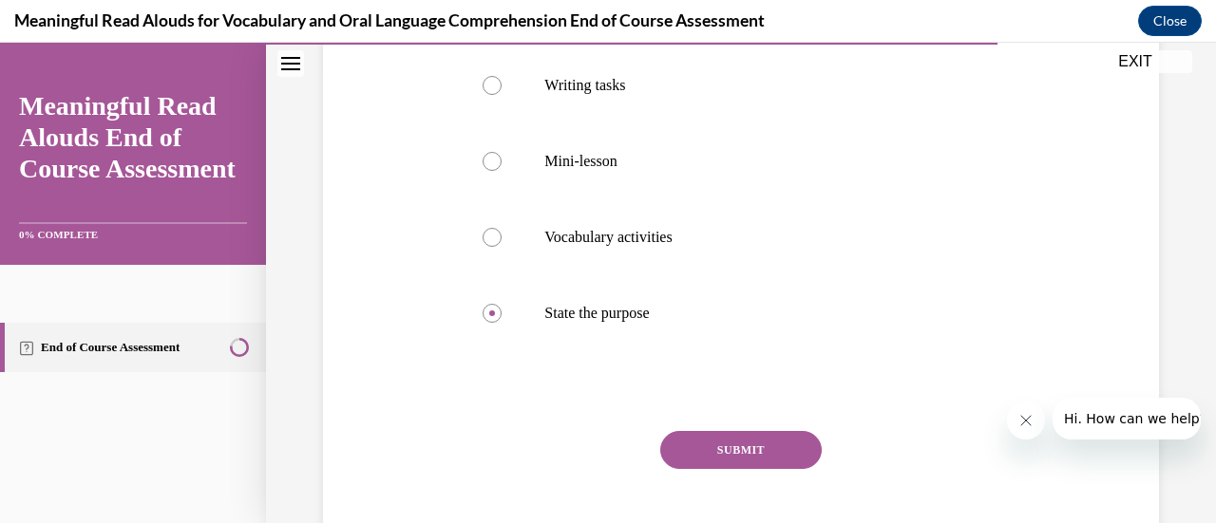
click at [735, 442] on button "SUBMIT" at bounding box center [740, 450] width 161 height 38
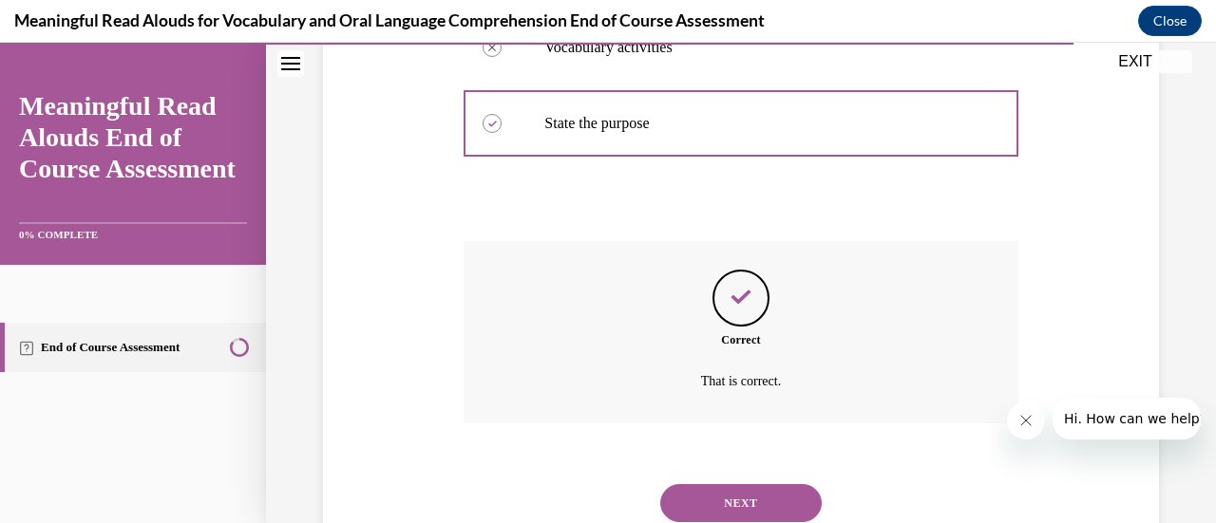
scroll to position [712, 0]
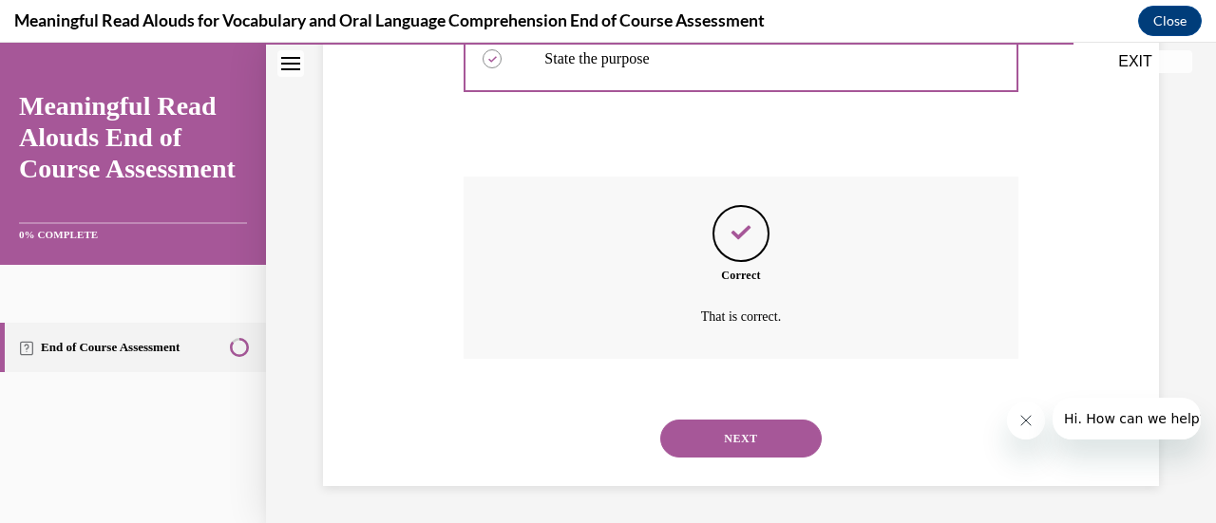
click at [730, 421] on button "NEXT" at bounding box center [740, 439] width 161 height 38
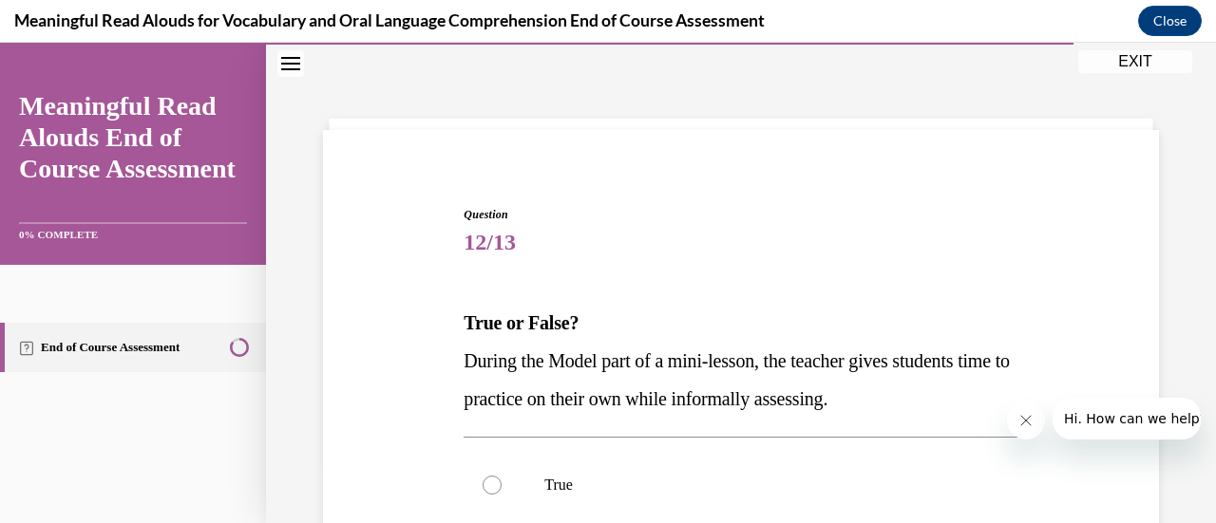
scroll to position [248, 0]
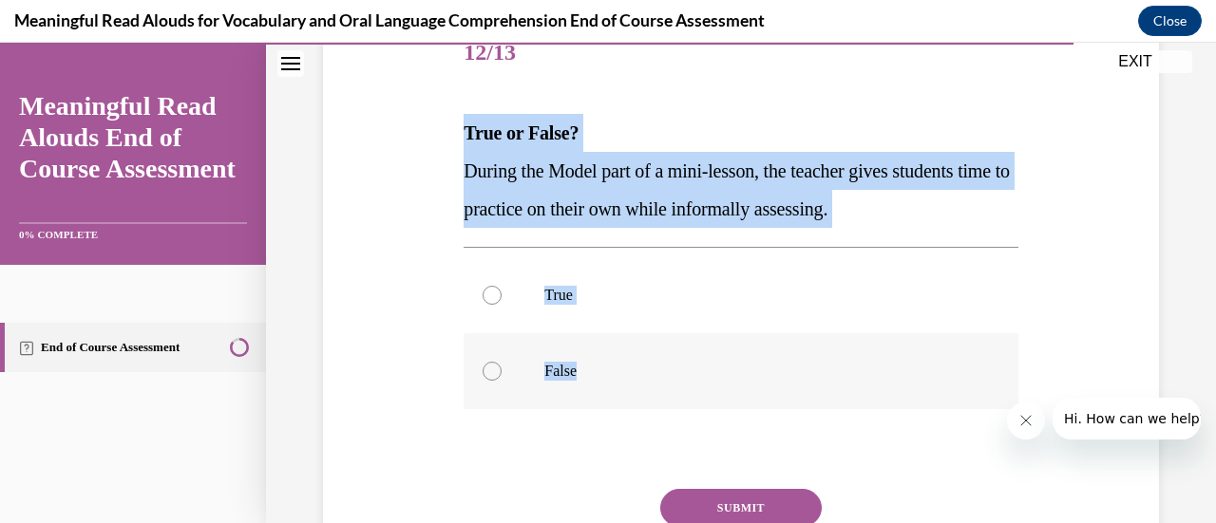
drag, startPoint x: 450, startPoint y: 124, endPoint x: 636, endPoint y: 363, distance: 302.4
click at [636, 363] on div "Question 12/13 True or False? During the Model part of a mini-lesson, the teach…" at bounding box center [740, 302] width 845 height 686
click at [489, 372] on div at bounding box center [491, 371] width 19 height 19
click at [489, 372] on input "False" at bounding box center [491, 371] width 19 height 19
radio input "true"
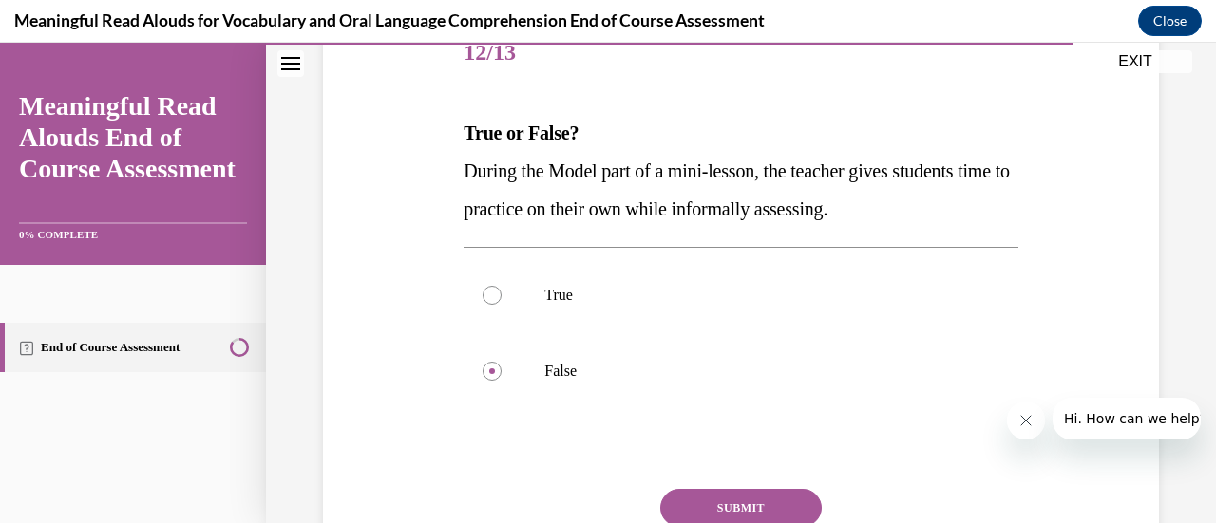
click at [728, 501] on button "SUBMIT" at bounding box center [740, 508] width 161 height 38
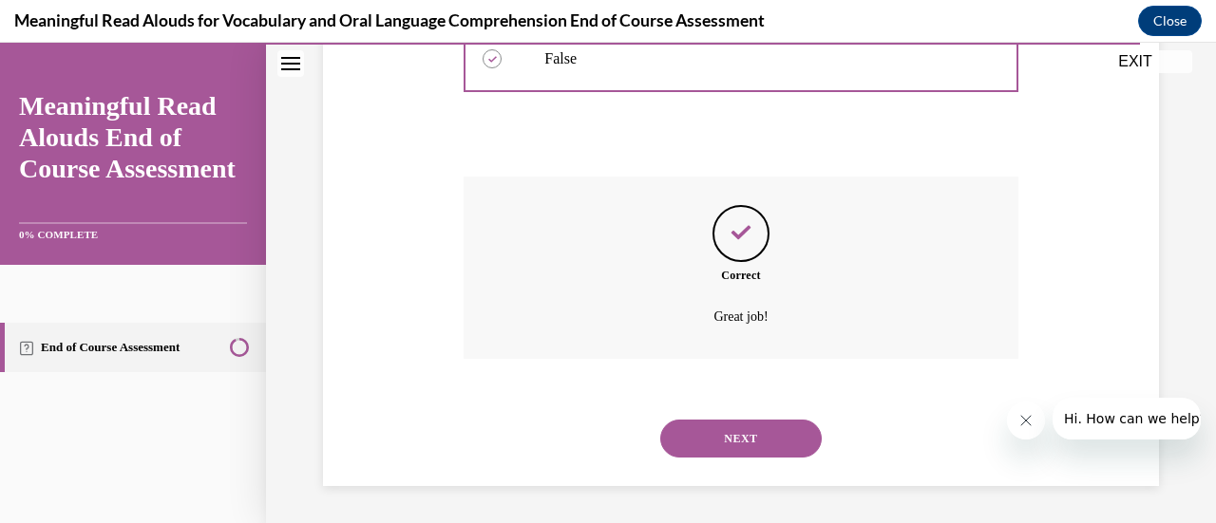
click at [691, 430] on button "NEXT" at bounding box center [740, 439] width 161 height 38
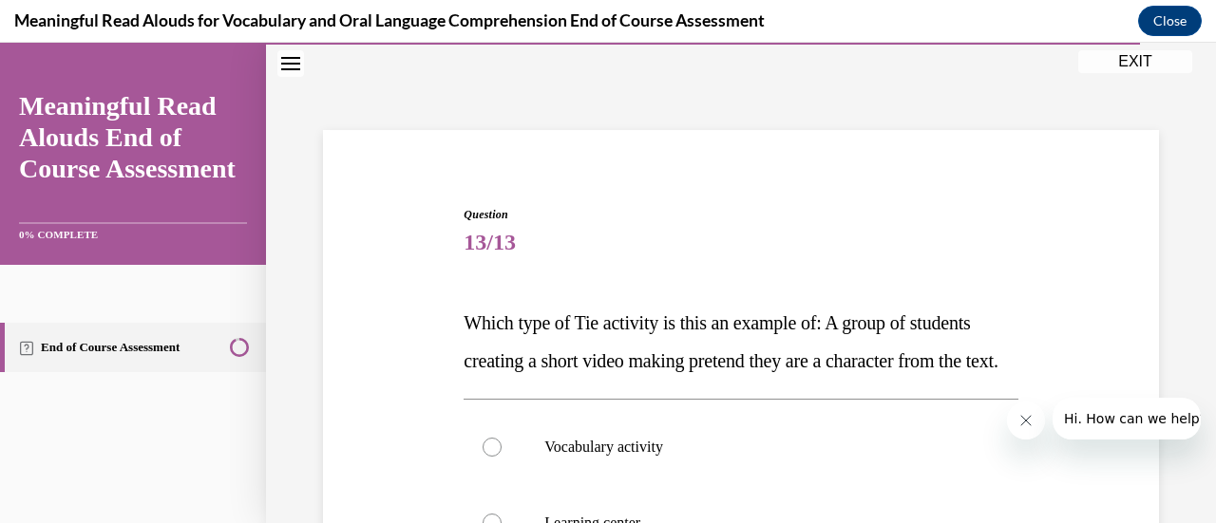
scroll to position [153, 0]
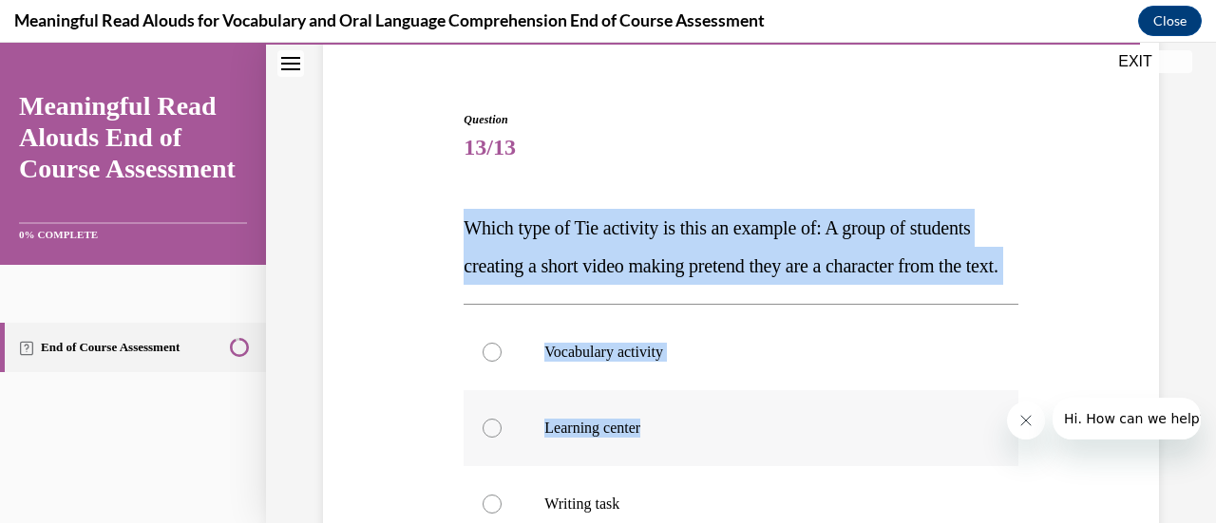
drag, startPoint x: 451, startPoint y: 216, endPoint x: 675, endPoint y: 464, distance: 334.9
click at [675, 466] on div "Question 13/13 Which type of Tie activity is this an example of: A group of stu…" at bounding box center [740, 416] width 845 height 724
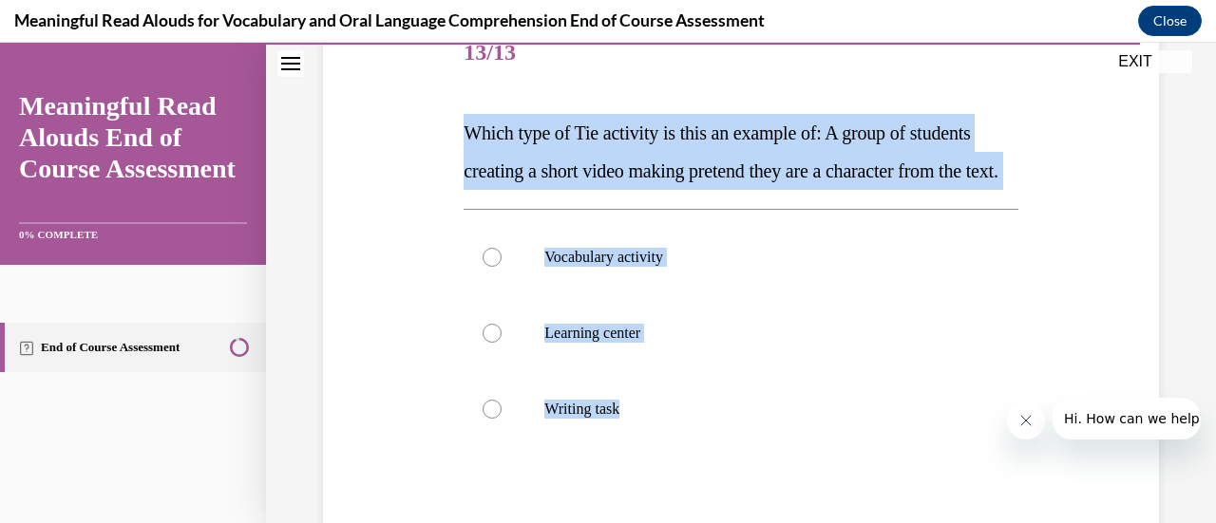
drag, startPoint x: 636, startPoint y: 452, endPoint x: 443, endPoint y: 140, distance: 367.7
click at [443, 140] on div "Question 13/13 Which type of Tie activity is this an example of: A group of stu…" at bounding box center [740, 321] width 845 height 724
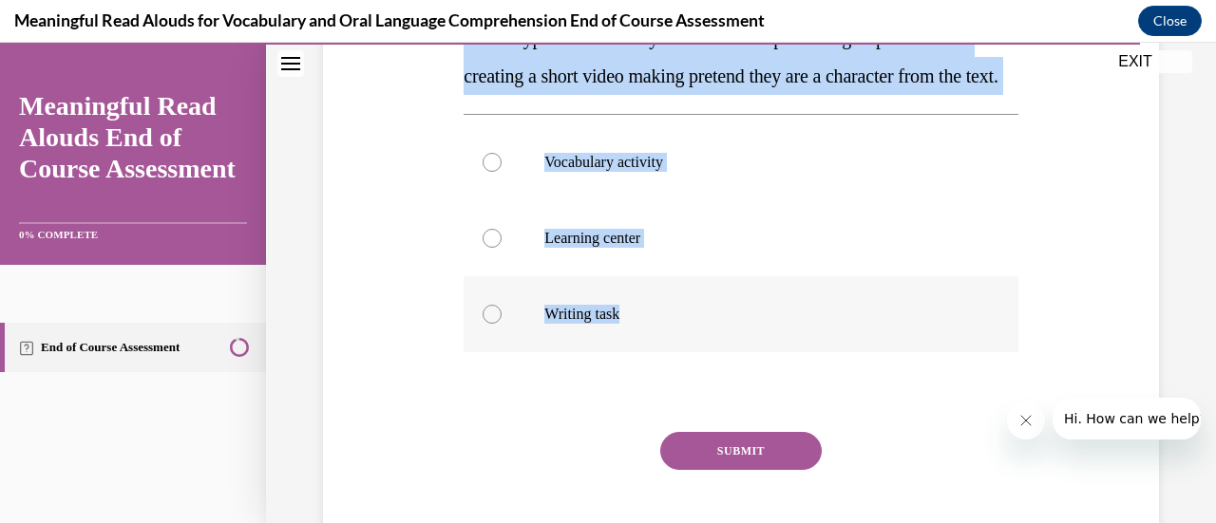
scroll to position [425, 0]
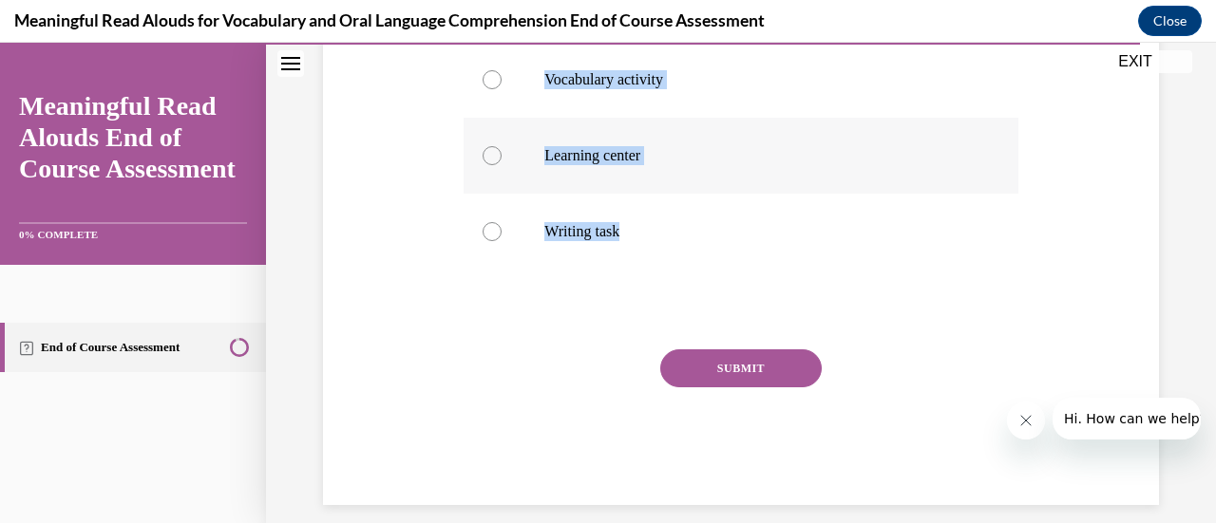
click at [495, 165] on div at bounding box center [491, 155] width 19 height 19
click at [495, 165] on input "Learning center" at bounding box center [491, 155] width 19 height 19
radio input "true"
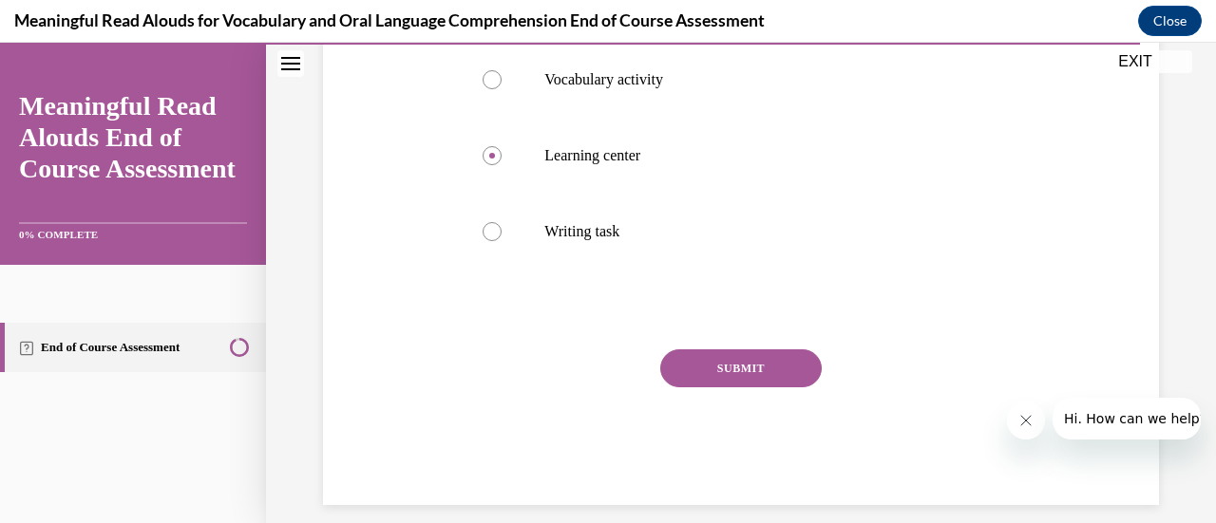
click at [732, 387] on button "SUBMIT" at bounding box center [740, 368] width 161 height 38
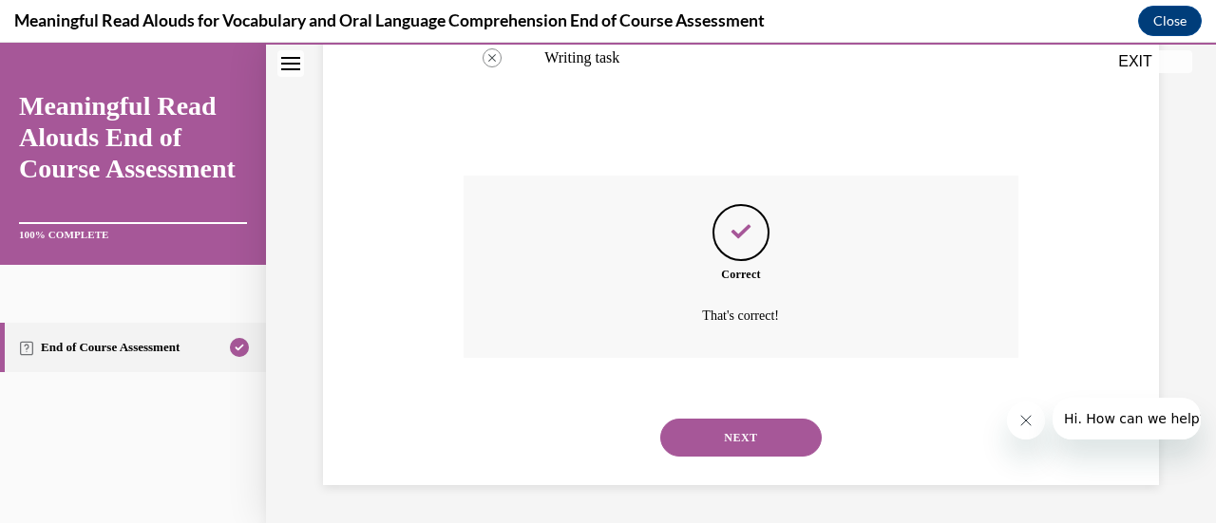
click at [727, 440] on button "NEXT" at bounding box center [740, 438] width 161 height 38
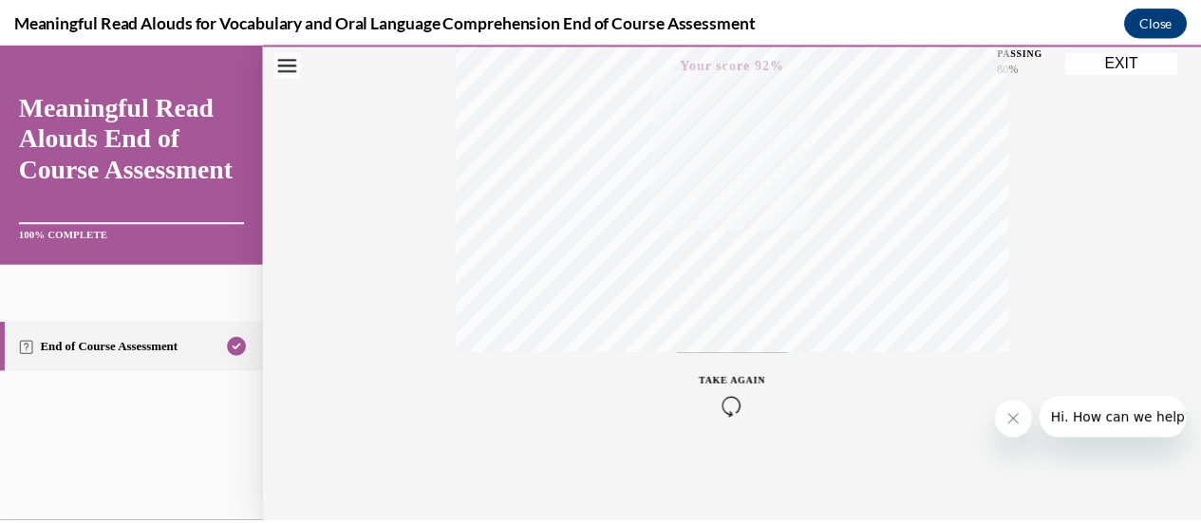
scroll to position [207, 0]
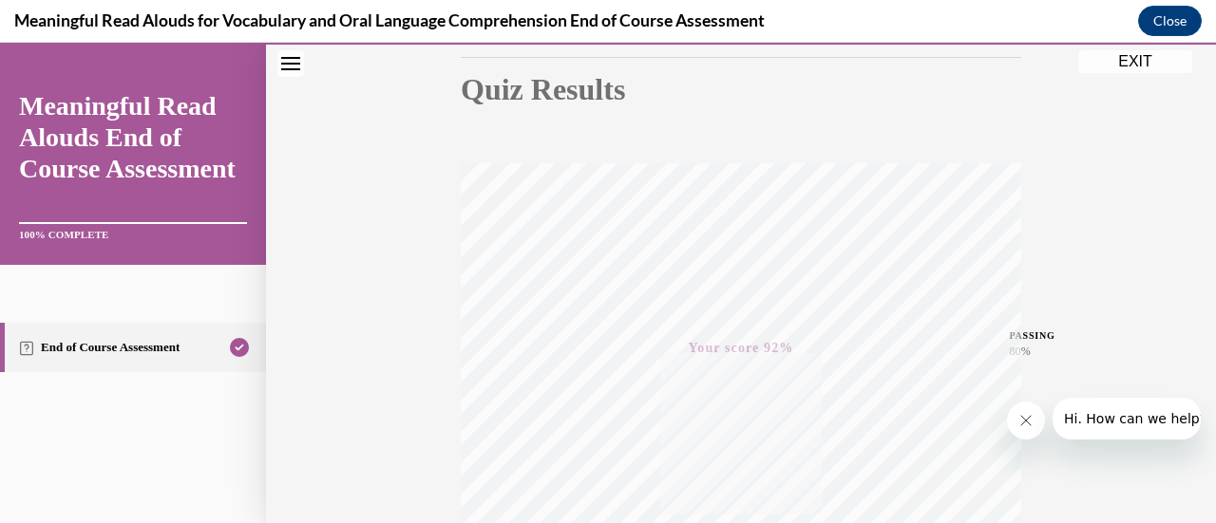
click at [1124, 62] on button "EXIT" at bounding box center [1135, 61] width 114 height 23
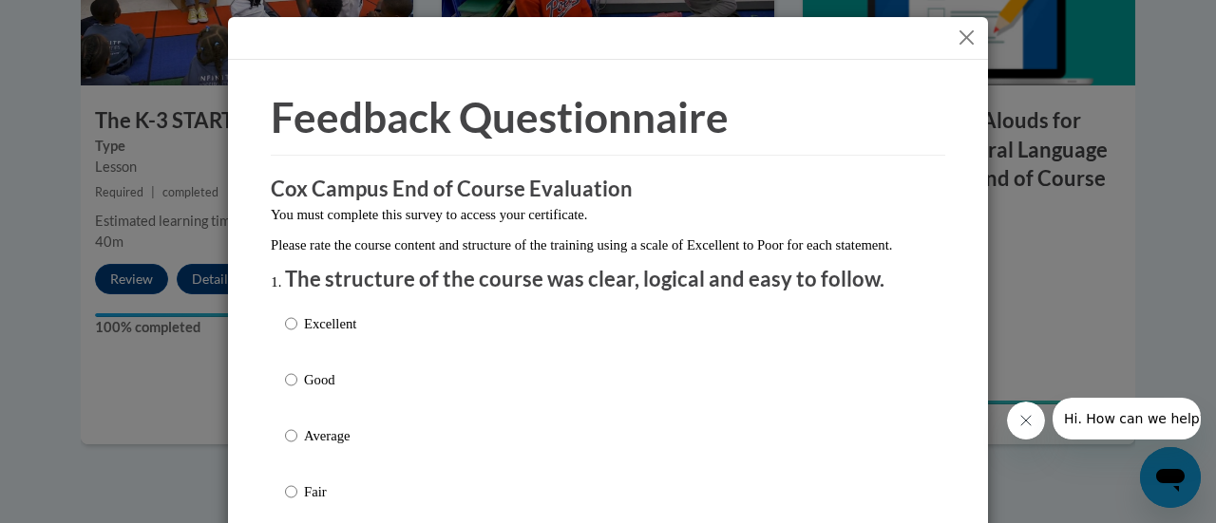
scroll to position [190, 0]
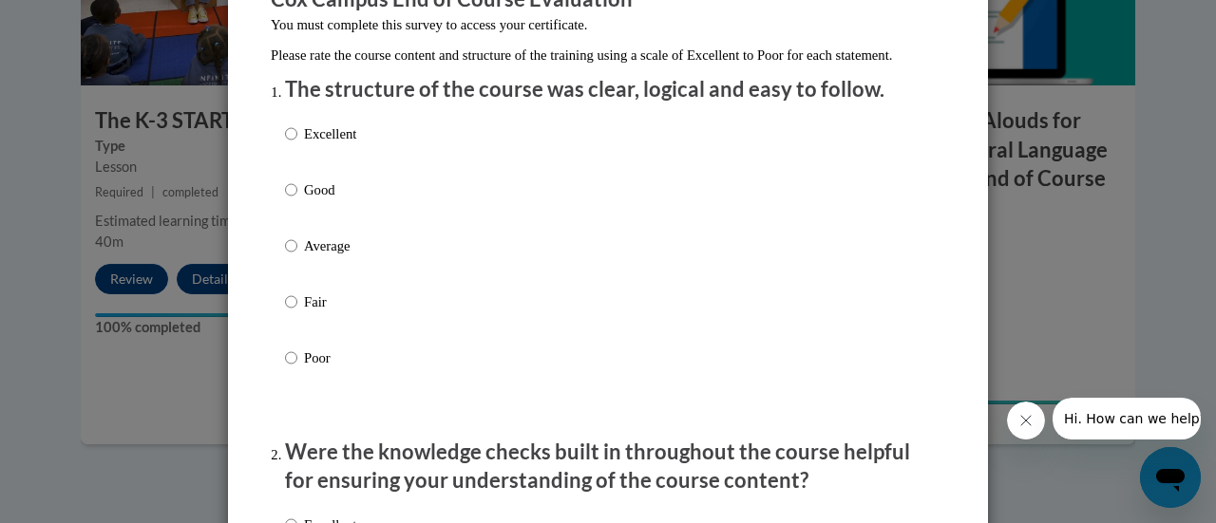
drag, startPoint x: 291, startPoint y: 308, endPoint x: 298, endPoint y: 281, distance: 27.7
click at [291, 307] on div "Excellent Good Average Fair Poor" at bounding box center [320, 261] width 71 height 294
click at [289, 144] on input "Excellent" at bounding box center [291, 133] width 12 height 21
radio input "true"
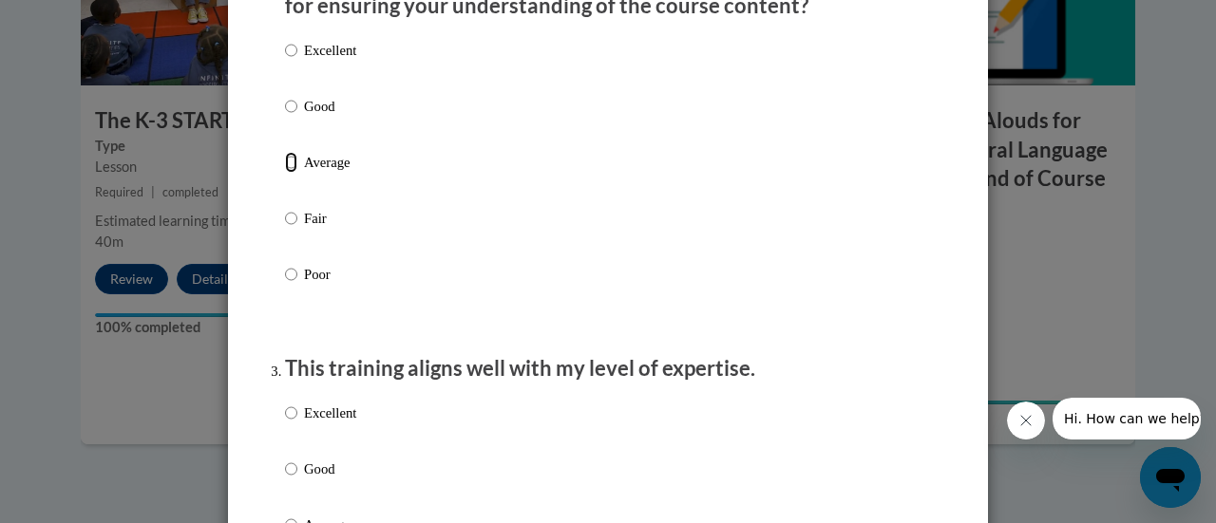
click at [285, 173] on input "Average" at bounding box center [291, 162] width 12 height 21
radio input "true"
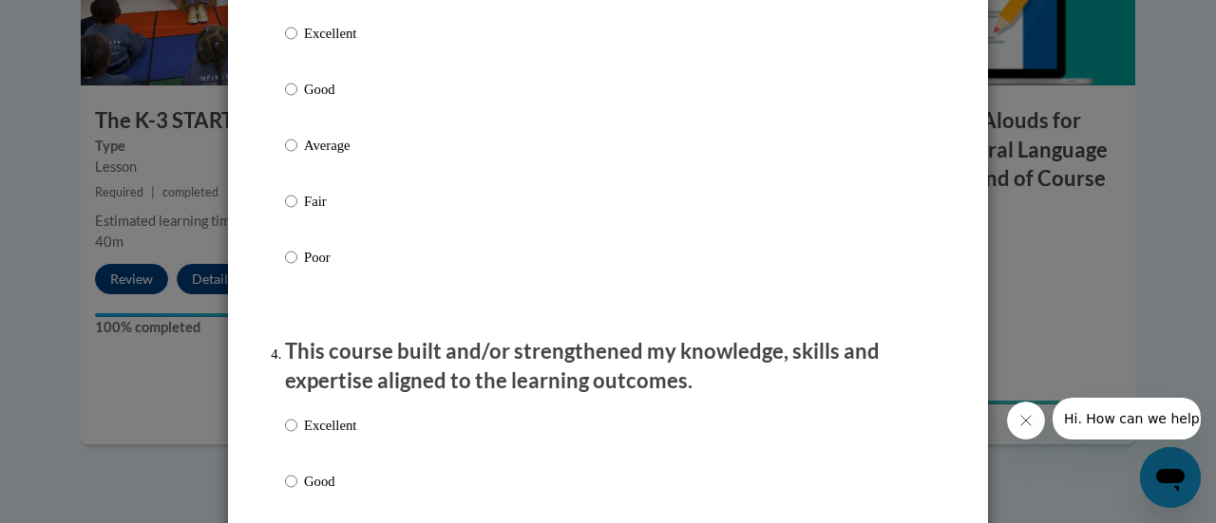
click at [287, 186] on label "Average" at bounding box center [320, 160] width 71 height 51
click at [287, 156] on input "Average" at bounding box center [291, 145] width 12 height 21
radio input "true"
click at [294, 169] on label "Average" at bounding box center [320, 160] width 71 height 51
click at [294, 156] on input "Average" at bounding box center [291, 145] width 12 height 21
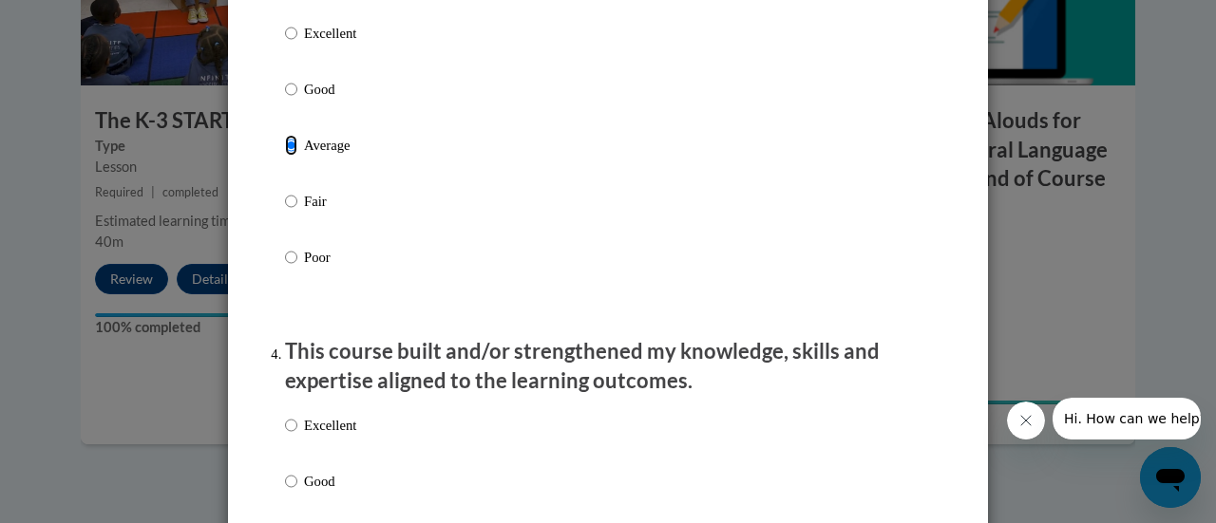
scroll to position [1520, 0]
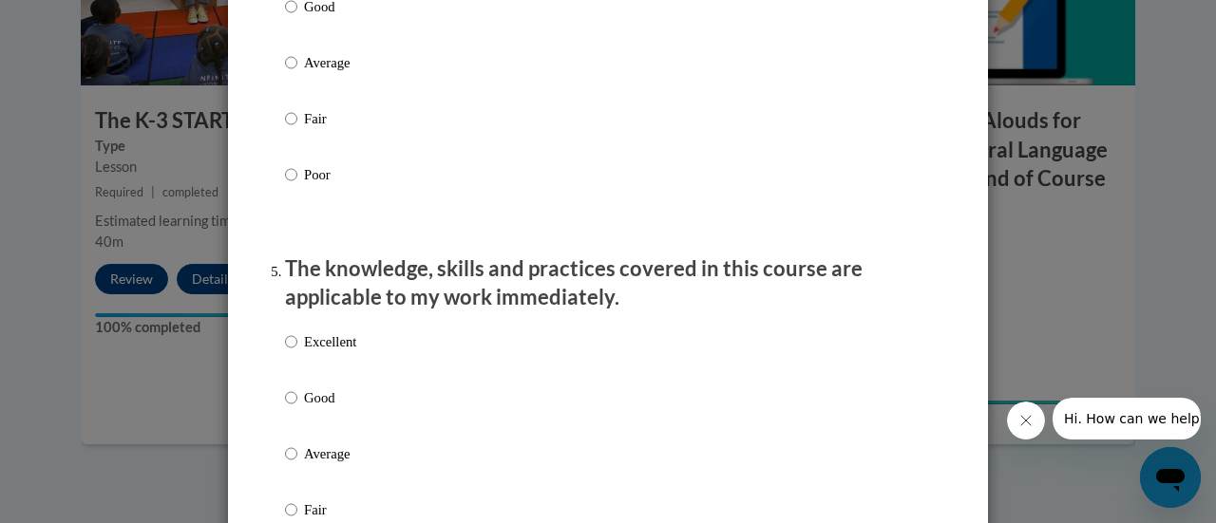
click at [287, 160] on label "Fair" at bounding box center [320, 133] width 71 height 51
click at [287, 129] on input "Fair" at bounding box center [291, 118] width 12 height 21
radio input "true"
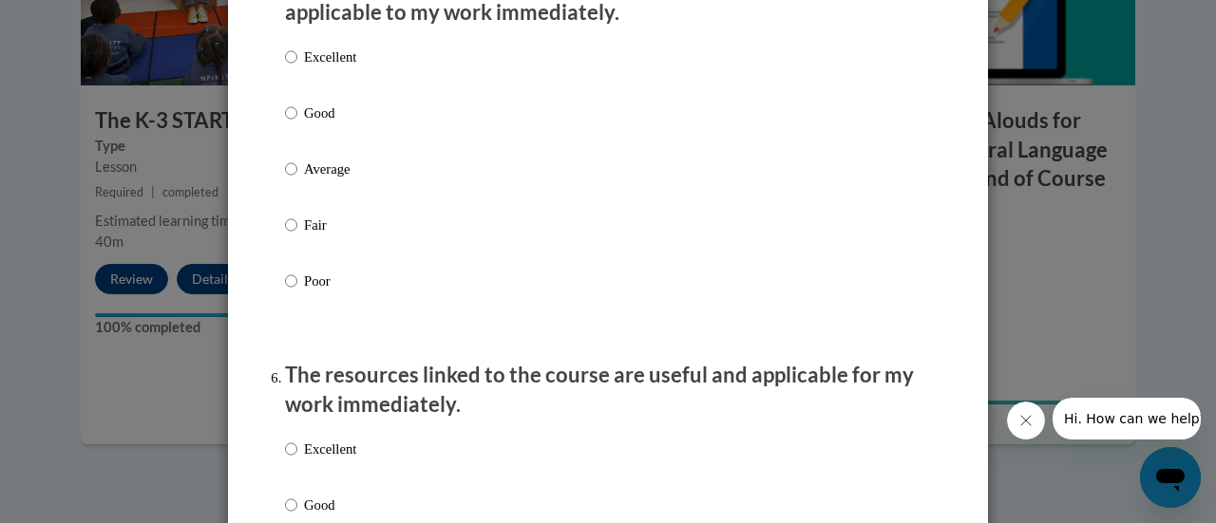
click at [306, 179] on p "Average" at bounding box center [330, 169] width 52 height 21
click at [297, 179] on input "Average" at bounding box center [291, 169] width 12 height 21
radio input "true"
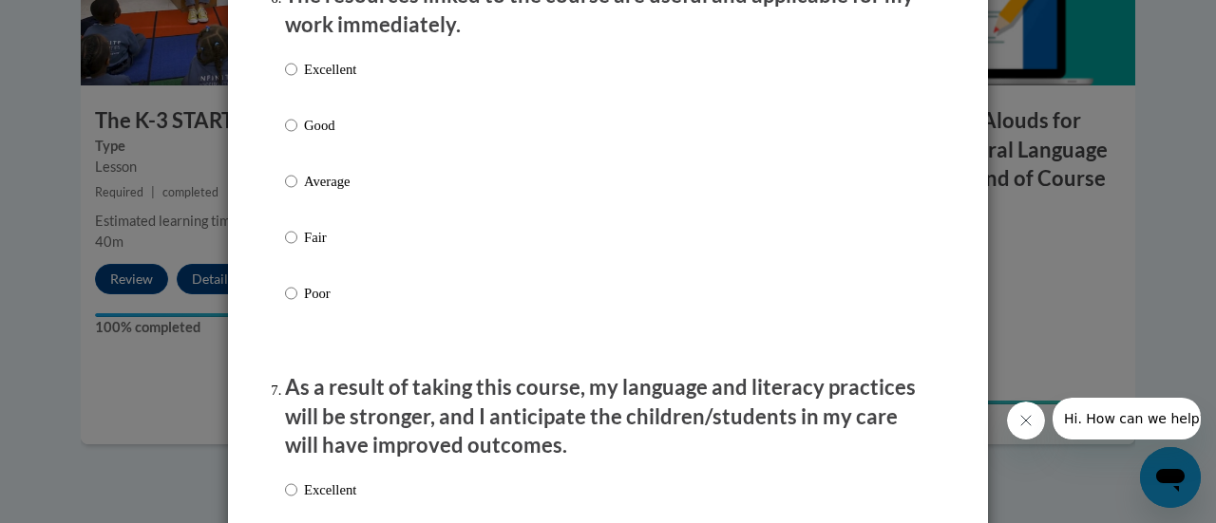
click at [293, 206] on label "Average" at bounding box center [320, 196] width 71 height 51
click at [293, 192] on input "Average" at bounding box center [291, 181] width 12 height 21
radio input "true"
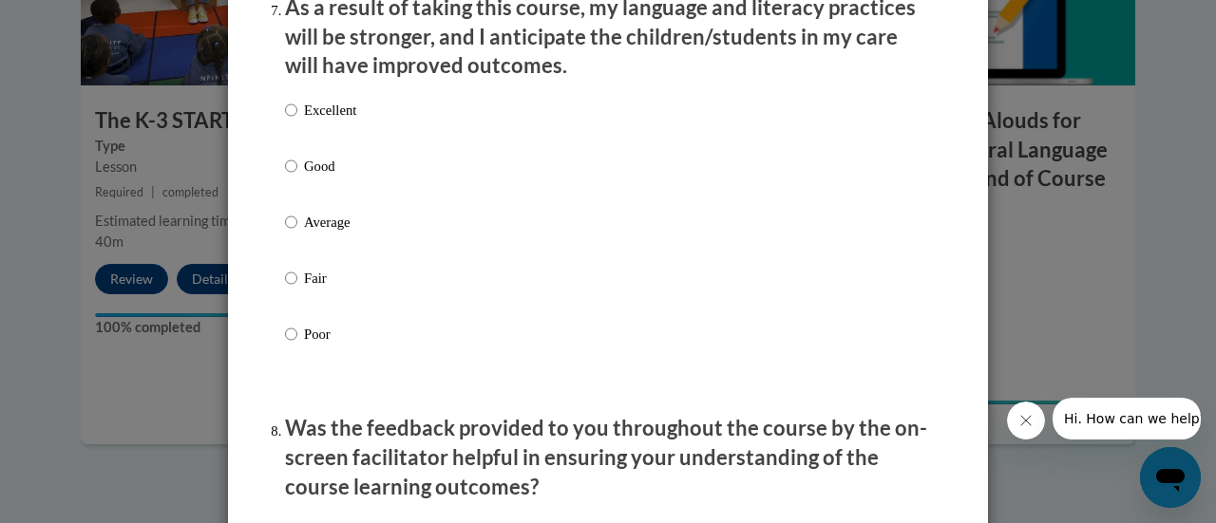
click at [293, 228] on div "Excellent Good Average Fair Poor" at bounding box center [320, 237] width 71 height 294
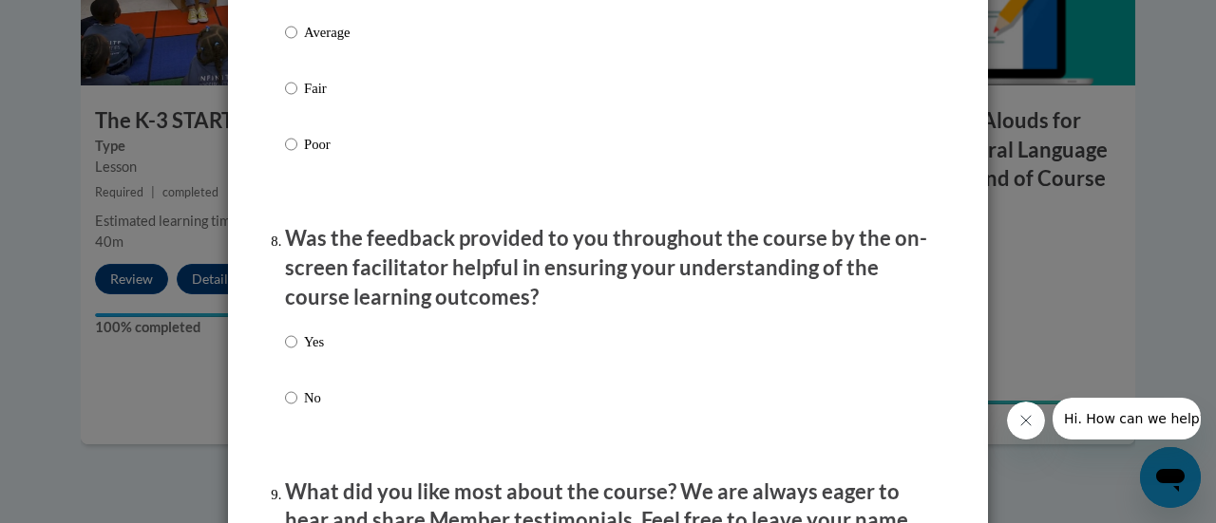
scroll to position [2944, 0]
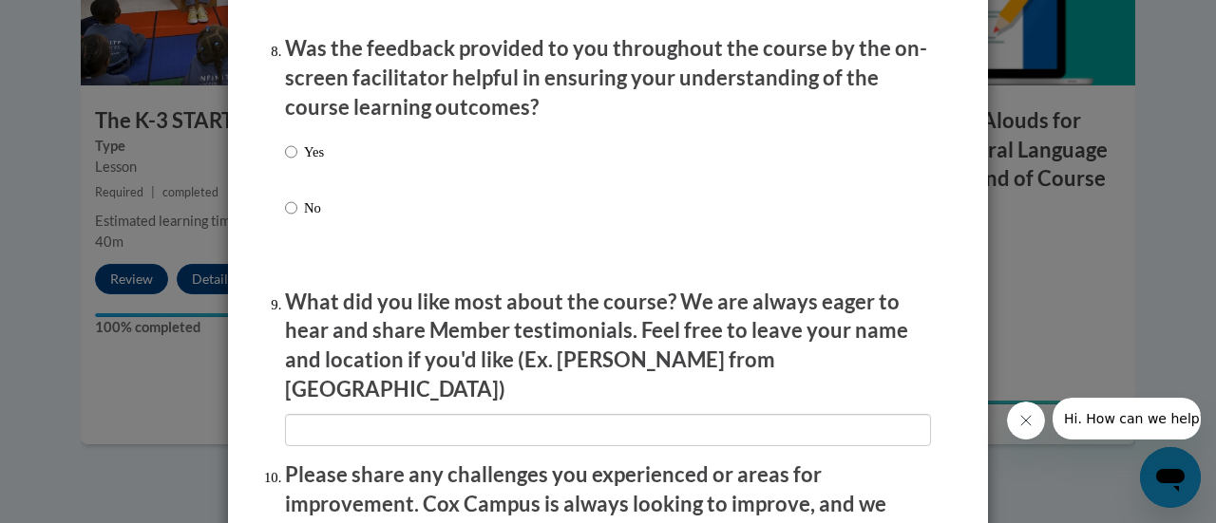
click at [312, 218] on p "No" at bounding box center [314, 208] width 20 height 21
click at [297, 218] on input "No" at bounding box center [291, 208] width 12 height 21
radio input "true"
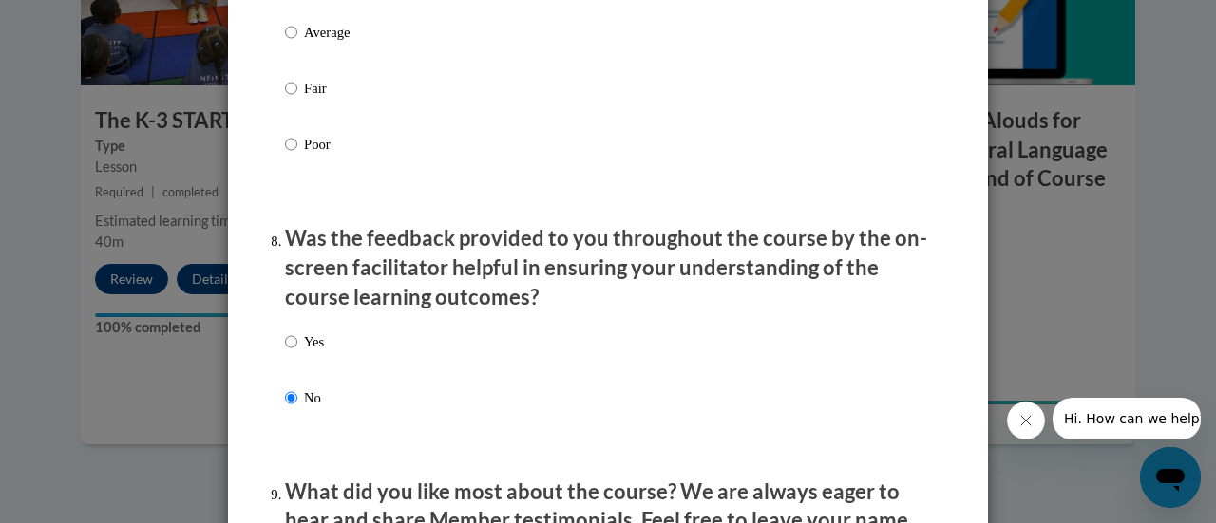
click at [310, 99] on p "Fair" at bounding box center [330, 88] width 52 height 21
click at [297, 99] on input "Fair" at bounding box center [291, 88] width 12 height 21
radio input "true"
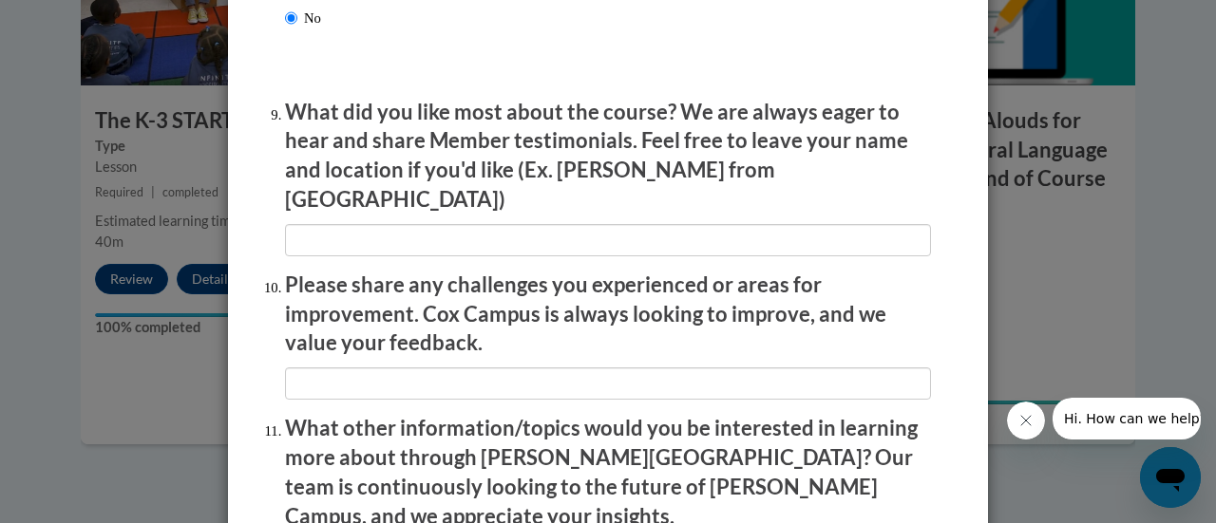
scroll to position [3426, 0]
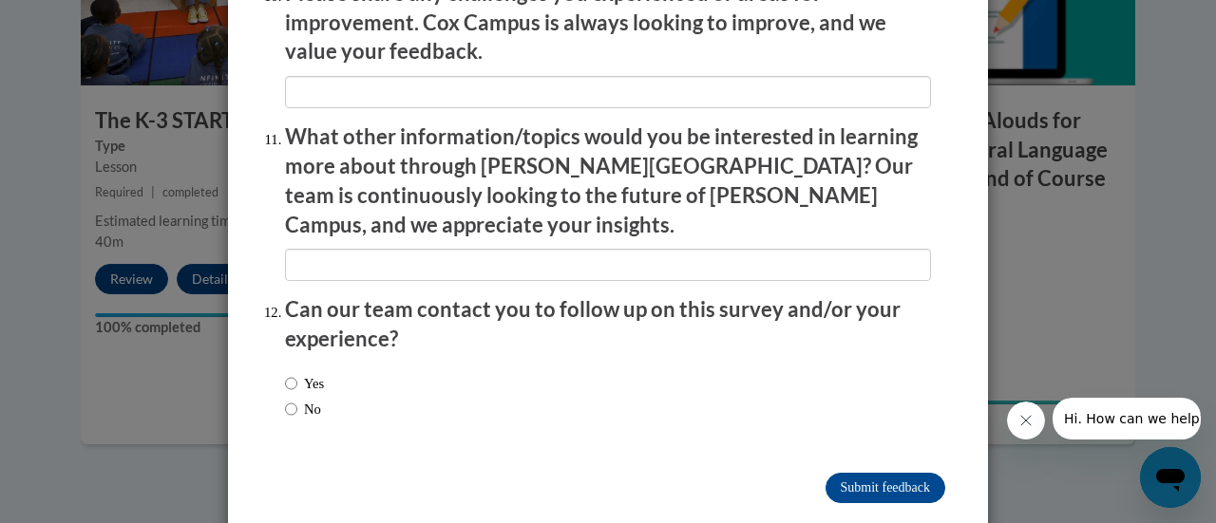
click at [297, 373] on label "Yes" at bounding box center [304, 383] width 39 height 21
click at [297, 373] on input "Yes" at bounding box center [291, 383] width 12 height 21
radio input "true"
click at [845, 473] on input "Submit feedback" at bounding box center [885, 488] width 120 height 30
